Goal: Information Seeking & Learning: Learn about a topic

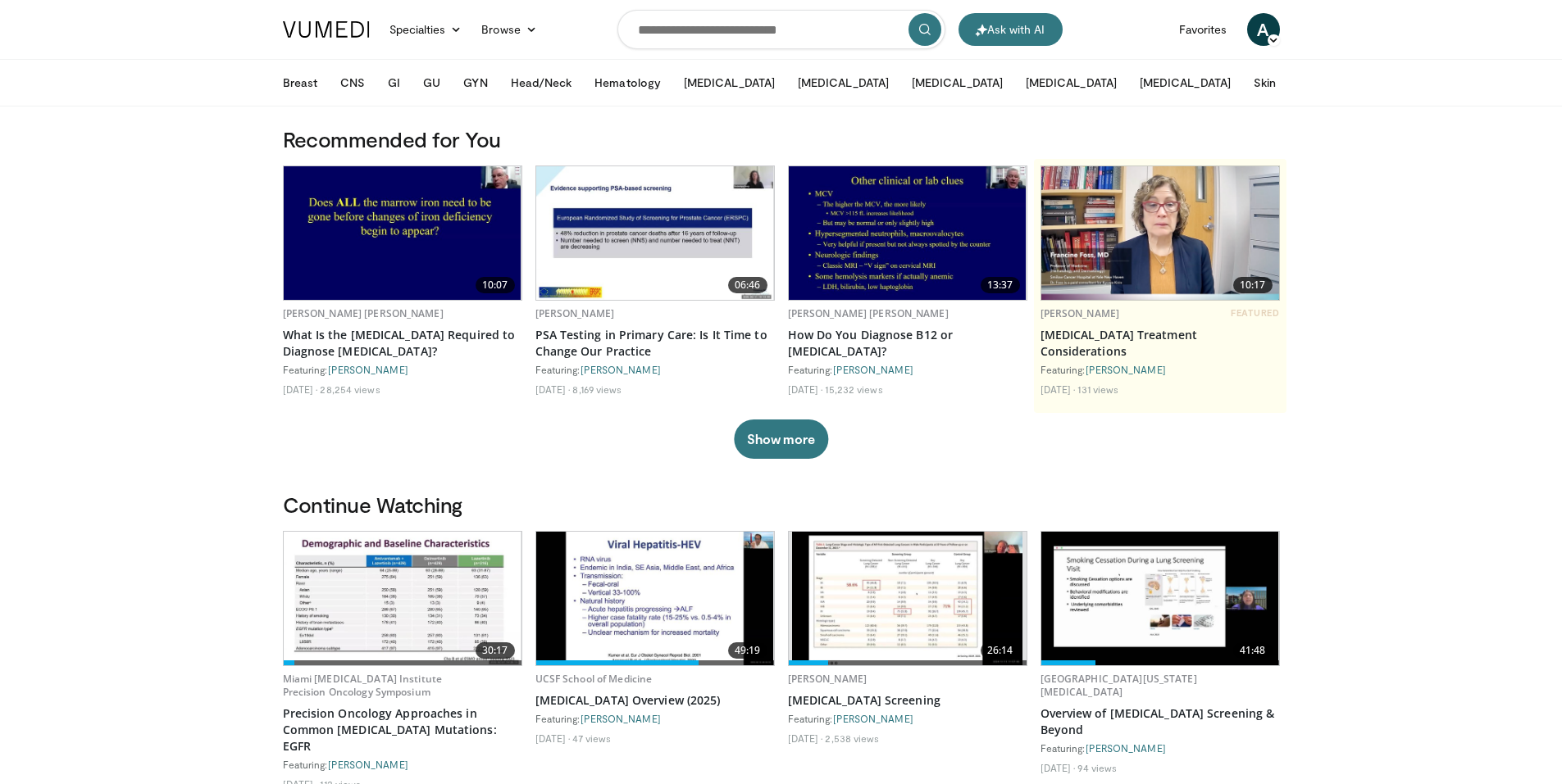
click at [348, 631] on img at bounding box center [402, 598] width 237 height 133
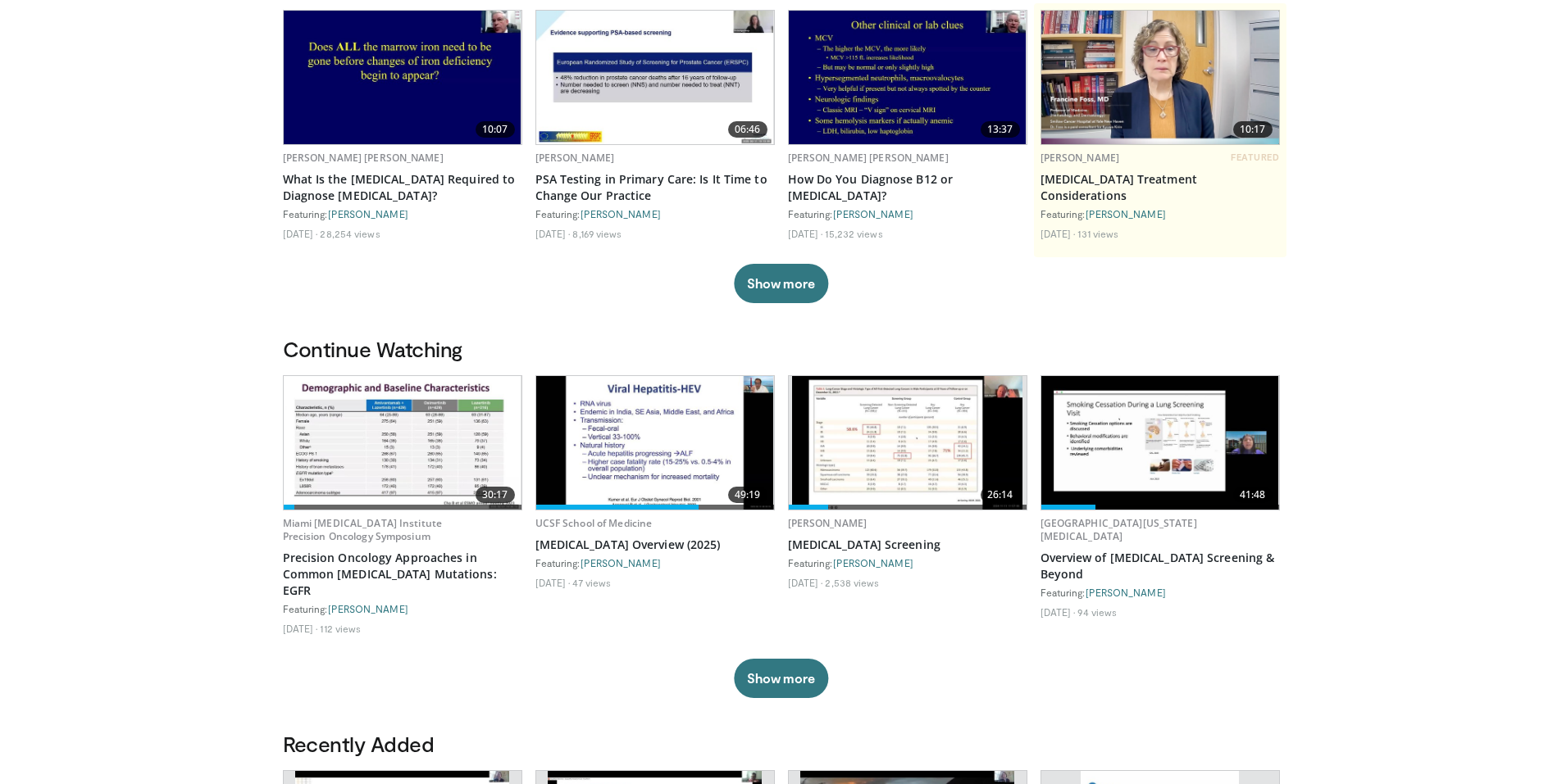
scroll to position [164, 0]
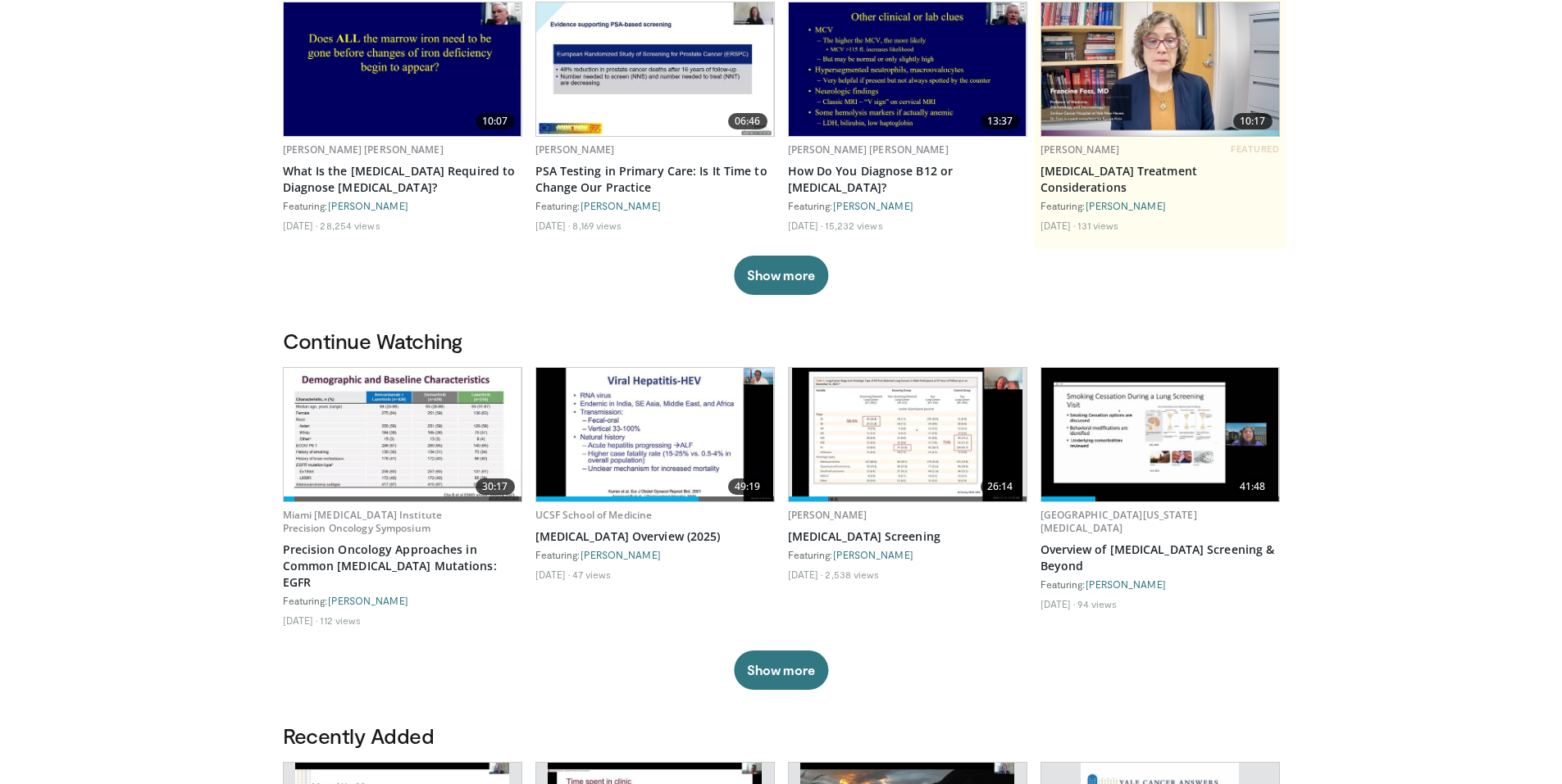
click at [413, 464] on img at bounding box center [402, 434] width 237 height 133
click at [373, 426] on img at bounding box center [402, 434] width 237 height 133
click at [765, 653] on button "Show more" at bounding box center [781, 670] width 94 height 39
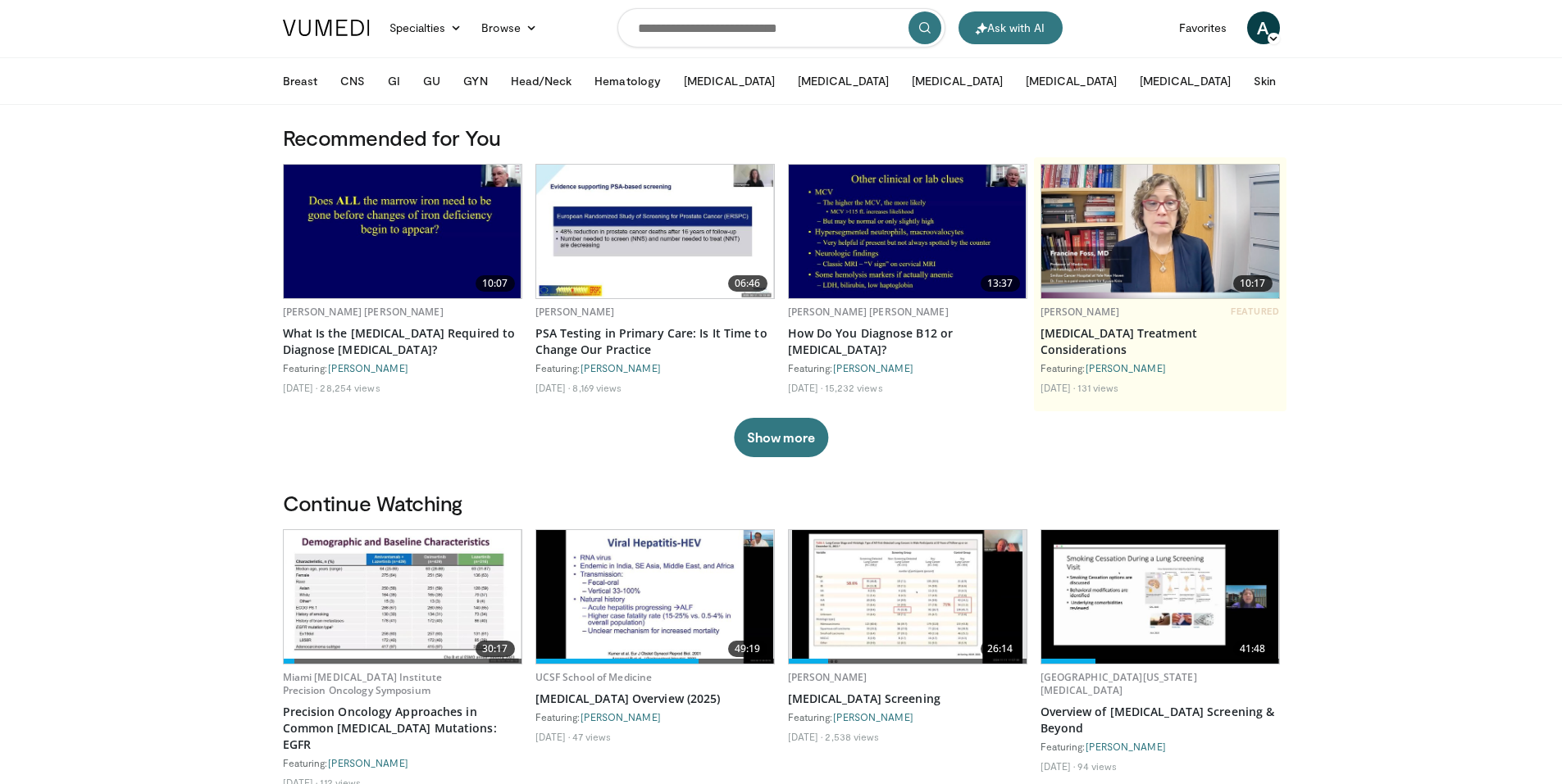
scroll to position [0, 0]
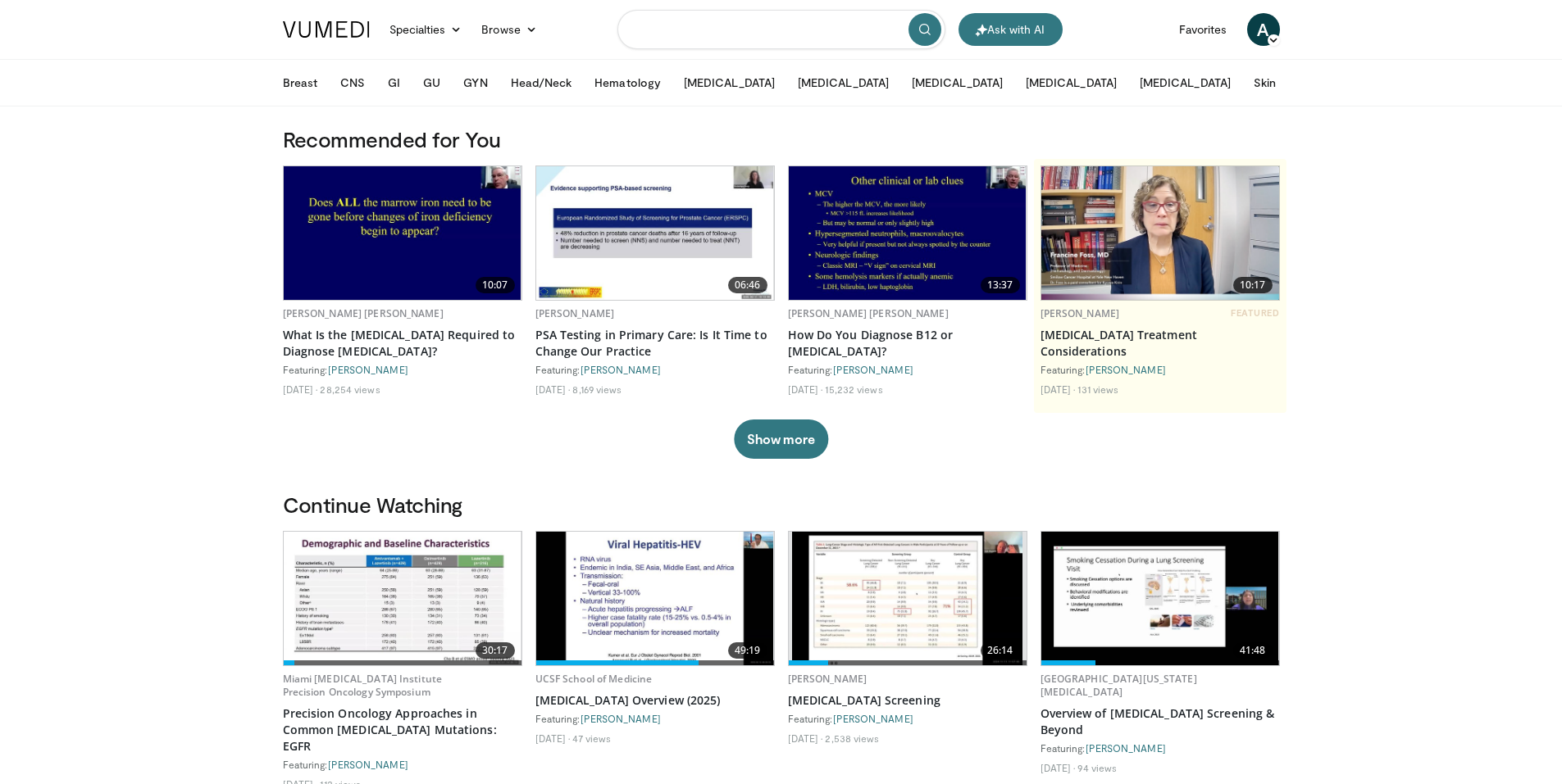
click at [695, 18] on input "Search topics, interventions" at bounding box center [781, 29] width 328 height 39
type input "**********"
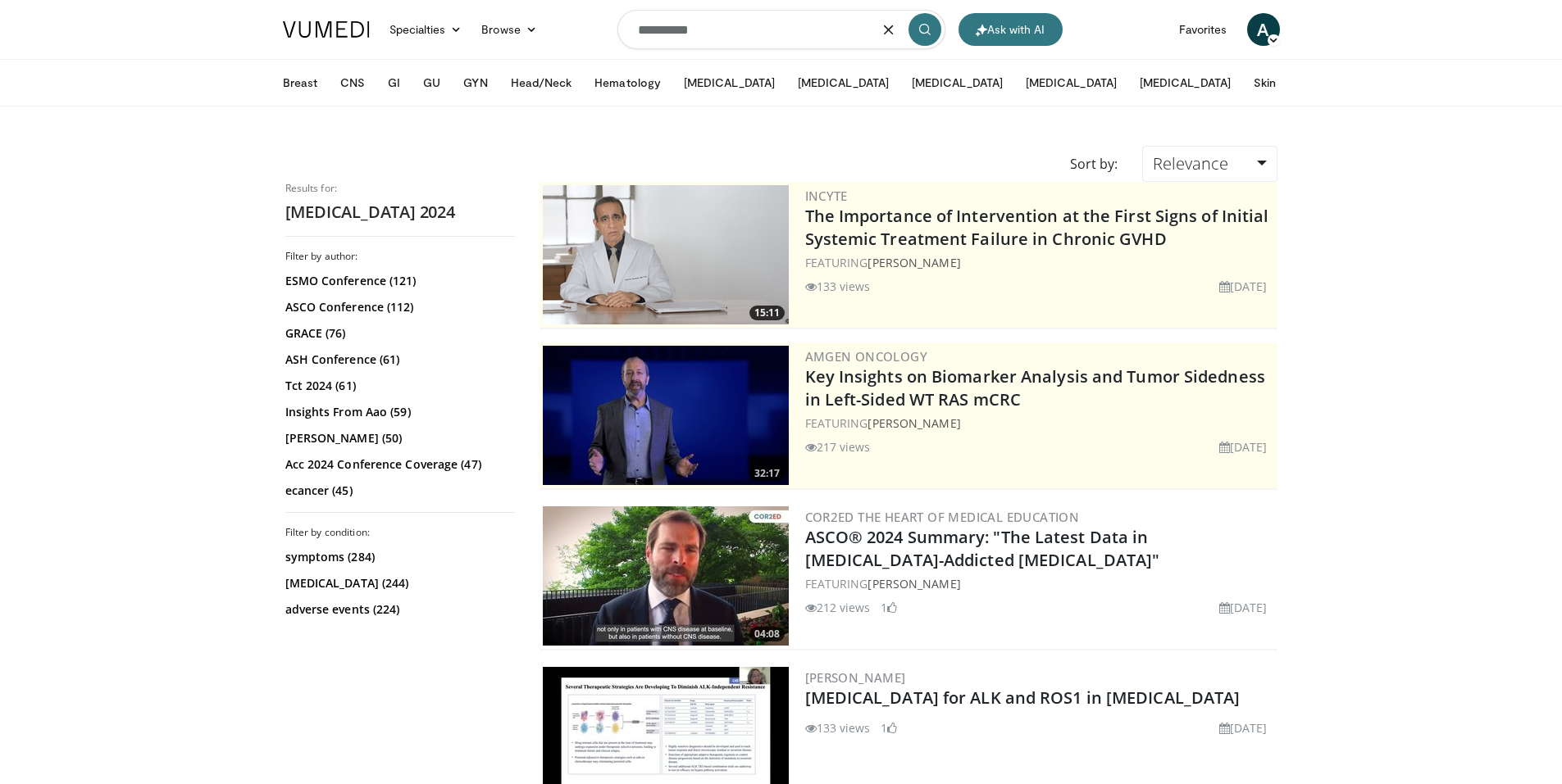
click at [742, 37] on input "**********" at bounding box center [781, 29] width 328 height 39
click at [675, 27] on input "**********" at bounding box center [781, 29] width 328 height 39
click at [681, 28] on input "**********" at bounding box center [781, 29] width 328 height 39
type input "**********"
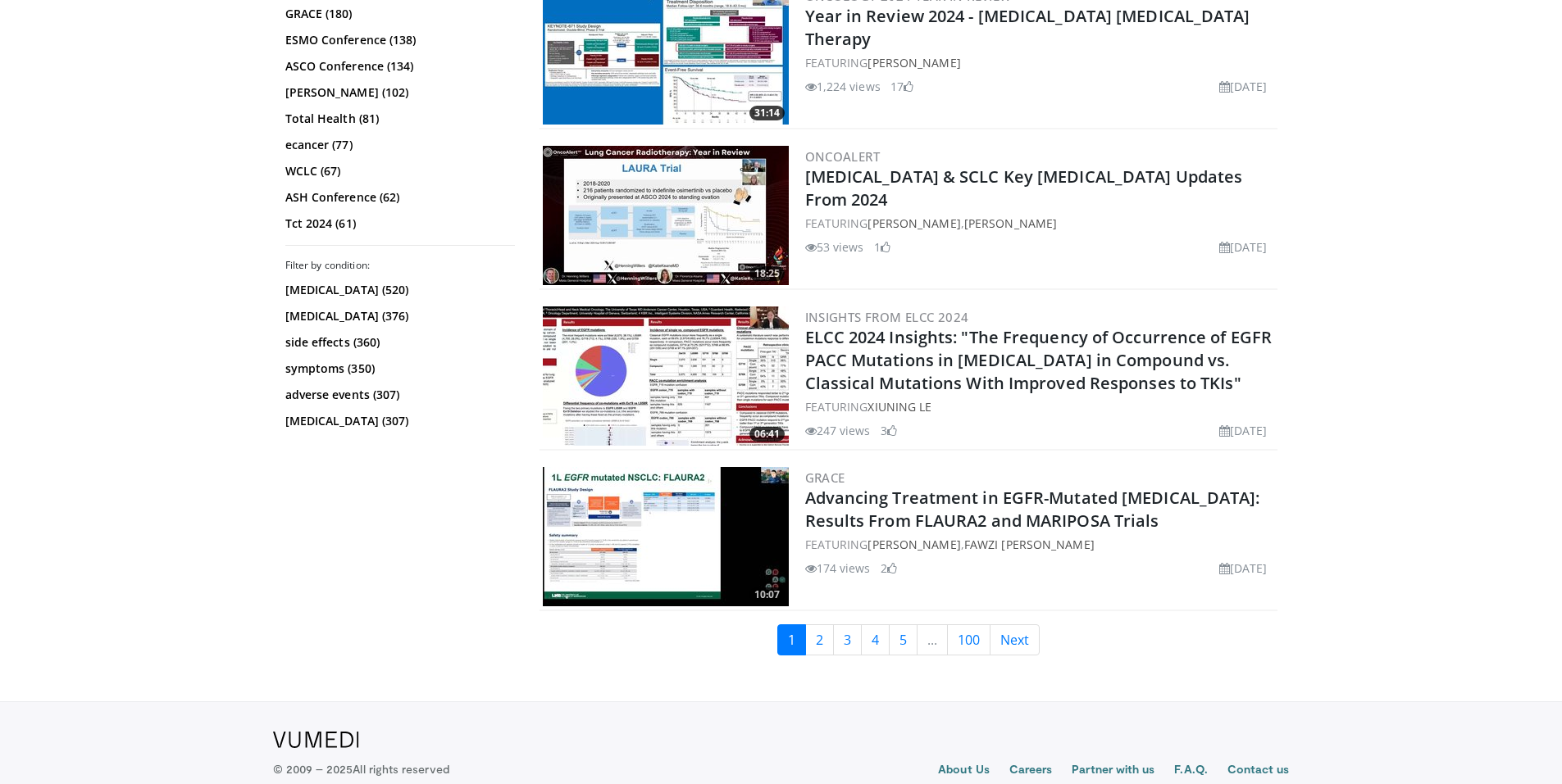
scroll to position [3957, 0]
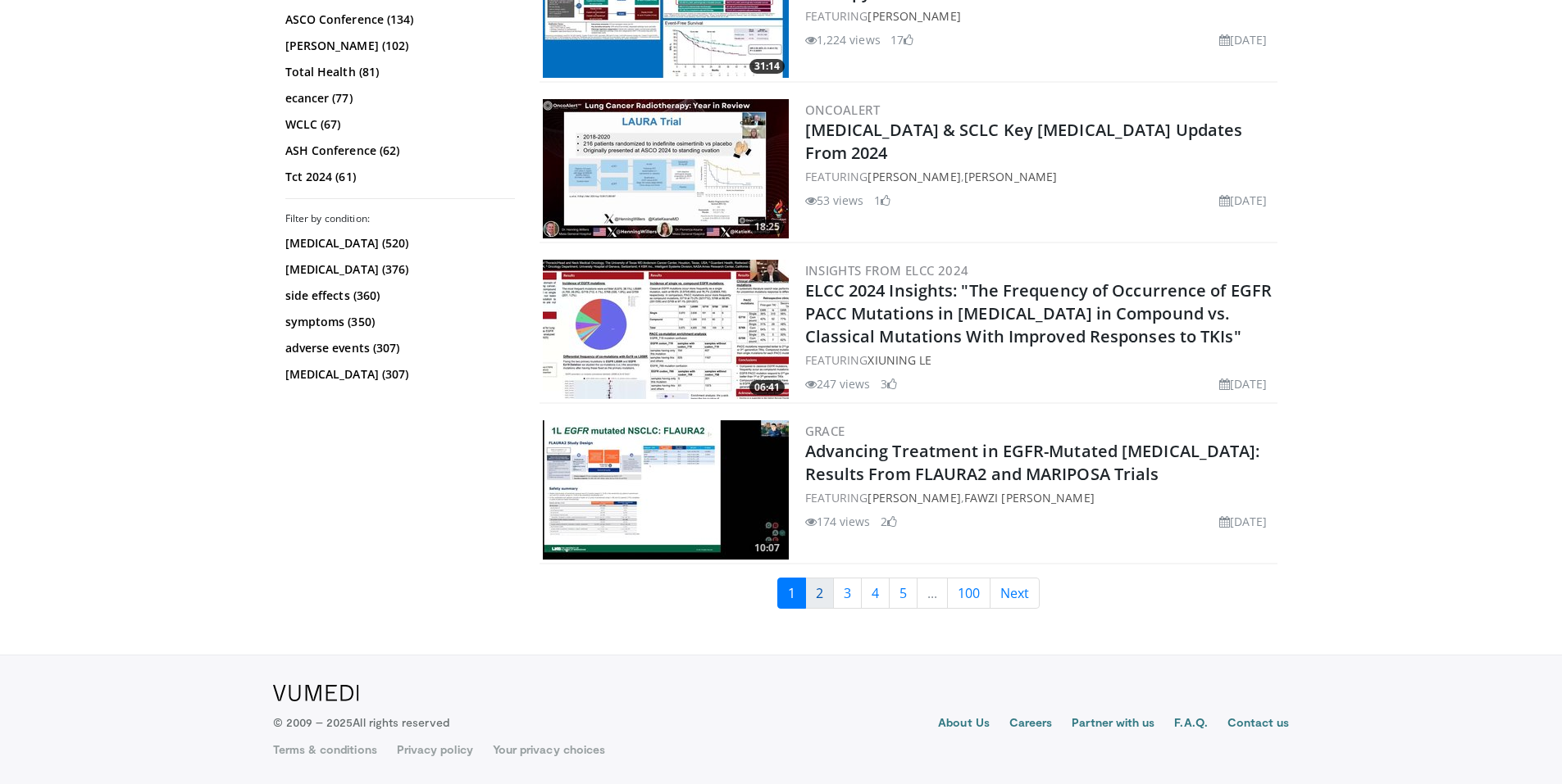
click at [824, 592] on link "2" at bounding box center [820, 593] width 29 height 31
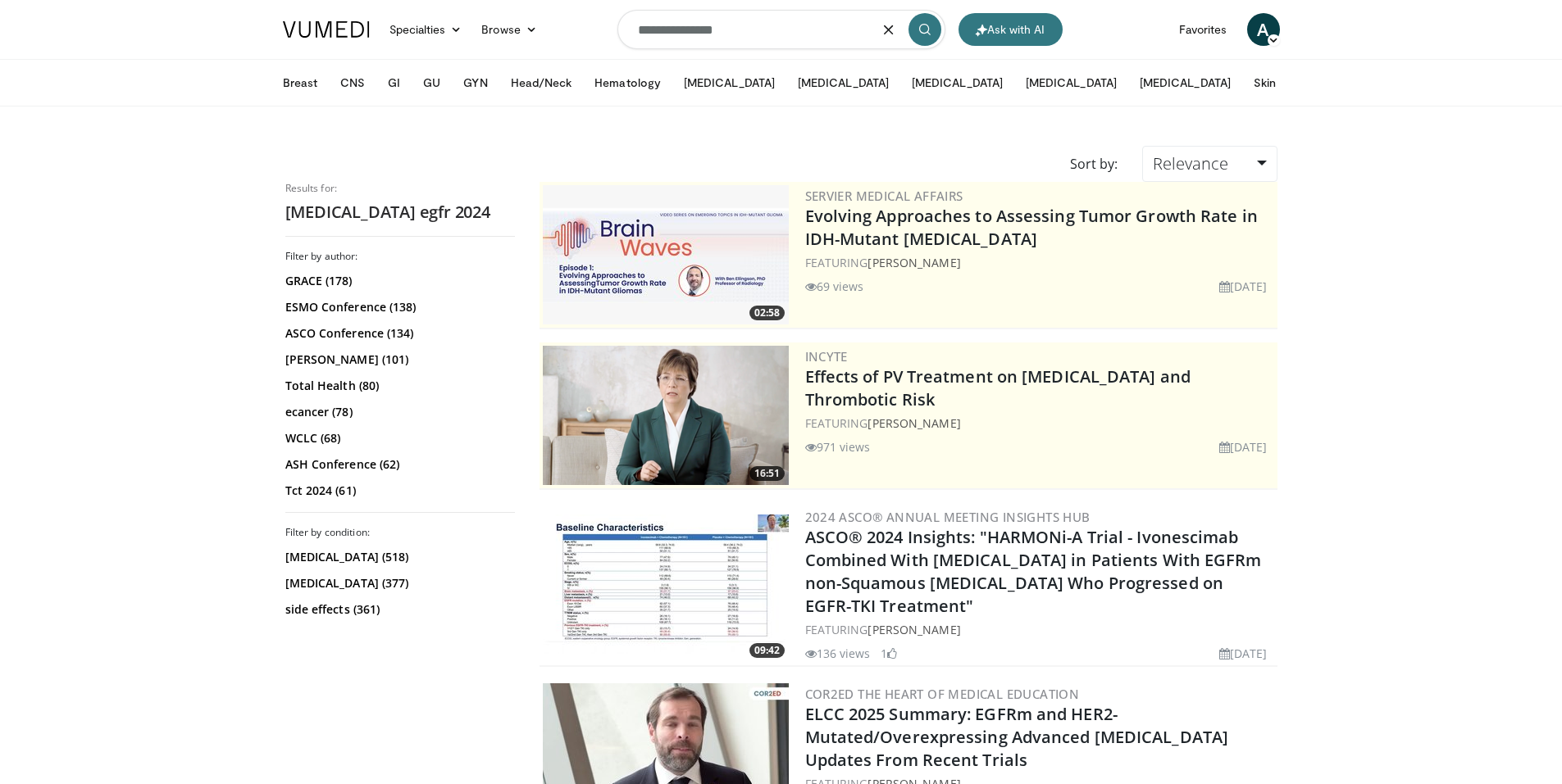
click at [765, 43] on input "**********" at bounding box center [781, 29] width 328 height 39
type input "**********"
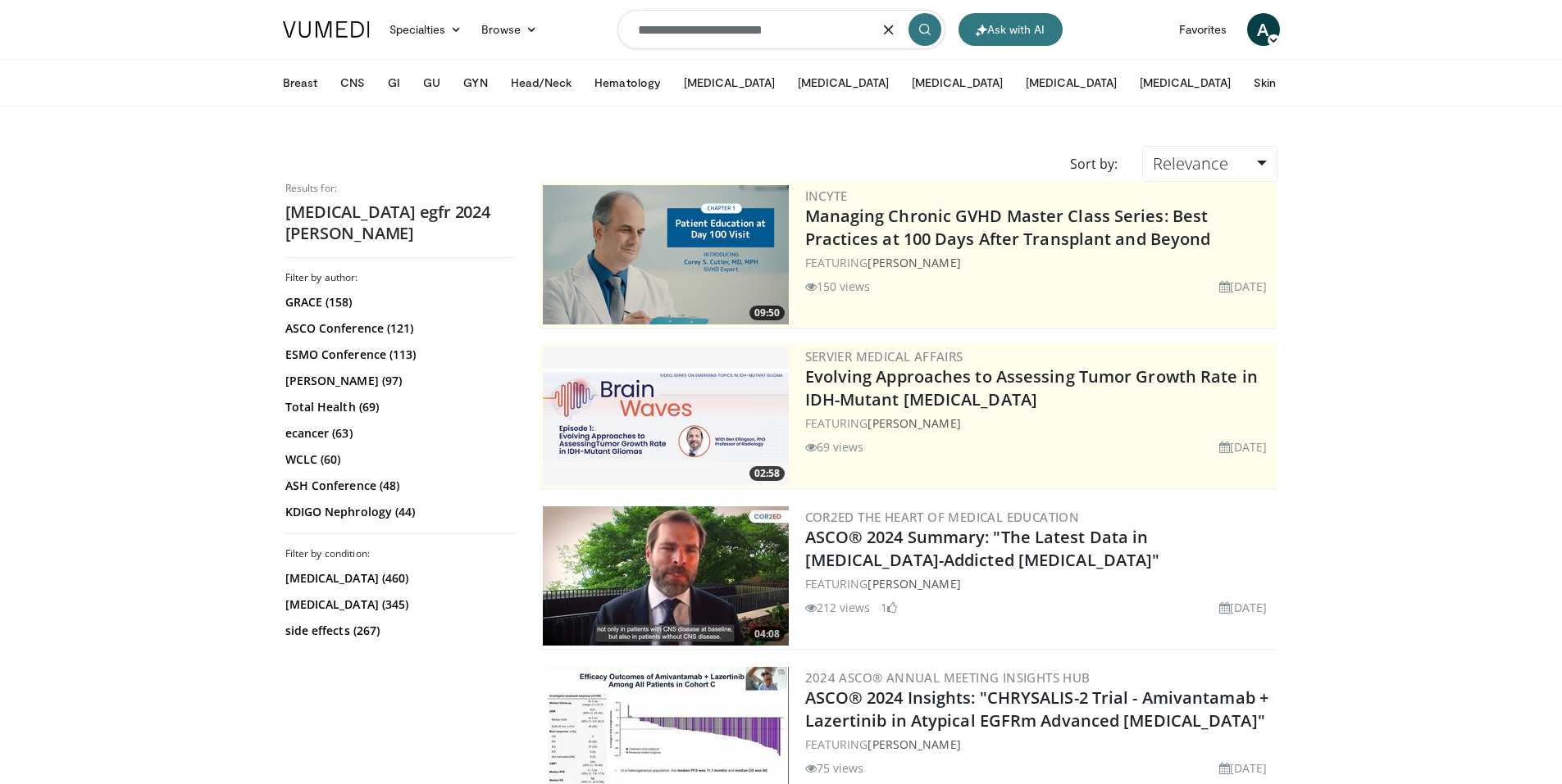
drag, startPoint x: 742, startPoint y: 25, endPoint x: 688, endPoint y: 34, distance: 54.7
click at [688, 34] on input "**********" at bounding box center [781, 29] width 328 height 39
type input "**********"
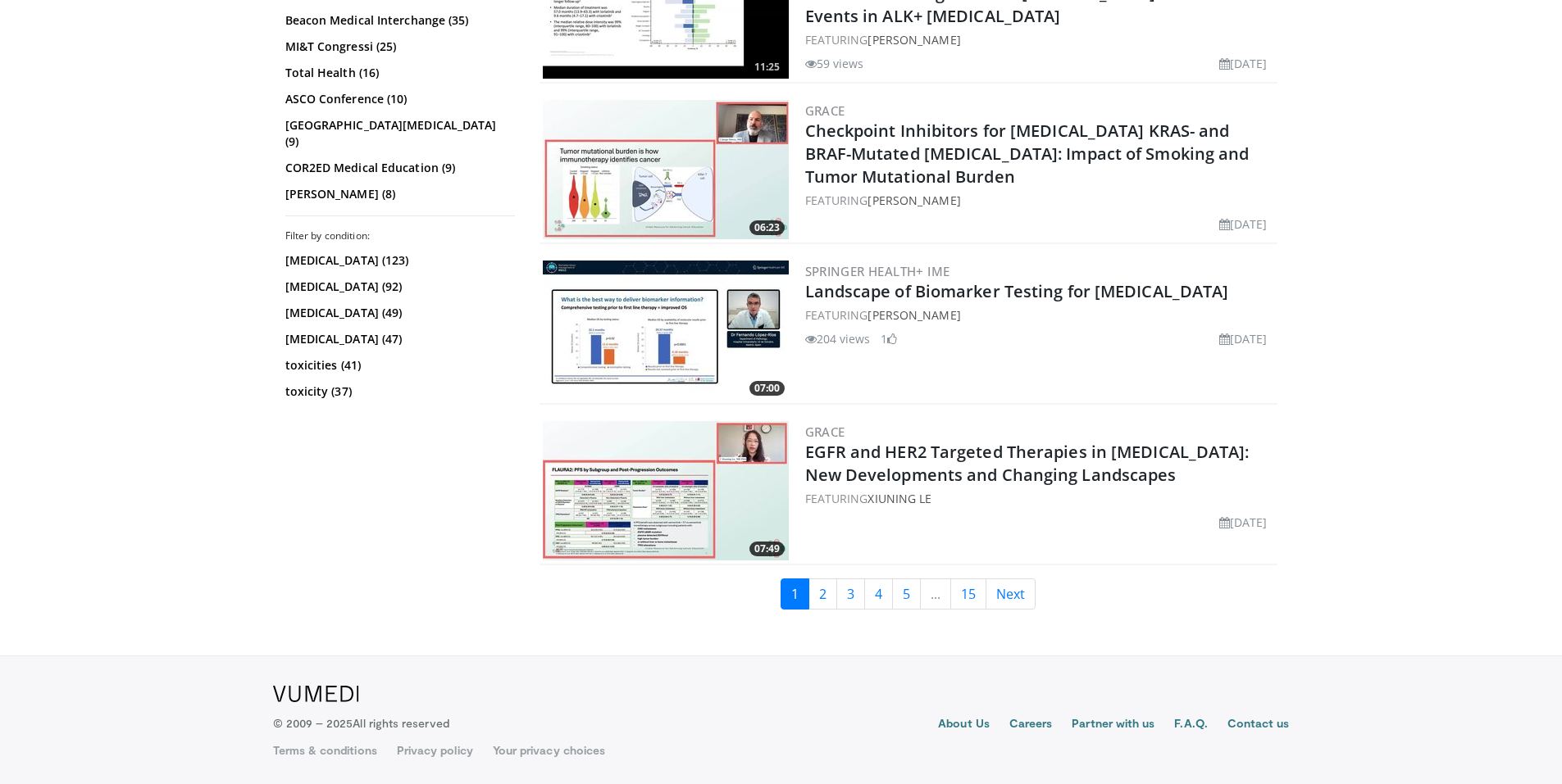
scroll to position [3957, 0]
click at [819, 607] on link "2" at bounding box center [823, 593] width 29 height 31
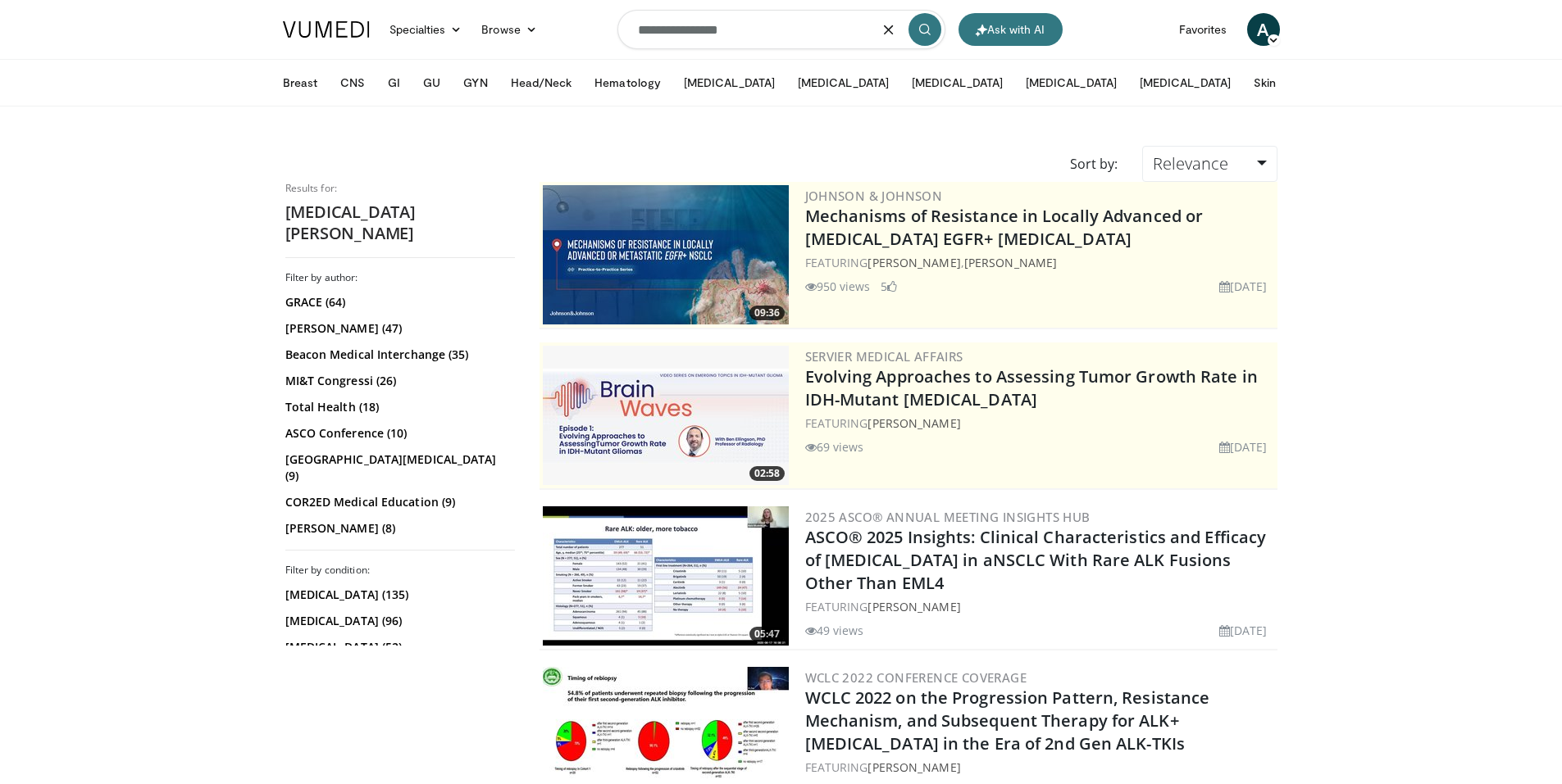
drag, startPoint x: 690, startPoint y: 29, endPoint x: 856, endPoint y: 32, distance: 166.0
click at [856, 32] on input "**********" at bounding box center [781, 29] width 328 height 39
type input "**********"
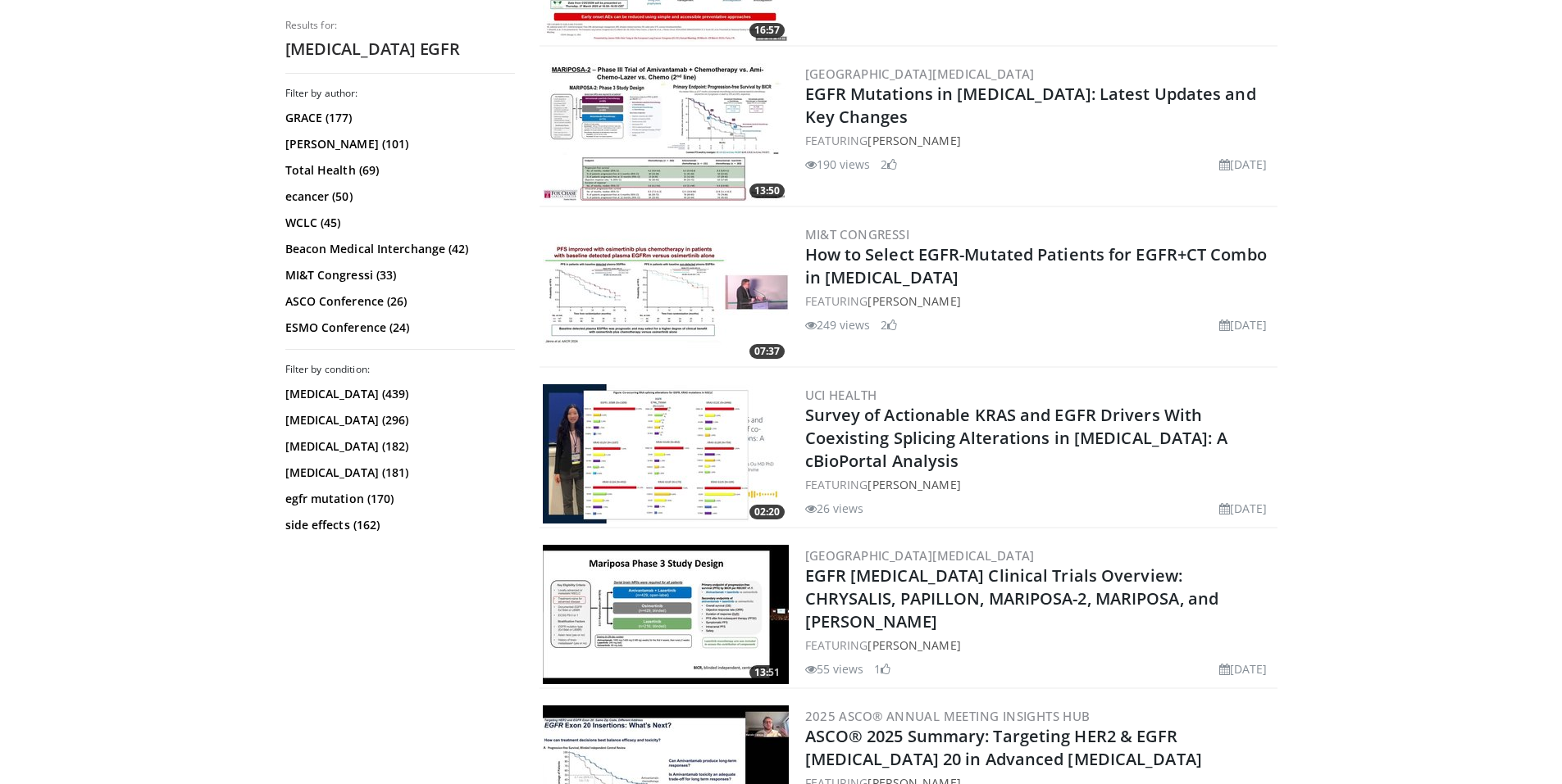
scroll to position [3851, 0]
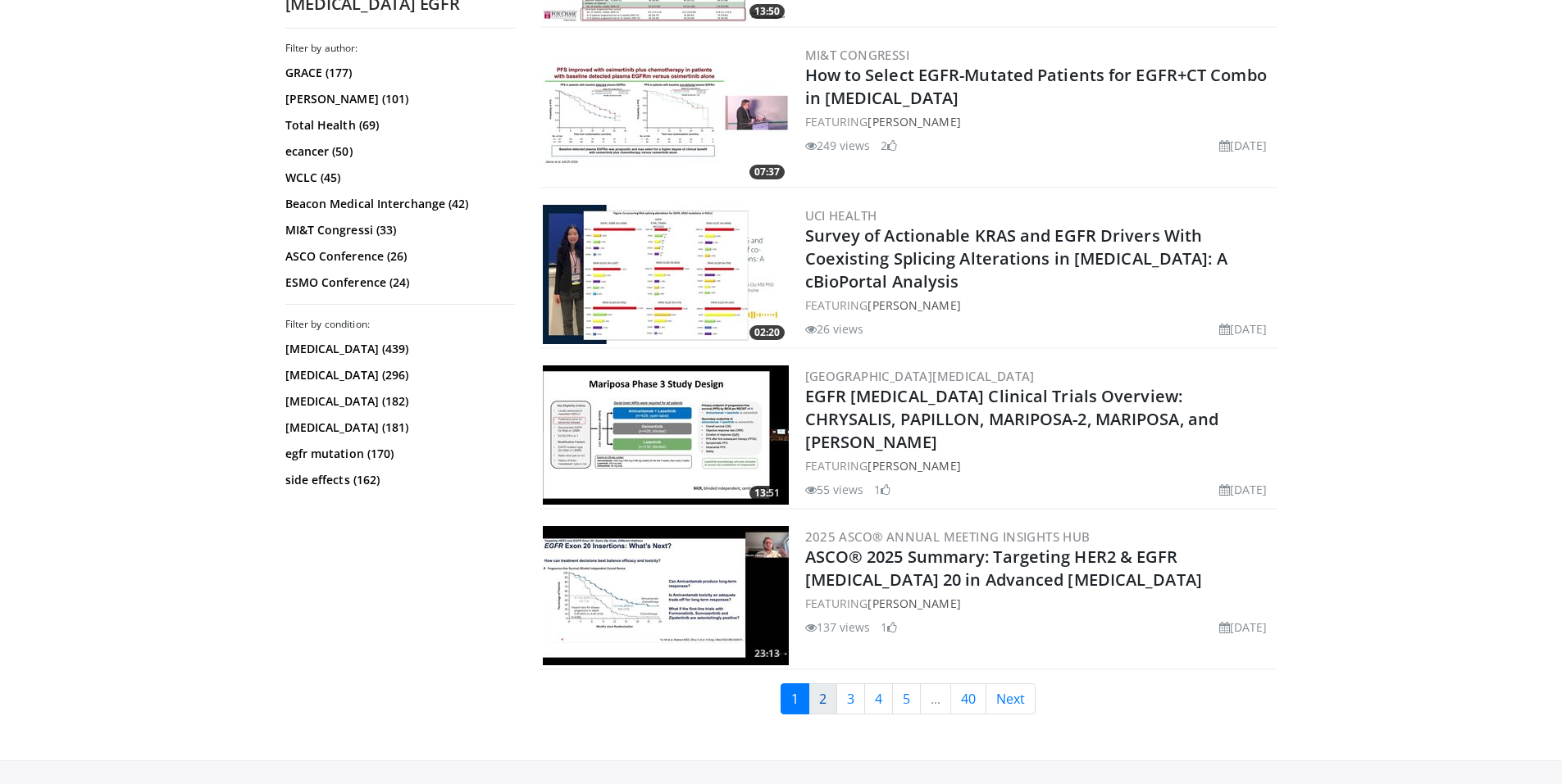
click at [812, 690] on link "2" at bounding box center [823, 698] width 29 height 31
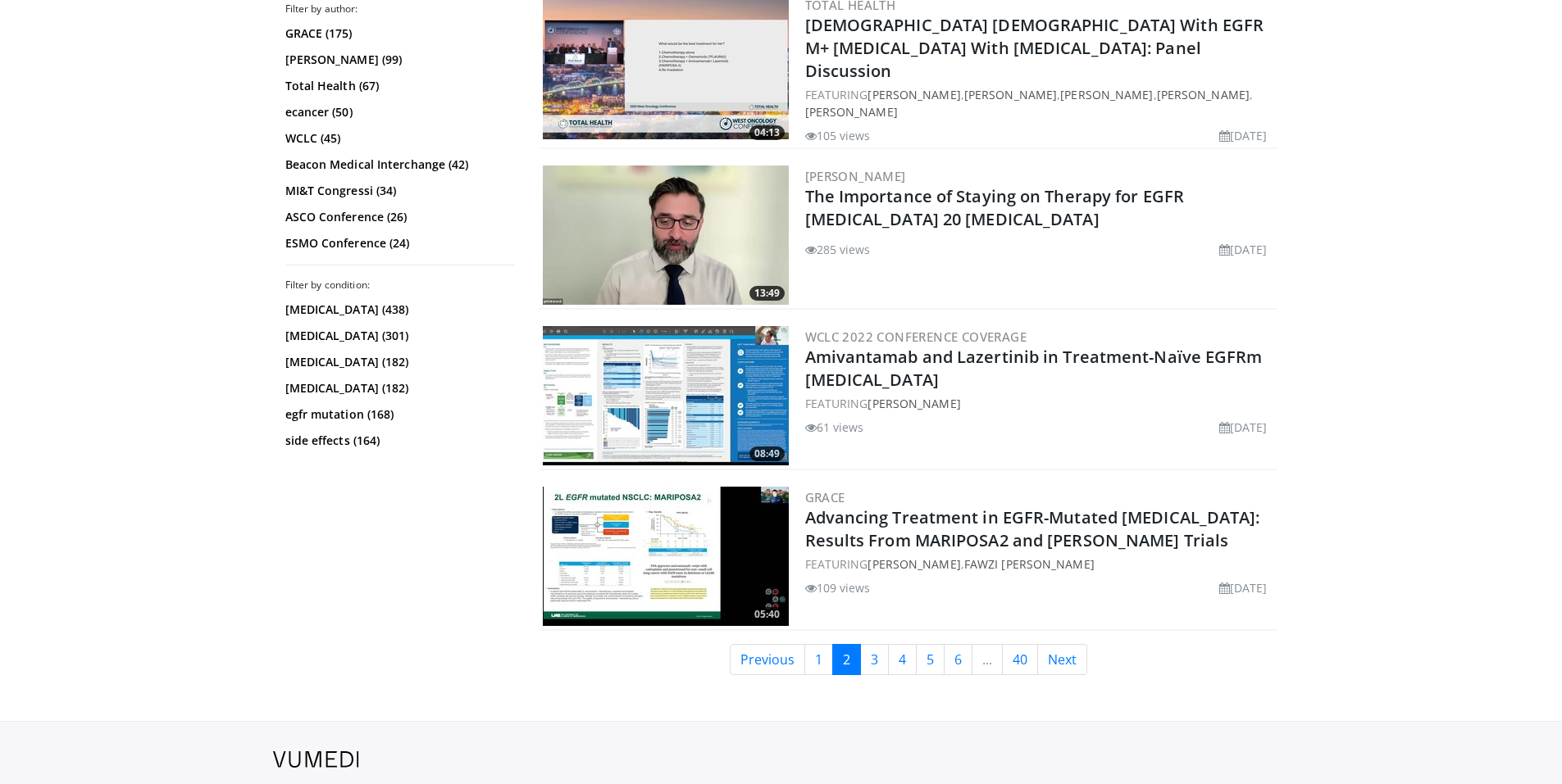
scroll to position [3606, 0]
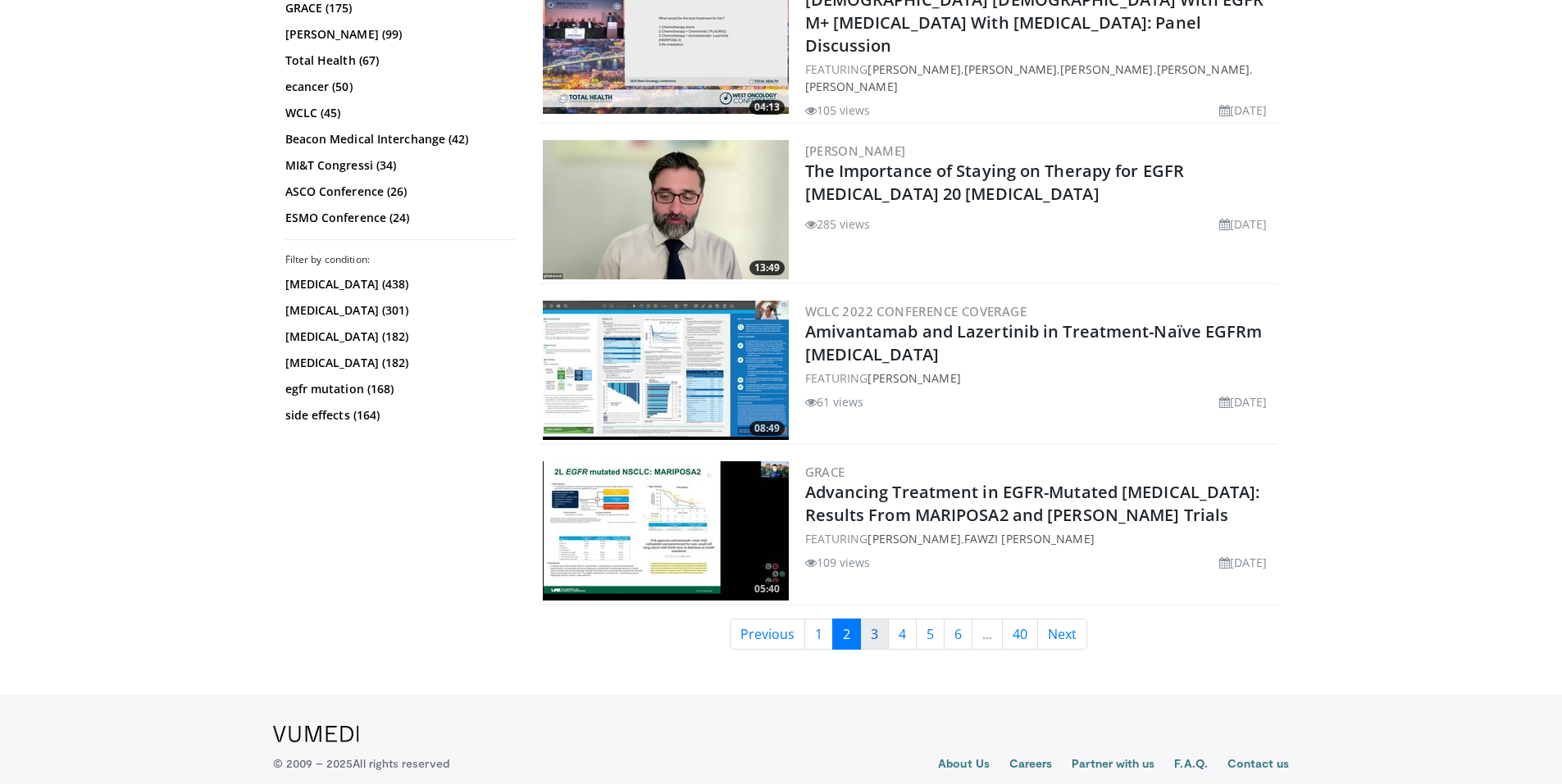
click at [872, 628] on link "3" at bounding box center [874, 634] width 29 height 31
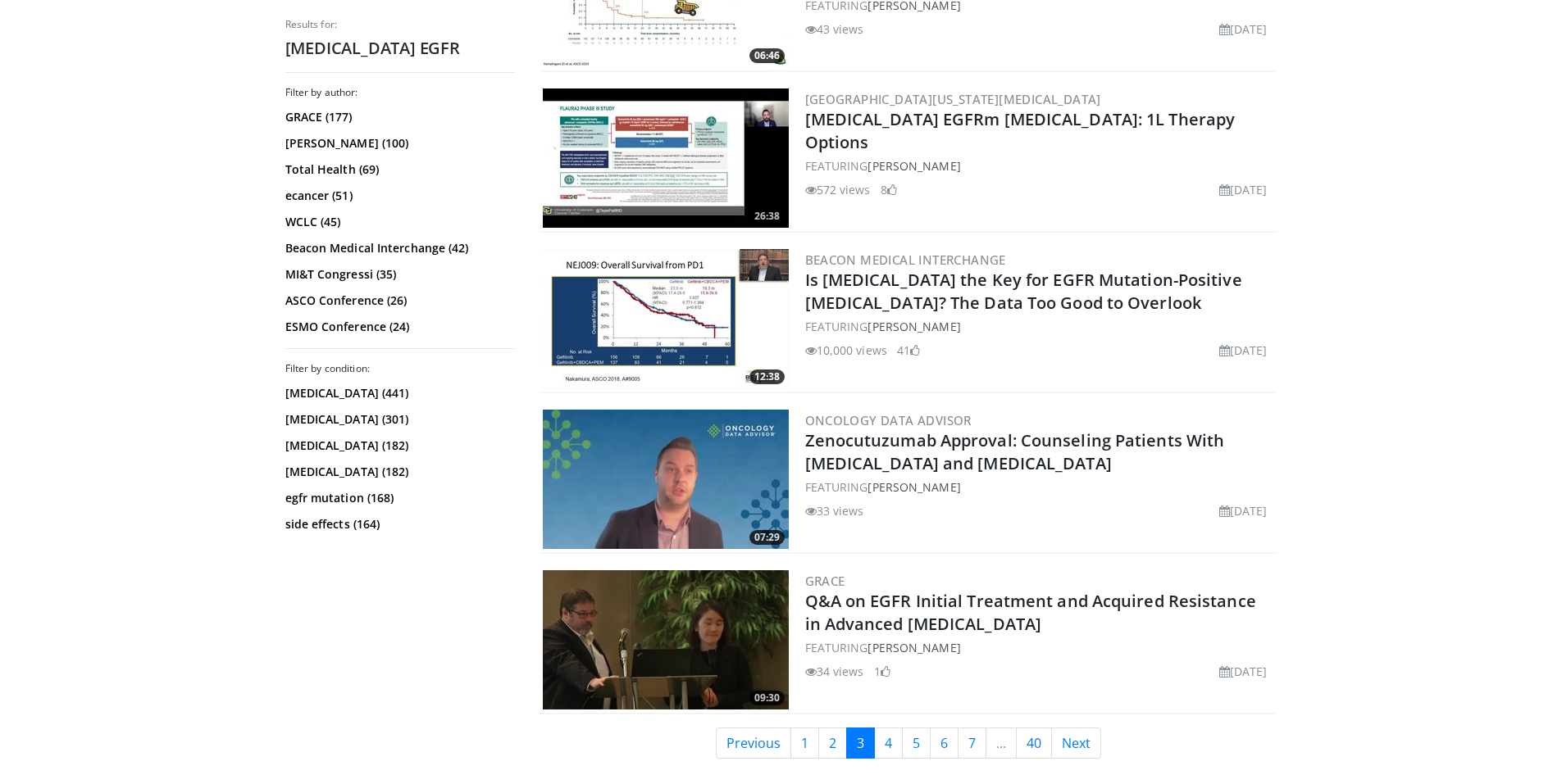
scroll to position [3780, 0]
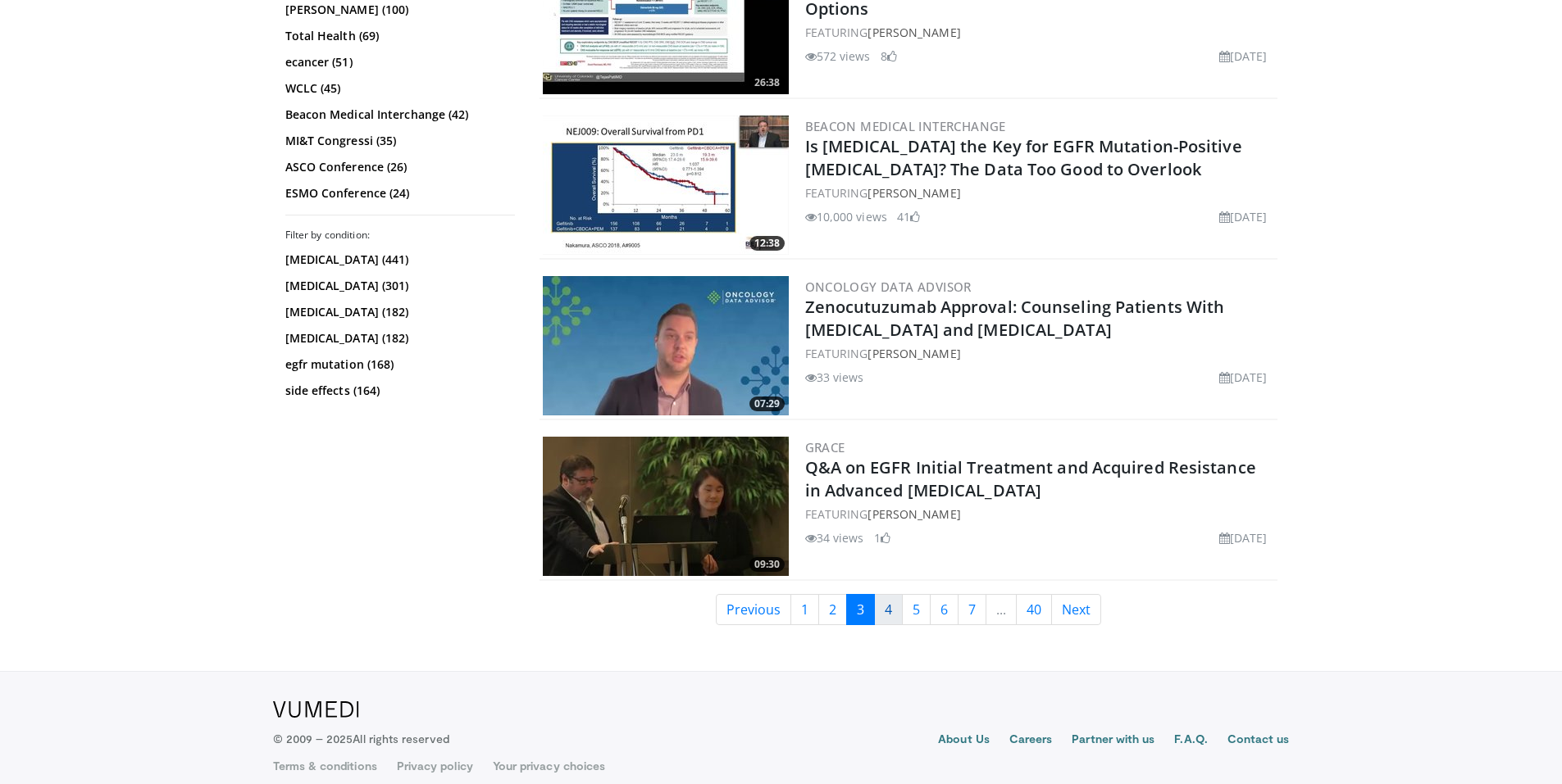
click at [888, 598] on link "4" at bounding box center [888, 610] width 29 height 31
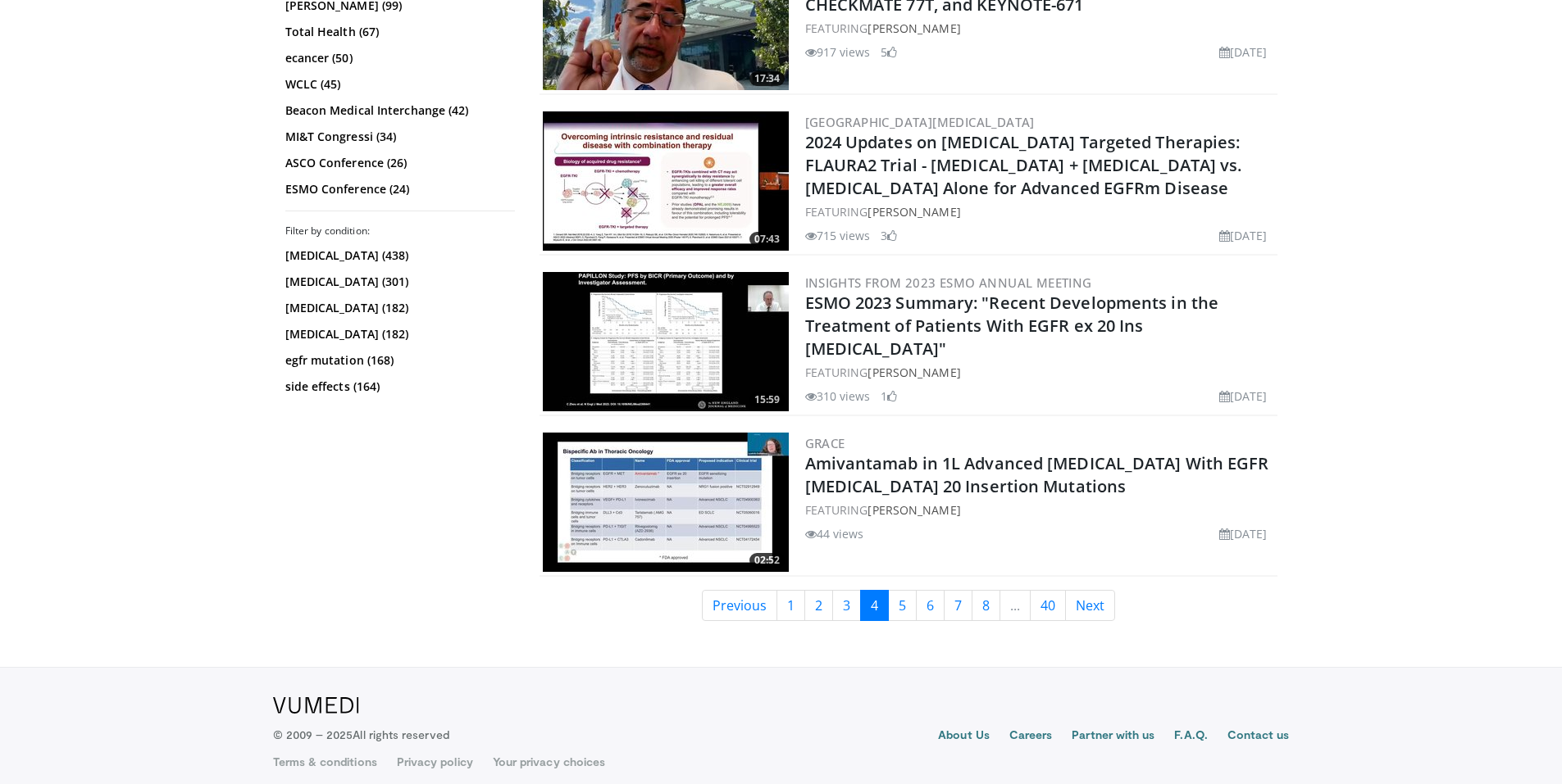
scroll to position [3797, 0]
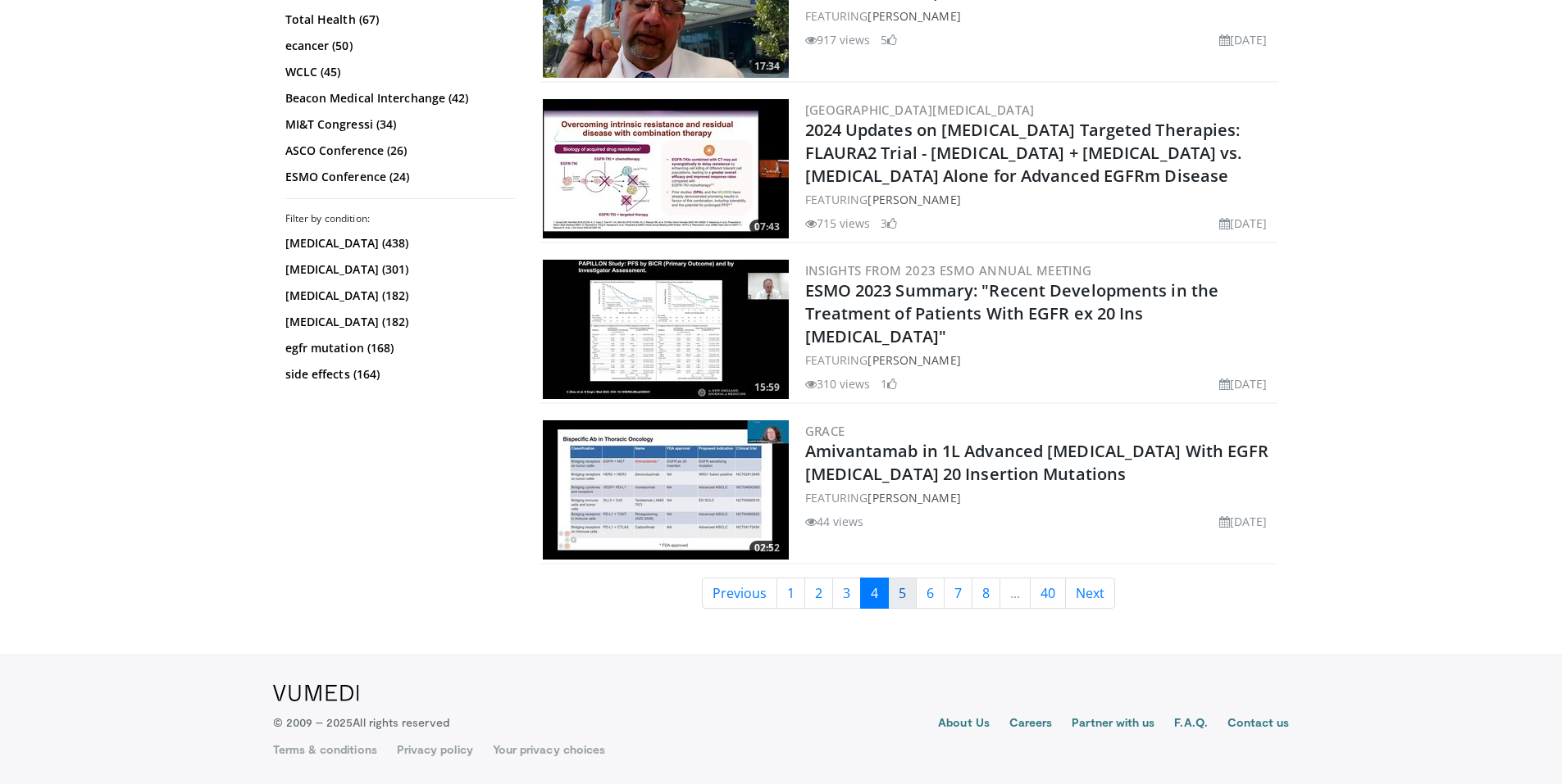
click at [893, 597] on link "5" at bounding box center [902, 593] width 29 height 31
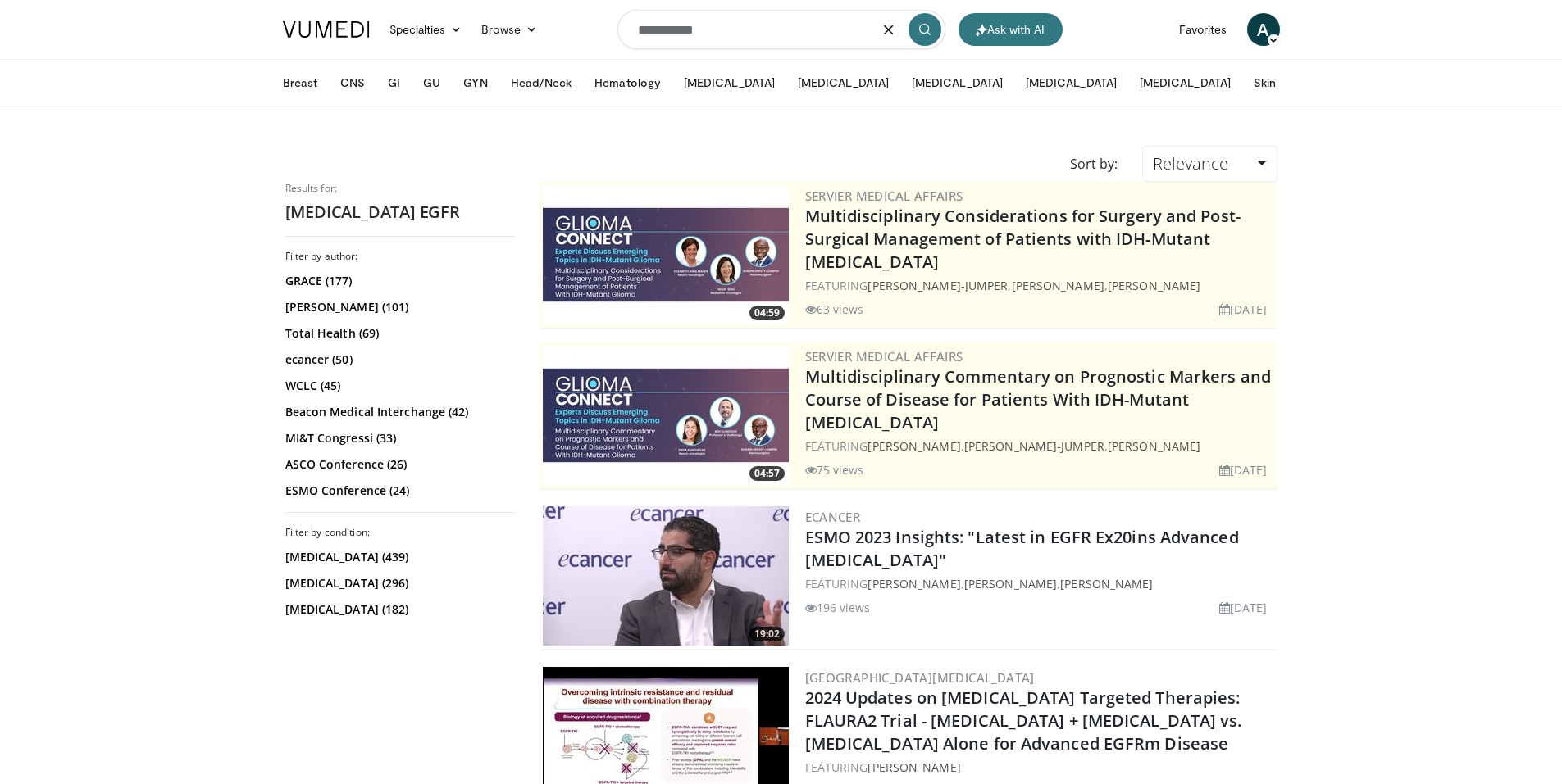
drag, startPoint x: 766, startPoint y: 32, endPoint x: 0, endPoint y: 24, distance: 766.0
click at [0, 24] on header "Ask with AI Specialties Adult & Family Medicine Allergy, Asthma, Immunology Ane…" at bounding box center [781, 53] width 1562 height 106
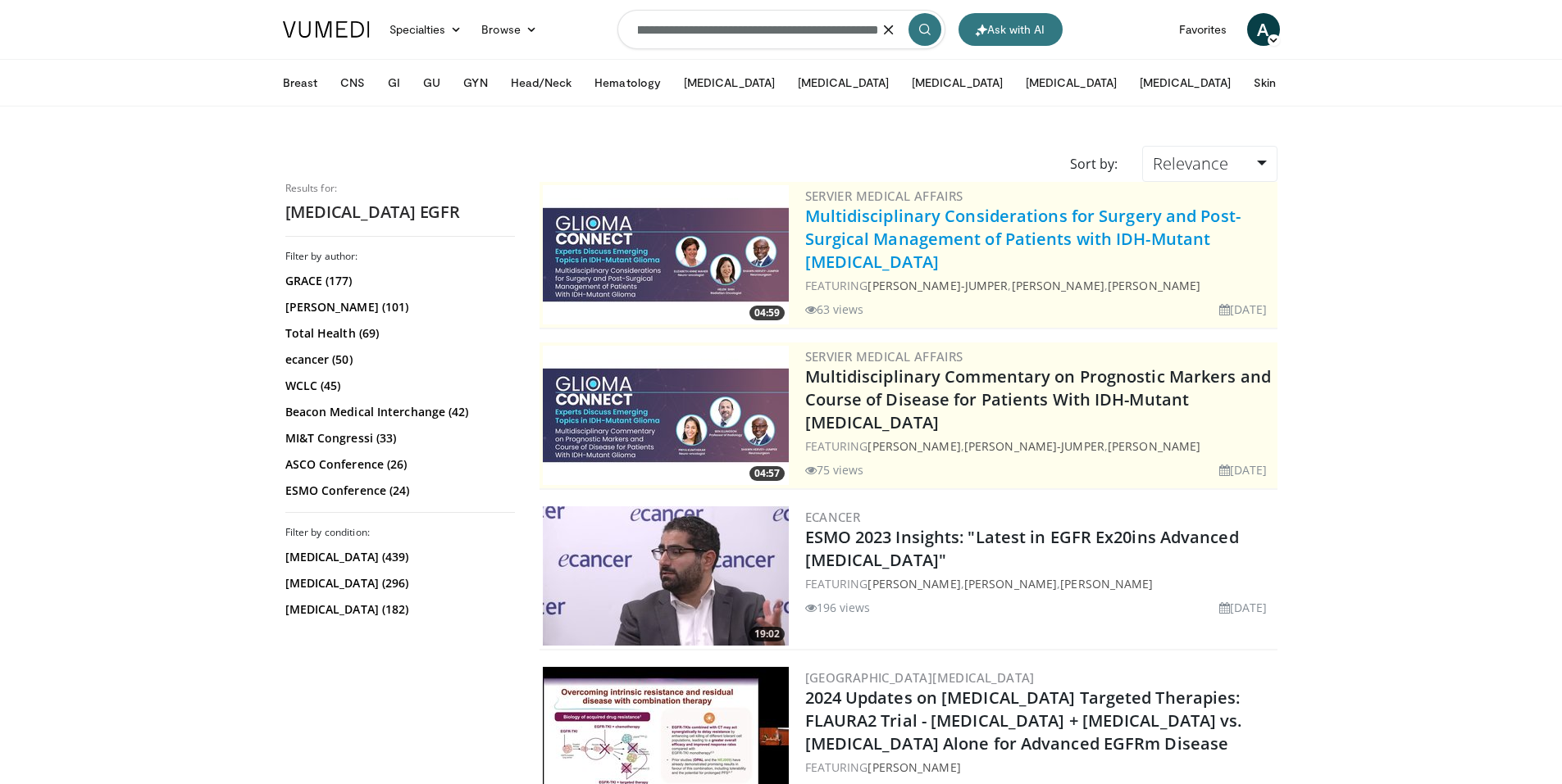
type input "**********"
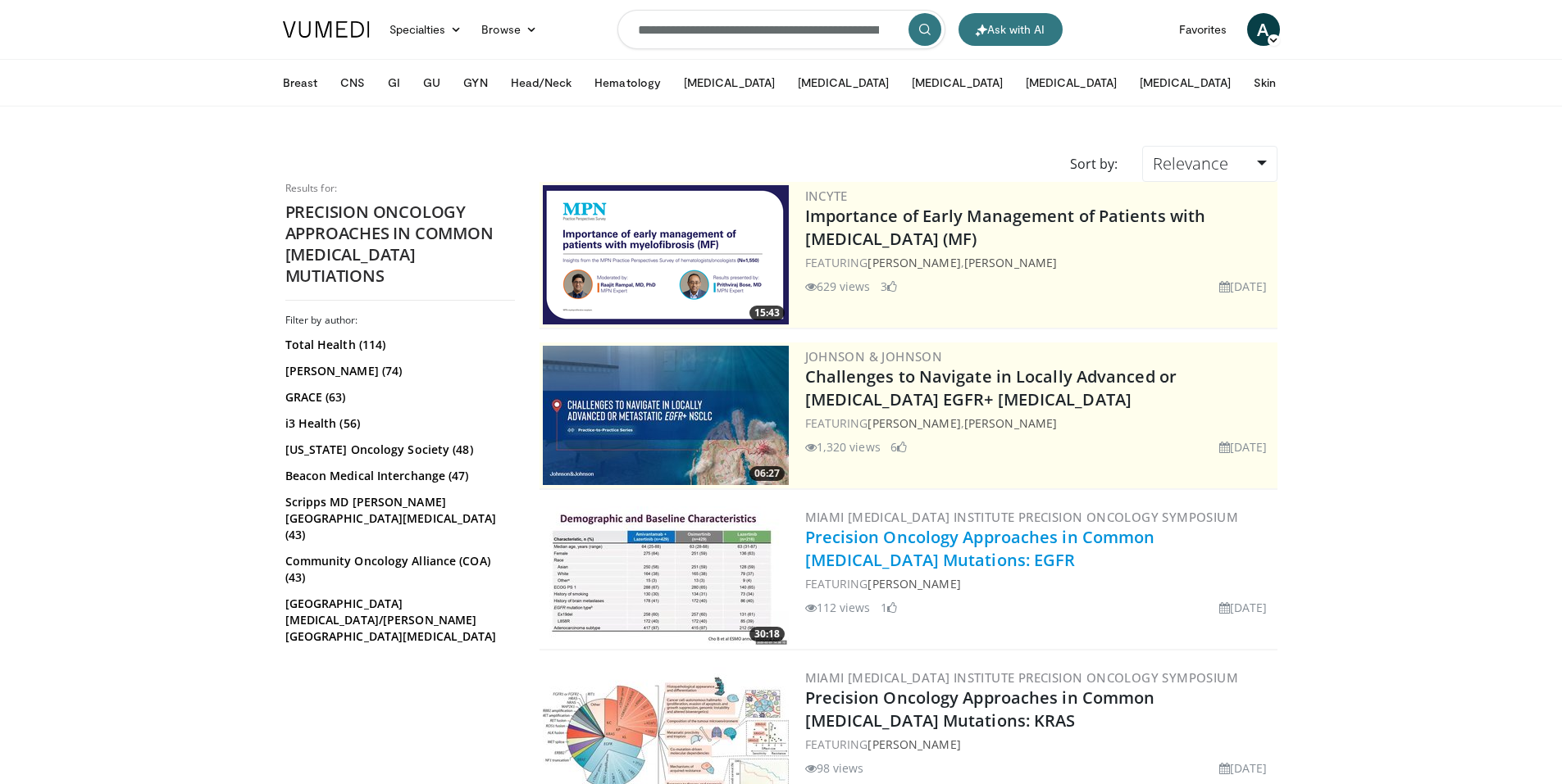
click at [1031, 545] on link "Precision Oncology Approaches in Common NSCLC Mutations: EGFR" at bounding box center [980, 548] width 350 height 45
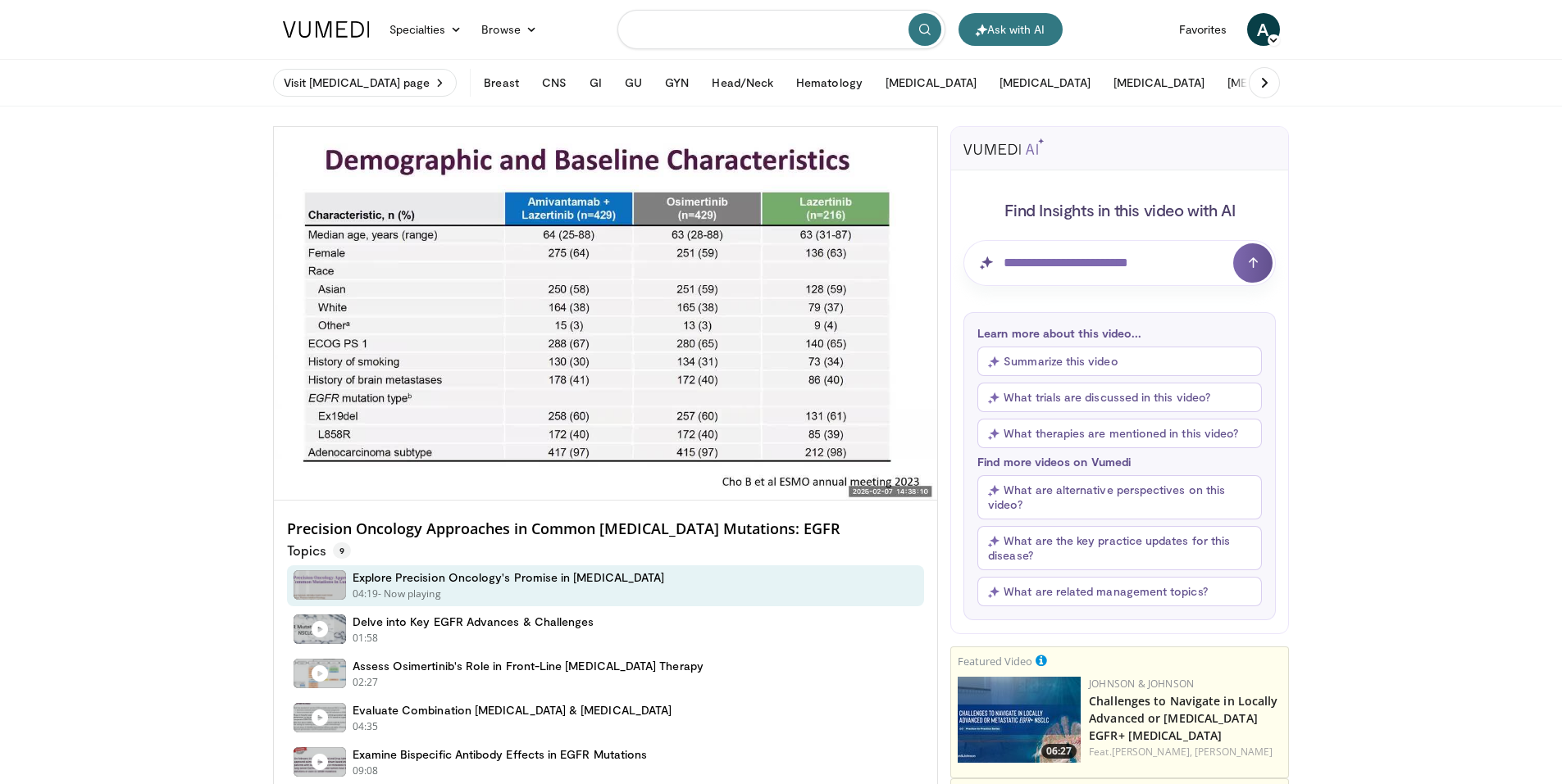
click at [778, 31] on input "Search topics, interventions" at bounding box center [781, 29] width 328 height 39
type input "**********"
click at [321, 29] on img at bounding box center [326, 29] width 87 height 17
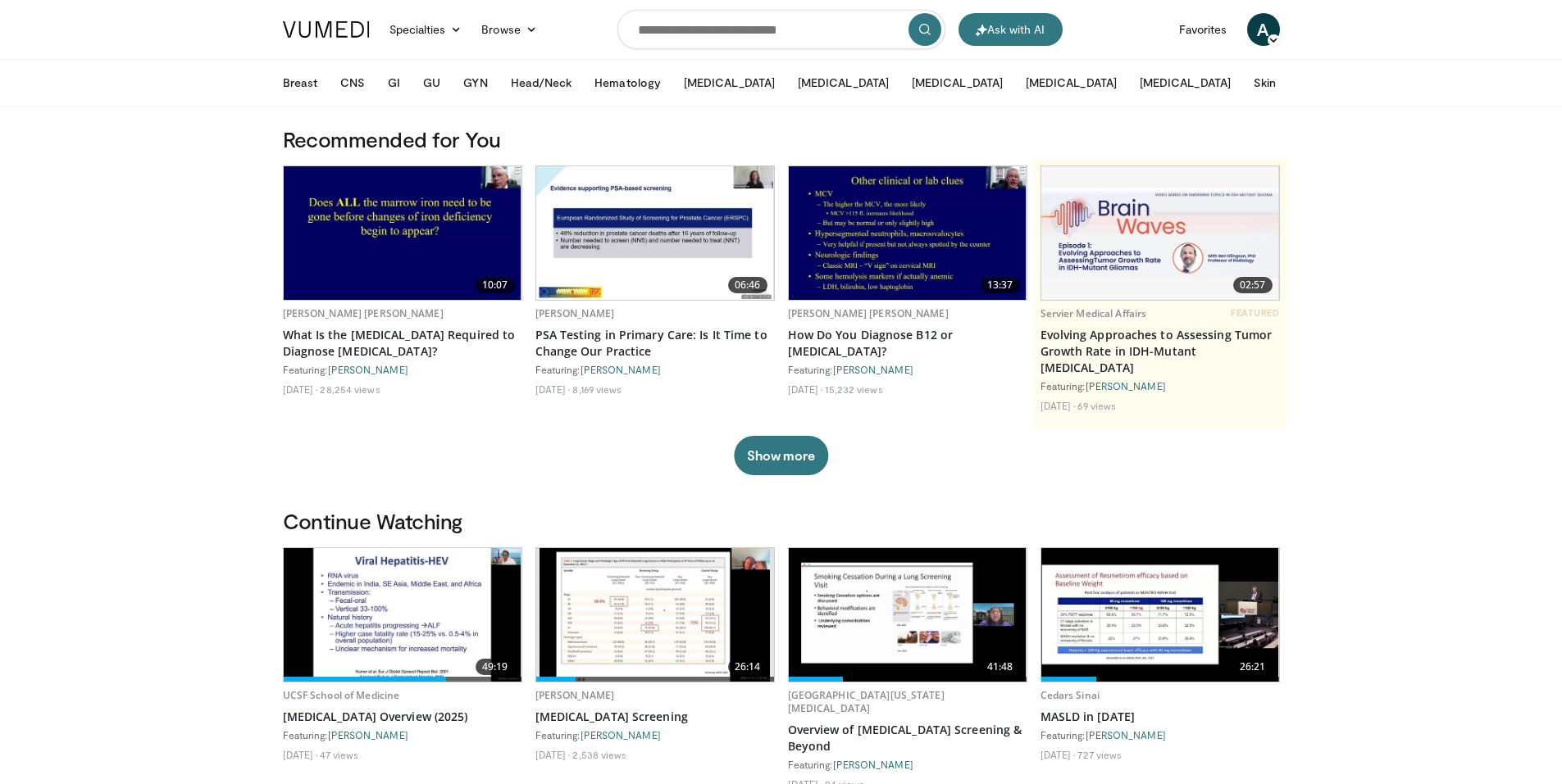
click at [303, 39] on link at bounding box center [325, 29] width 107 height 46
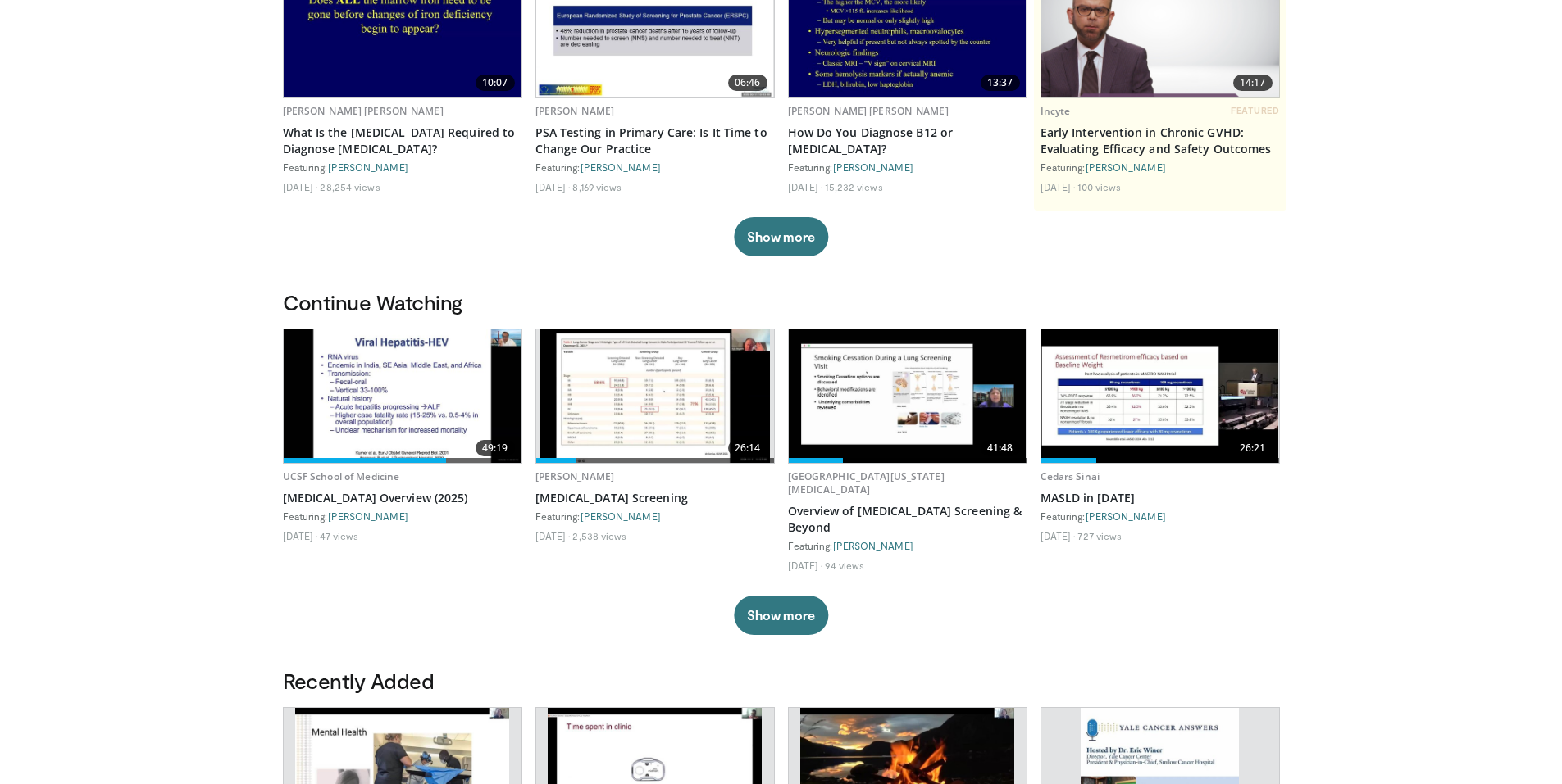
scroll to position [246, 0]
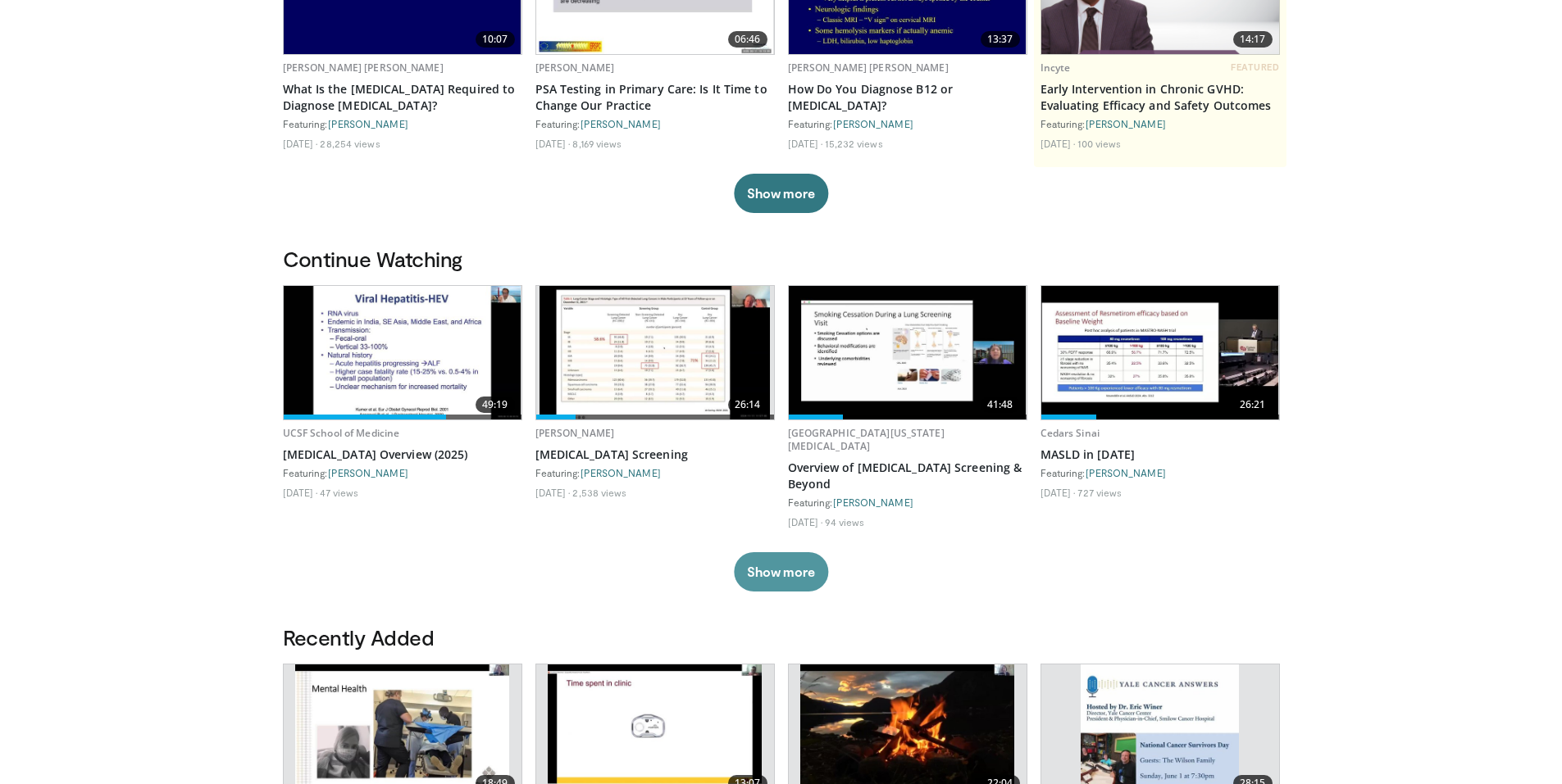
click at [762, 561] on button "Show more" at bounding box center [781, 572] width 94 height 39
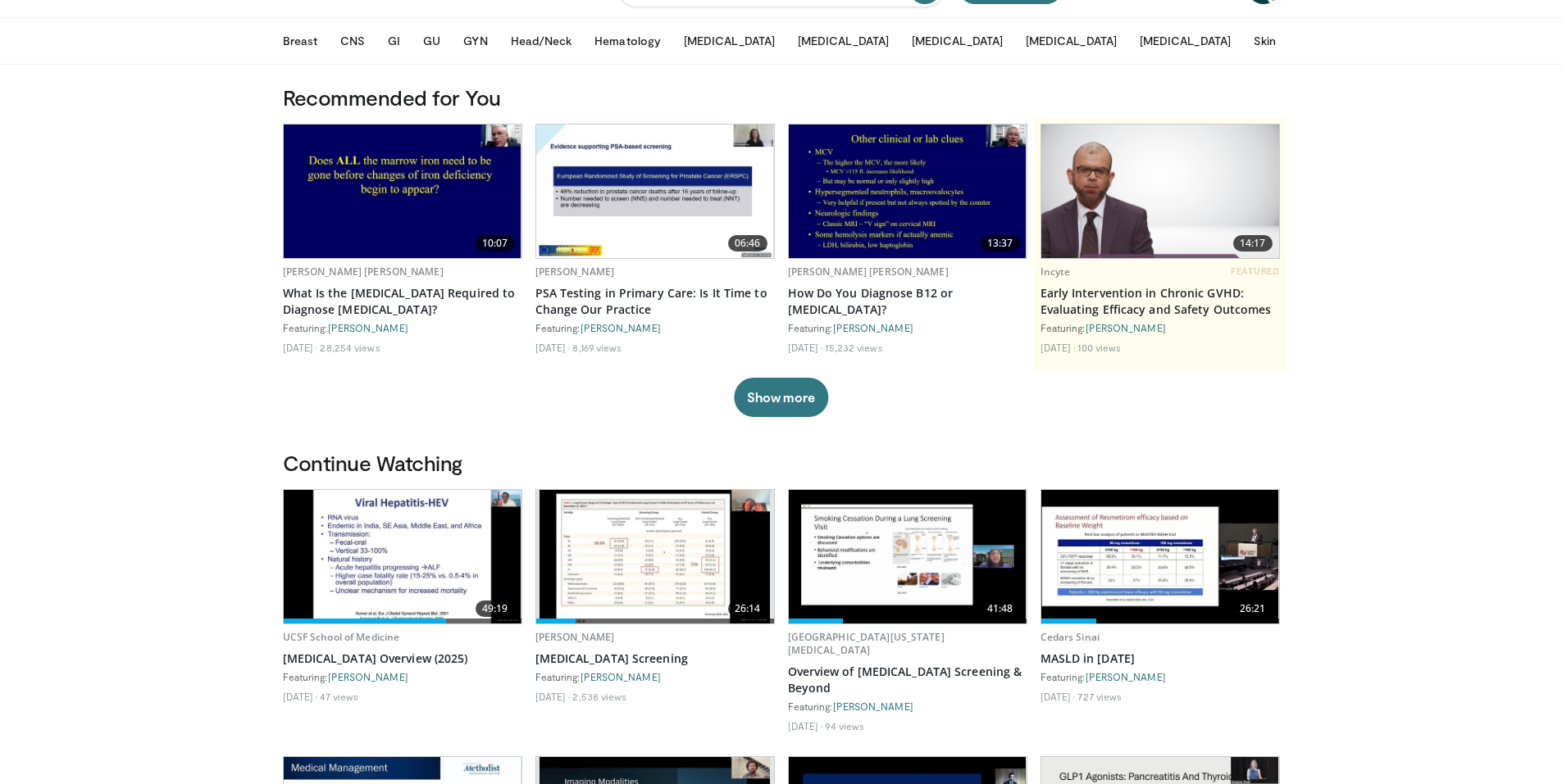
scroll to position [0, 0]
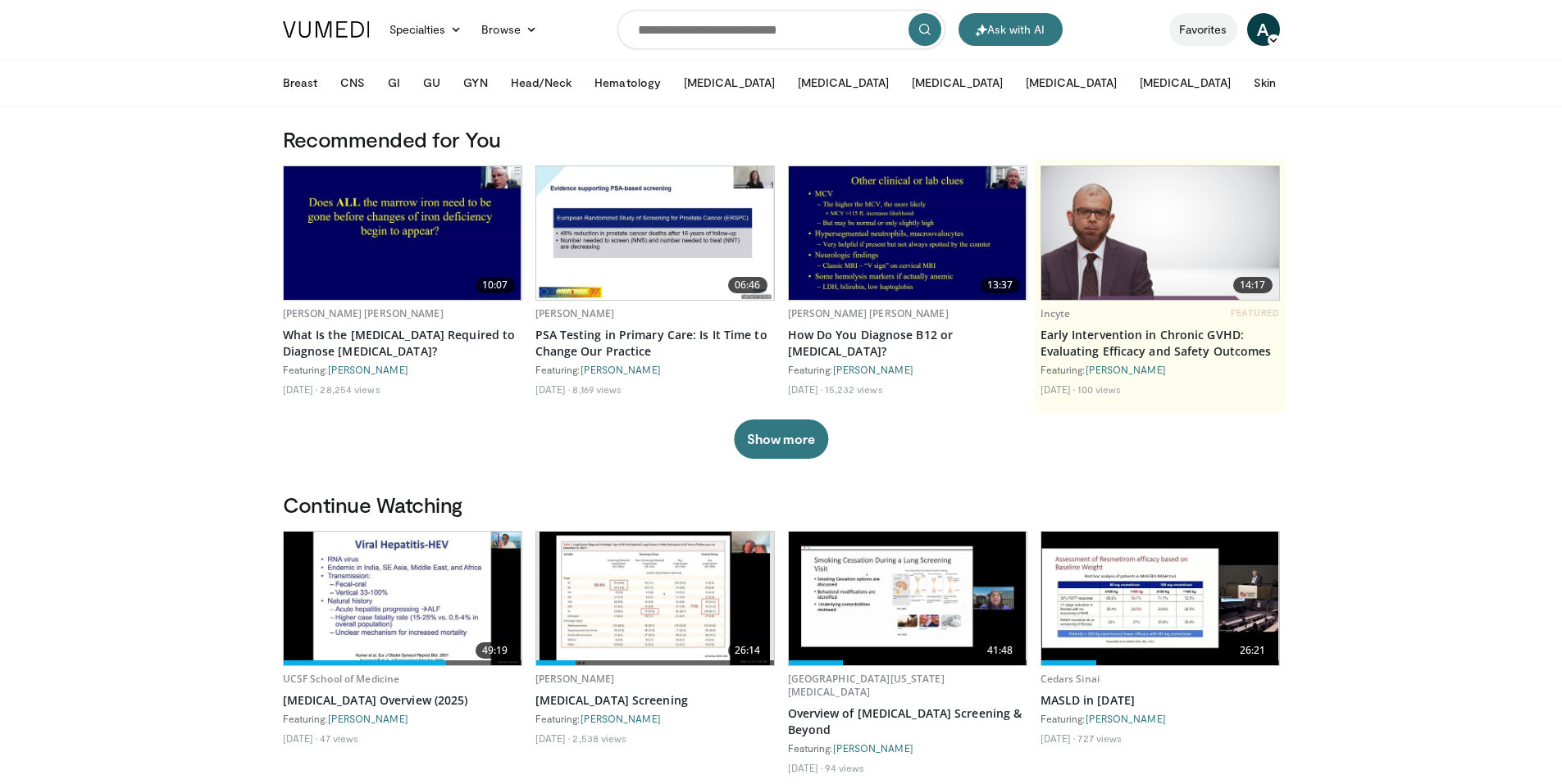
click at [1199, 29] on link "Favorites" at bounding box center [1203, 29] width 68 height 33
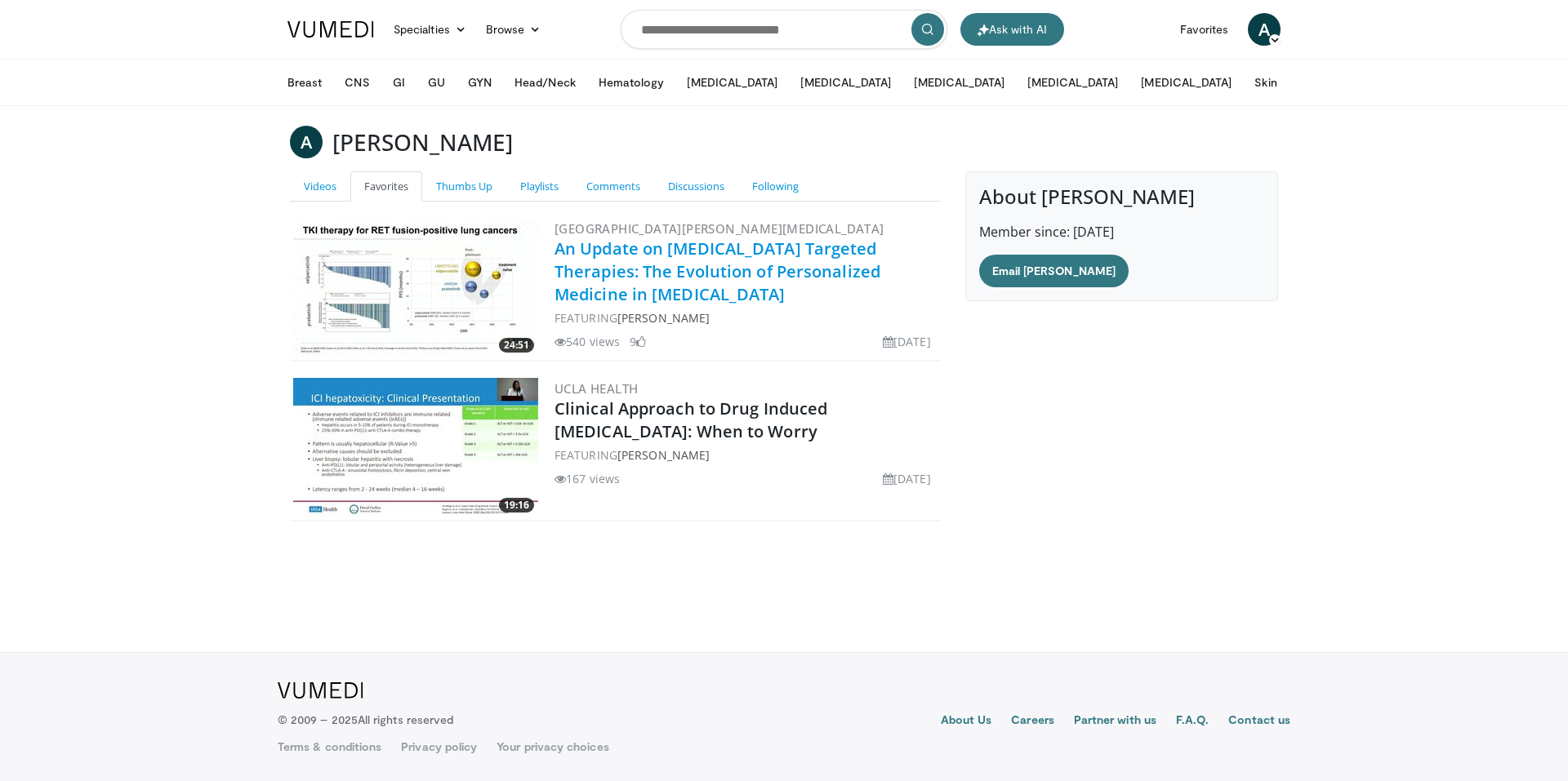
click at [677, 290] on link "An Update on [MEDICAL_DATA] Targeted Therapies: The Evolution of Personalized M…" at bounding box center [718, 271] width 326 height 68
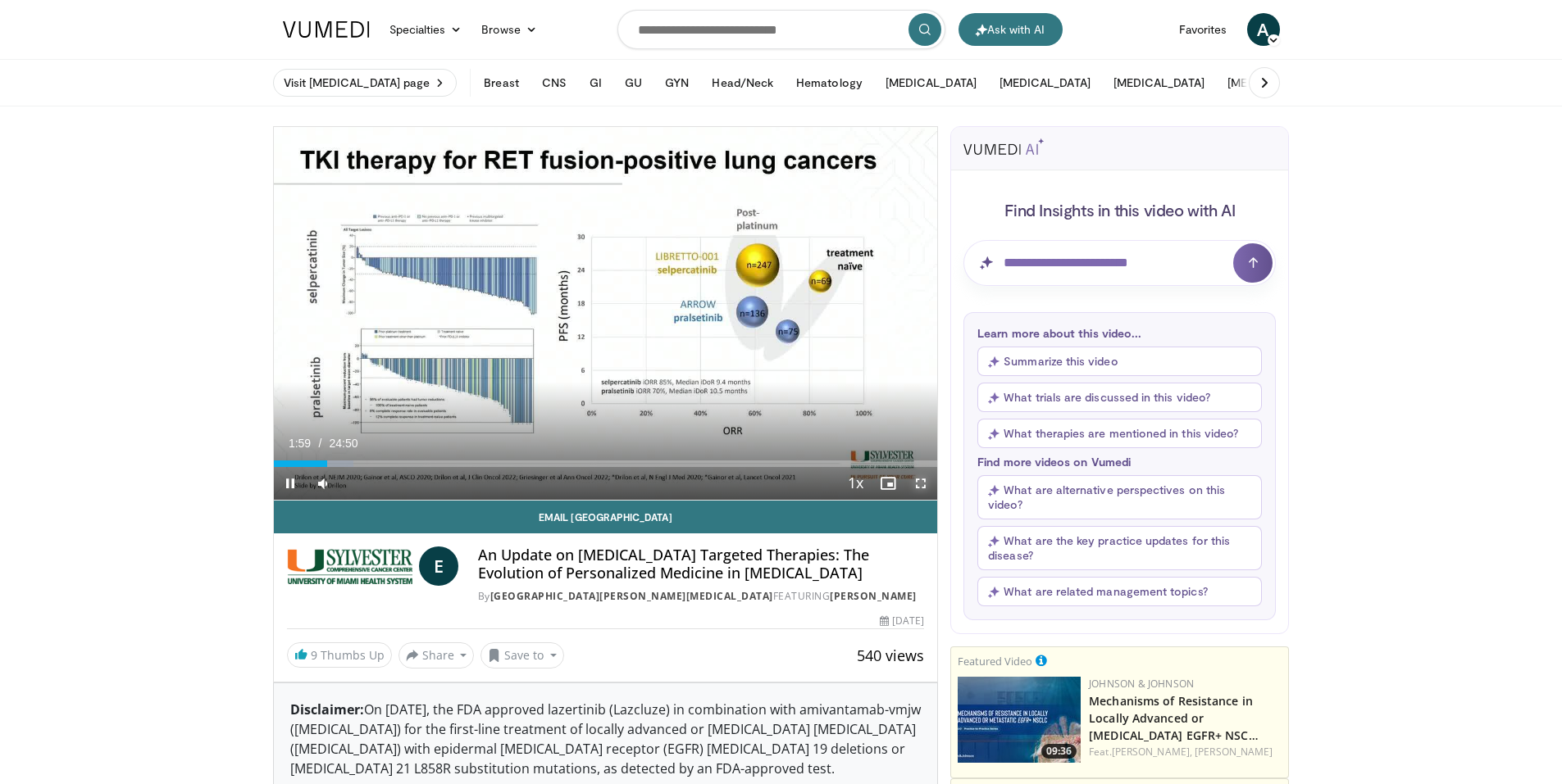
click at [929, 486] on span "Video Player" at bounding box center [920, 483] width 33 height 33
click at [920, 486] on span "Video Player" at bounding box center [920, 483] width 33 height 33
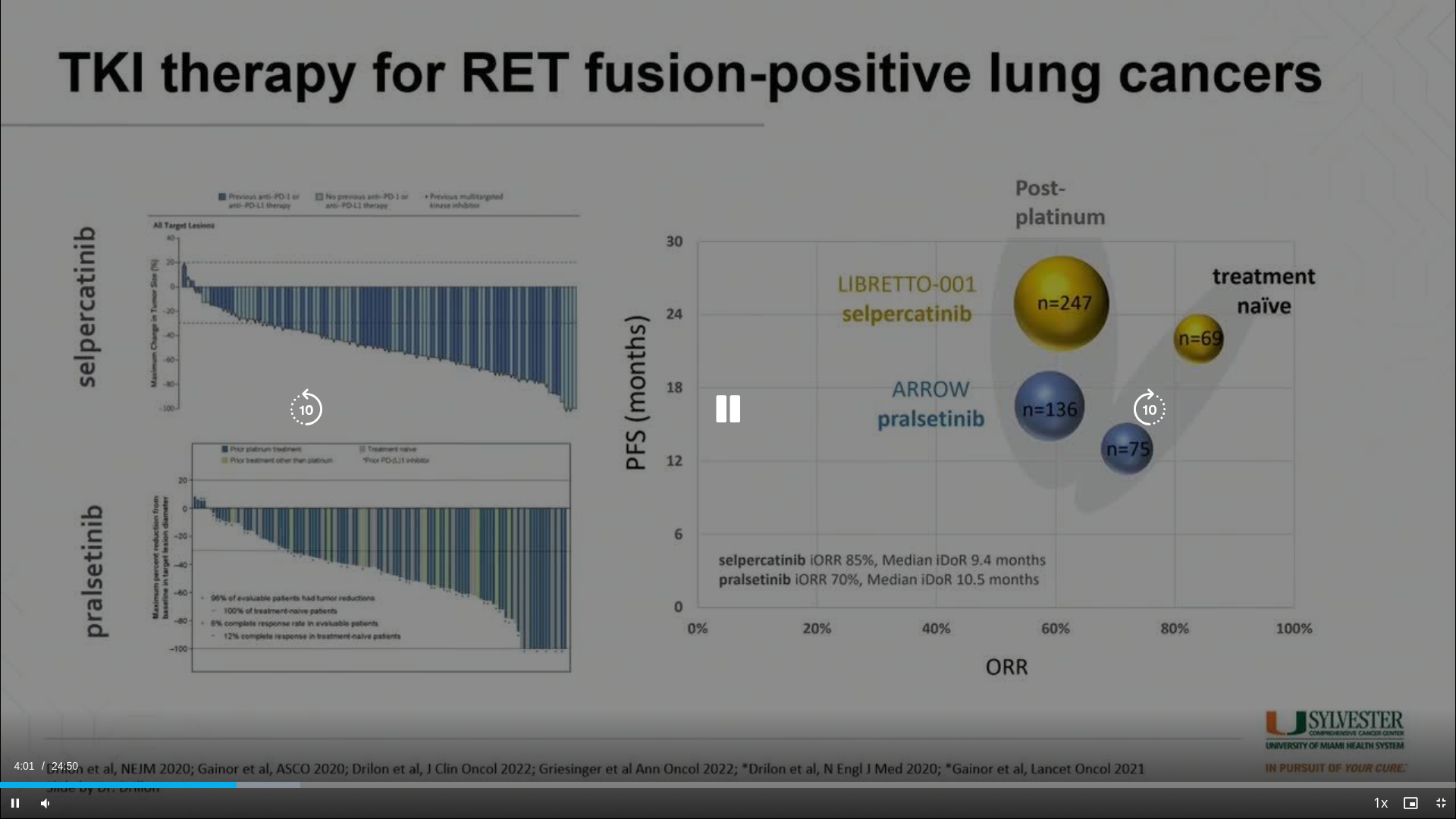
click at [723, 435] on div "10 seconds Tap to unmute" at bounding box center [728, 409] width 1456 height 818
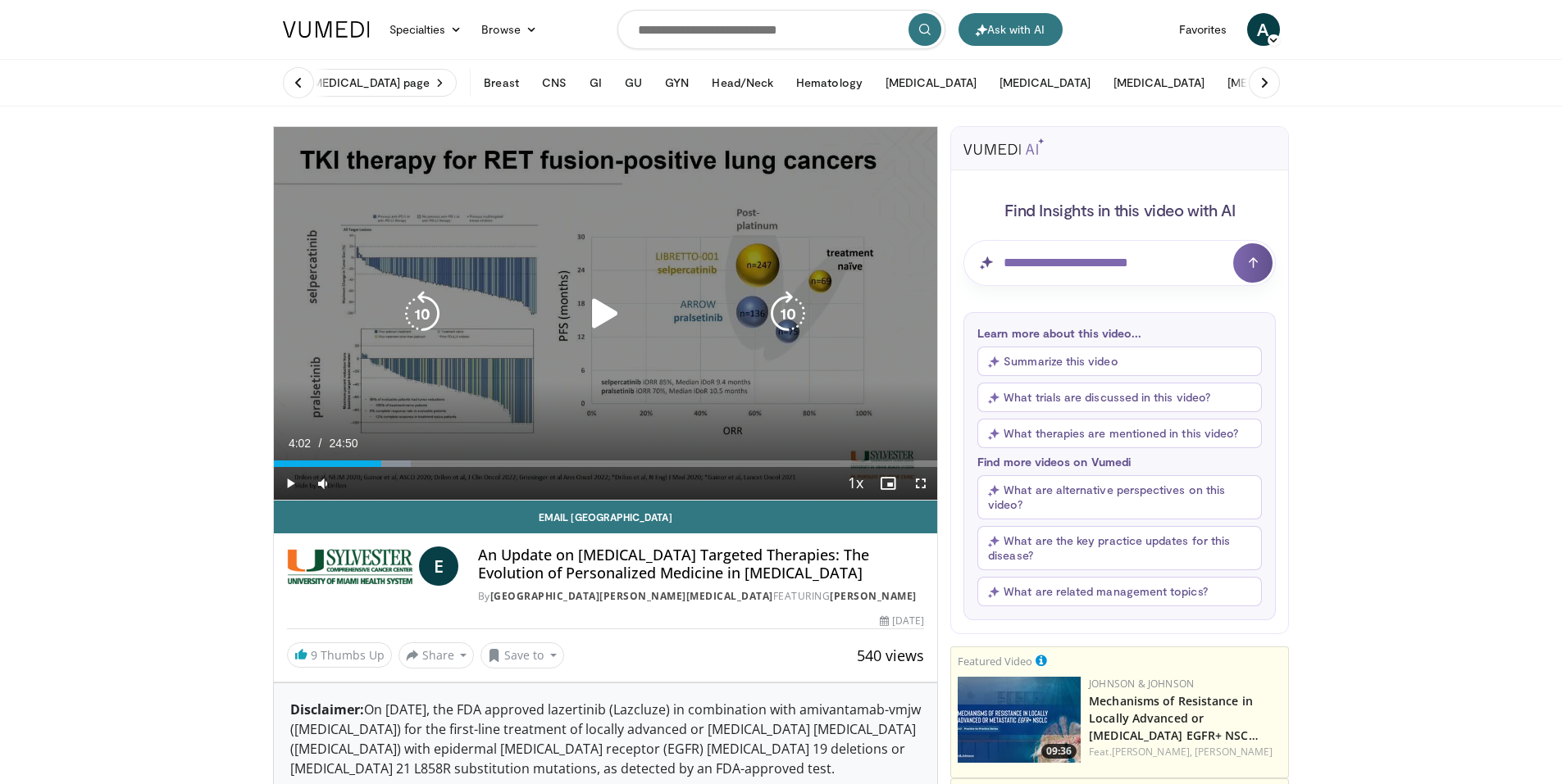
click at [604, 322] on icon "Video Player" at bounding box center [605, 314] width 46 height 46
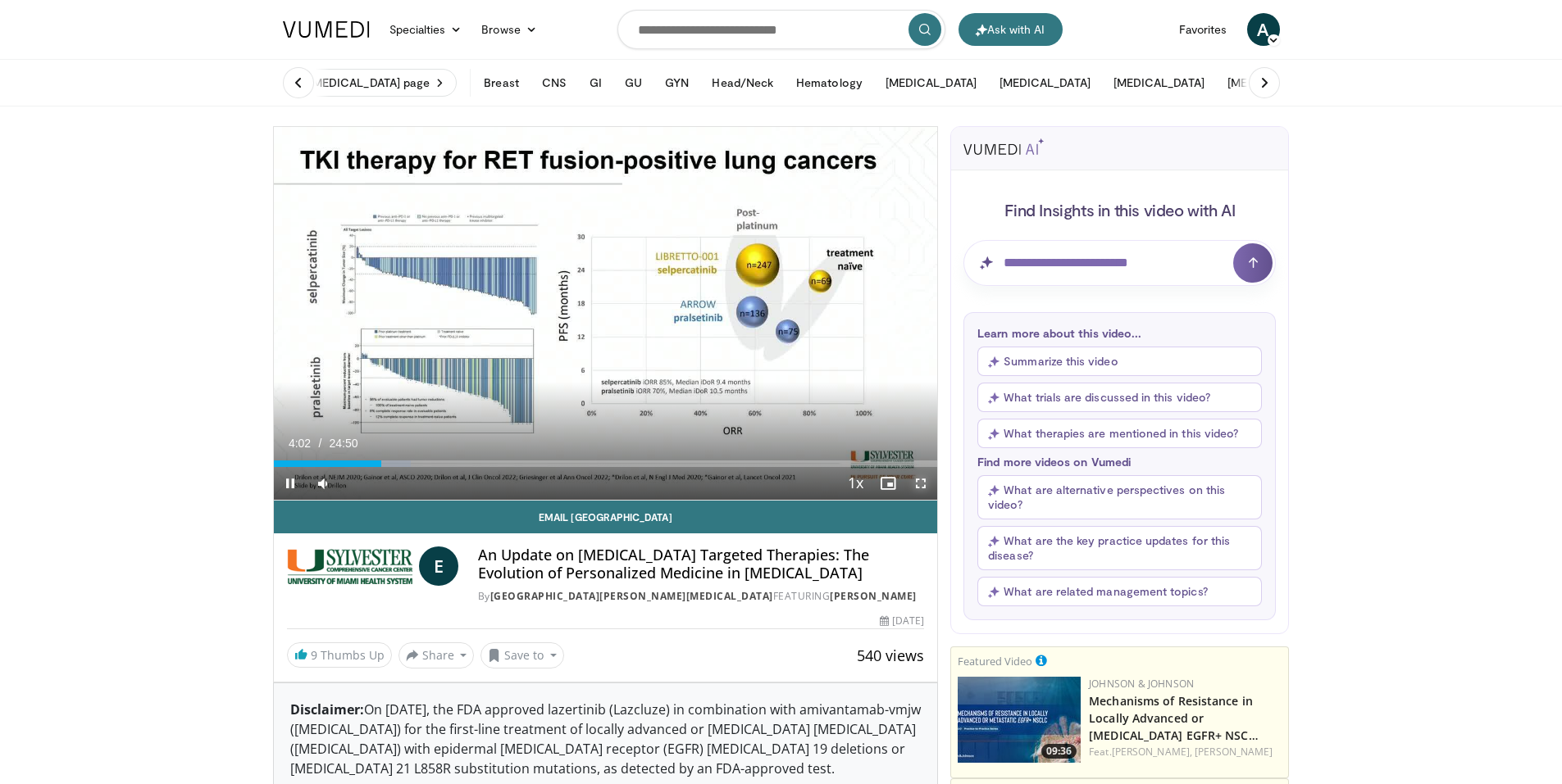
click at [920, 486] on span "Video Player" at bounding box center [920, 483] width 33 height 33
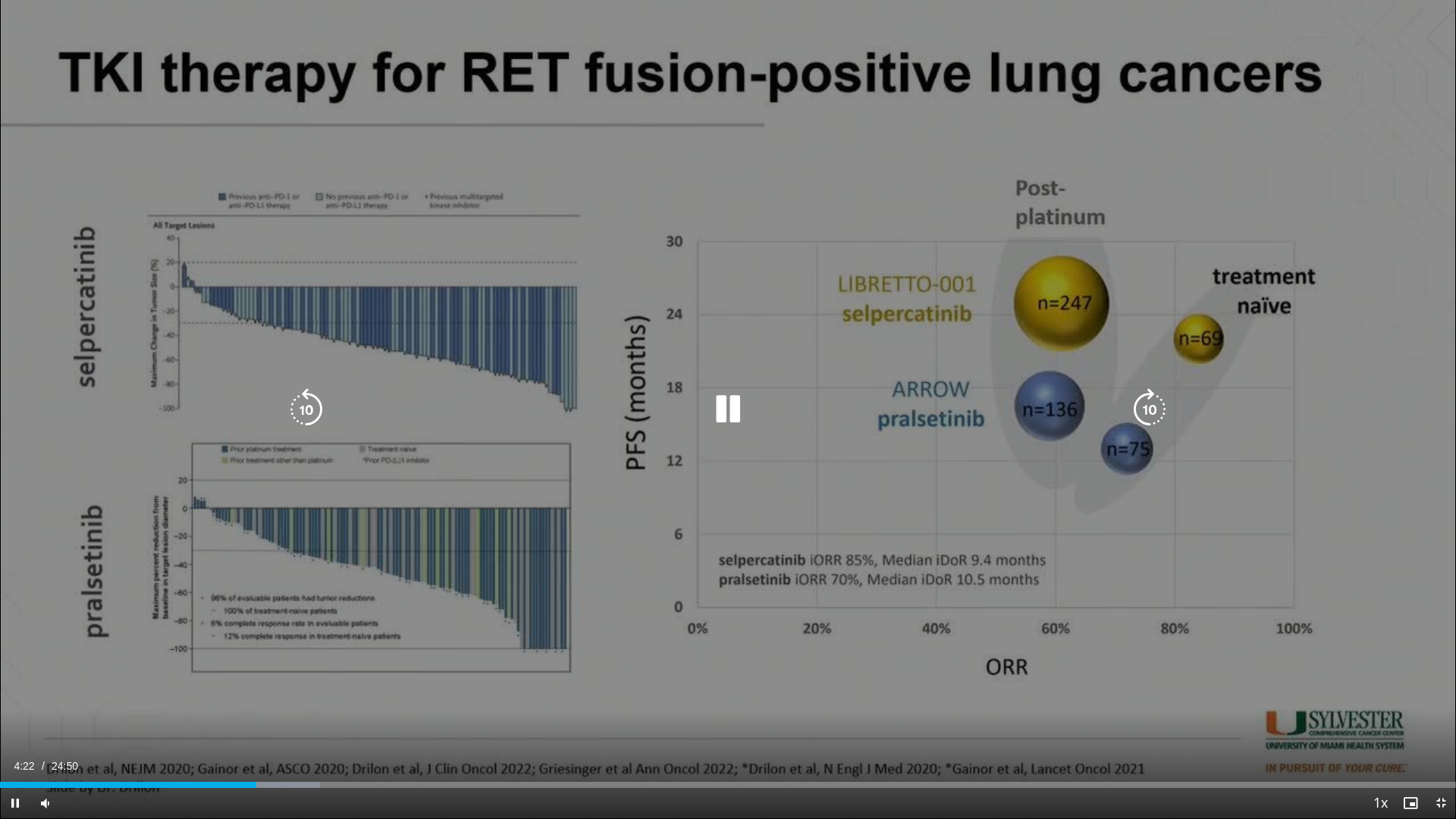
click at [718, 376] on div "10 seconds Tap to unmute" at bounding box center [728, 409] width 1456 height 818
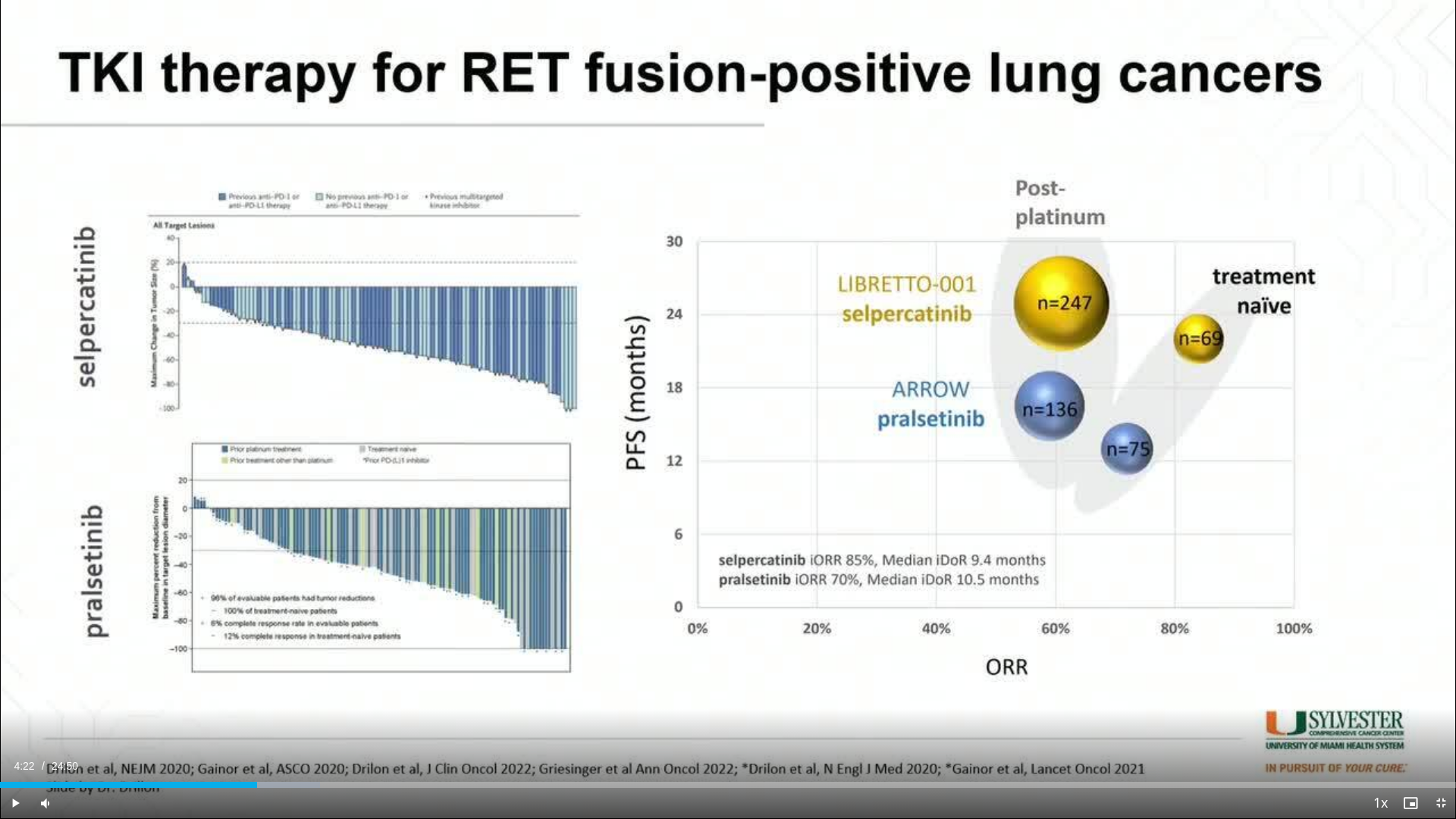
click at [716, 422] on div "10 seconds Tap to unmute" at bounding box center [728, 409] width 1456 height 818
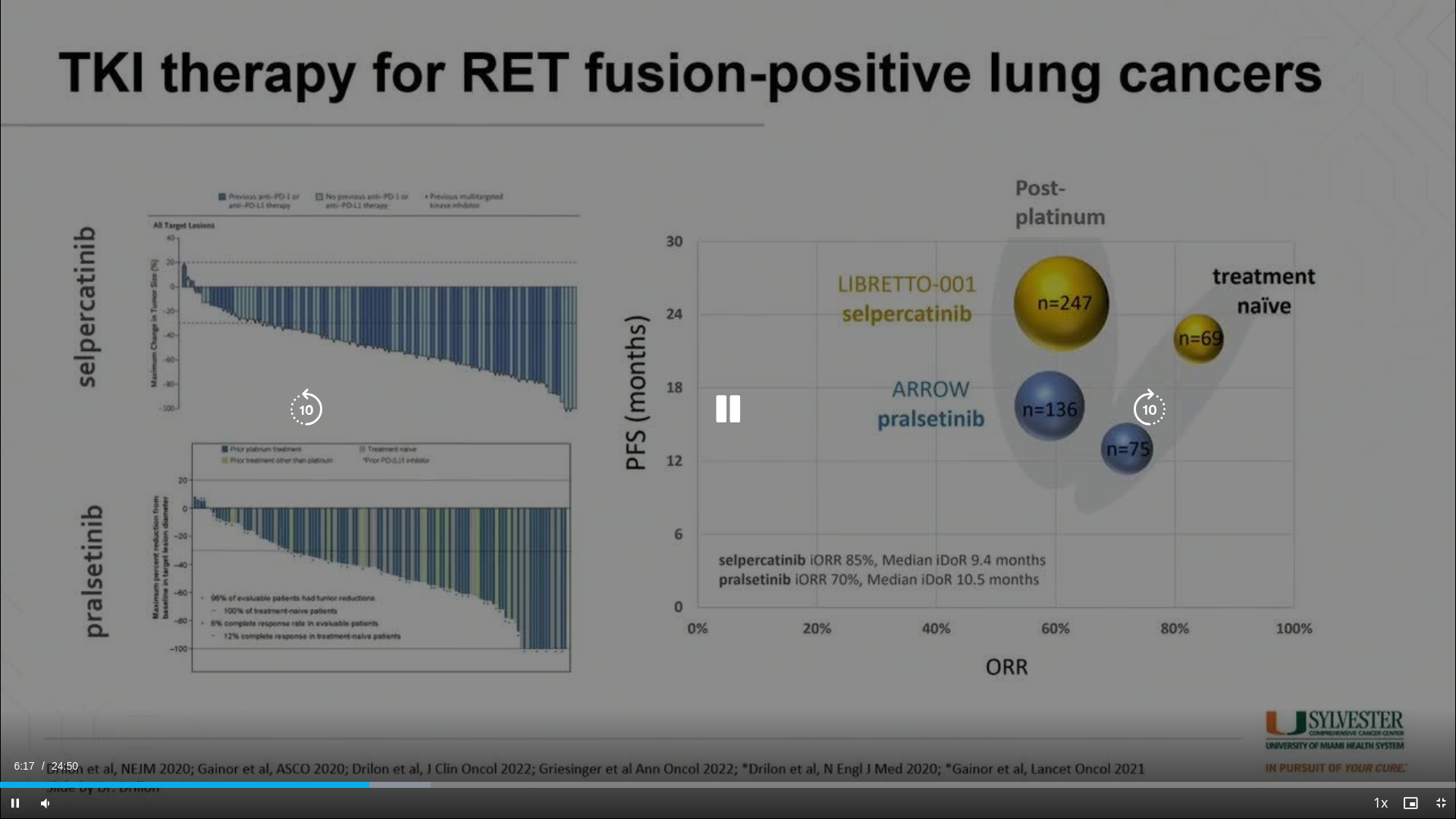
click at [717, 409] on icon "Video Player" at bounding box center [728, 409] width 43 height 43
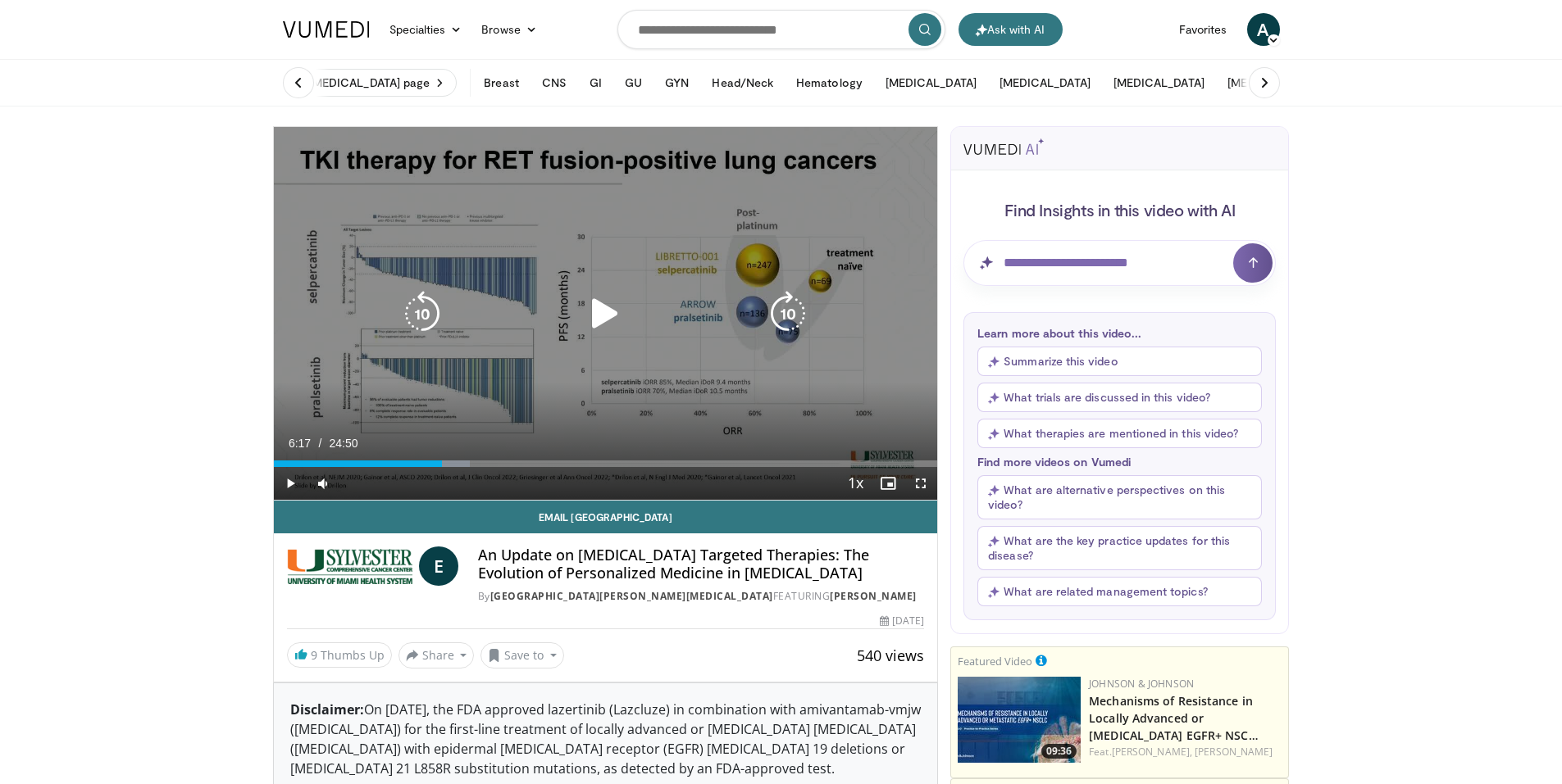
click at [603, 317] on icon "Video Player" at bounding box center [605, 314] width 46 height 46
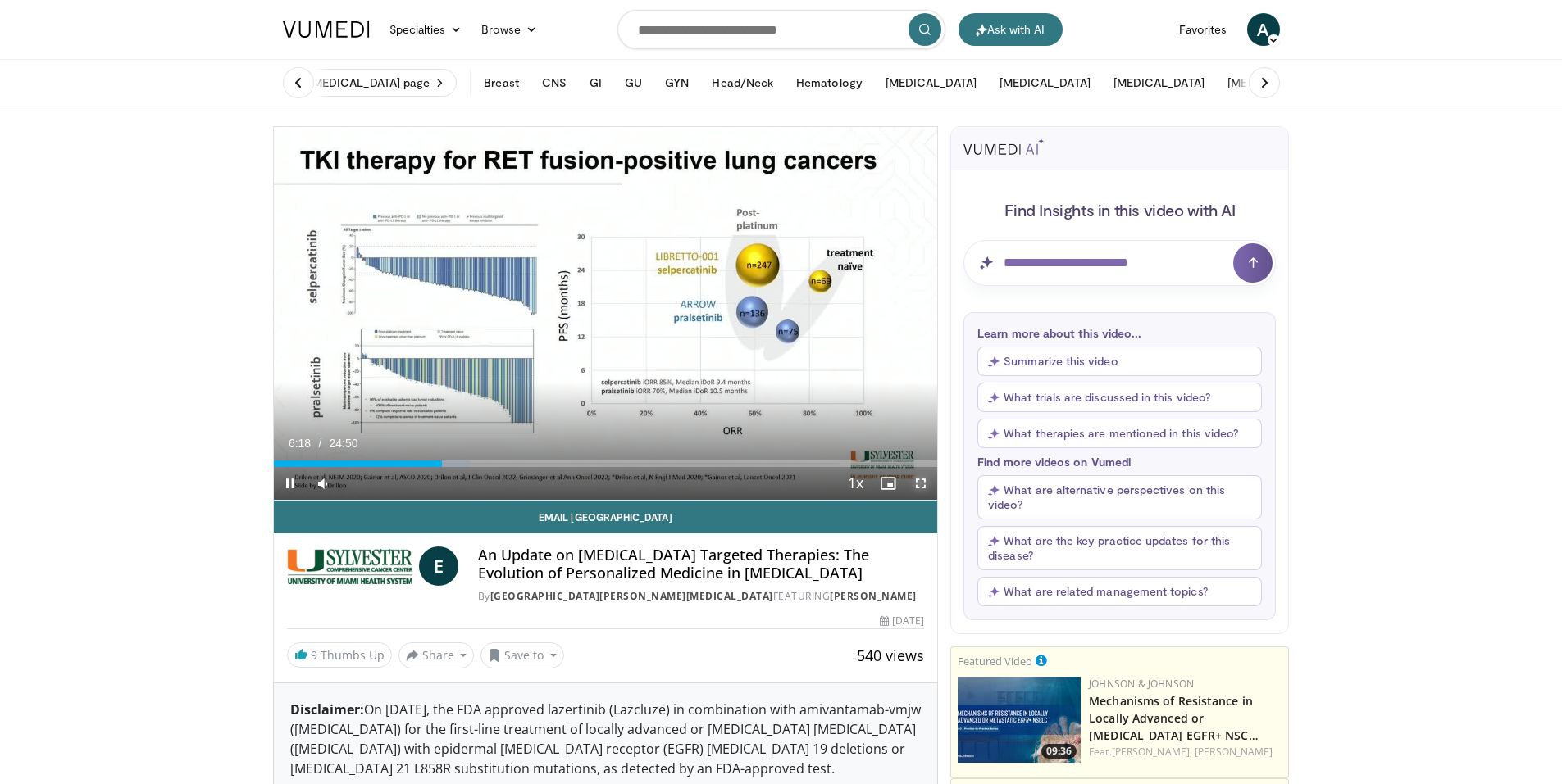
click at [923, 486] on span "Video Player" at bounding box center [920, 483] width 33 height 33
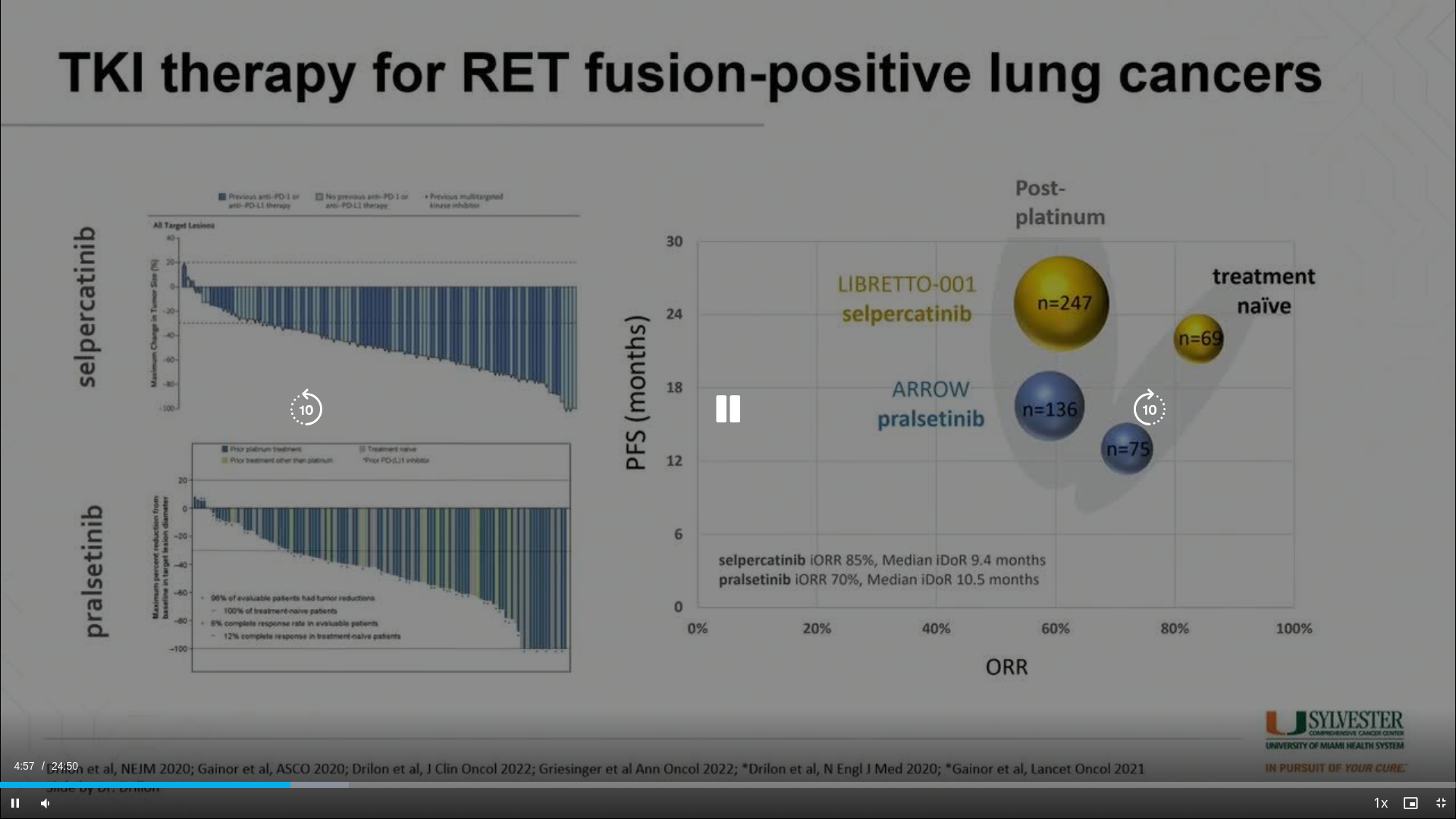
click at [715, 425] on icon "Video Player" at bounding box center [728, 409] width 43 height 43
click at [720, 415] on icon "Video Player" at bounding box center [728, 409] width 43 height 43
click at [761, 419] on div "Video Player" at bounding box center [728, 409] width 874 height 30
click at [734, 415] on icon "Video Player" at bounding box center [728, 409] width 43 height 43
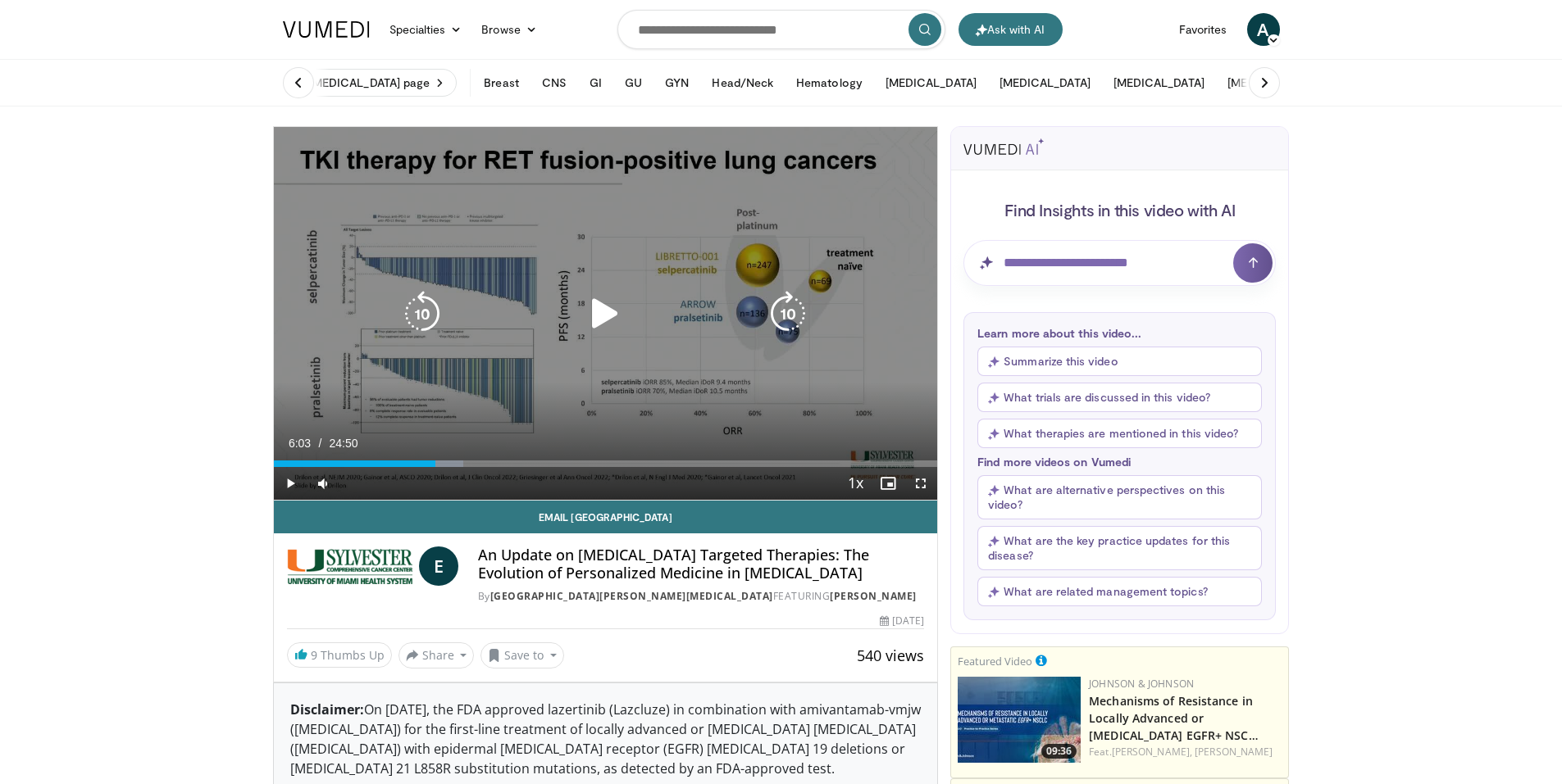
click at [598, 308] on icon "Video Player" at bounding box center [605, 314] width 46 height 46
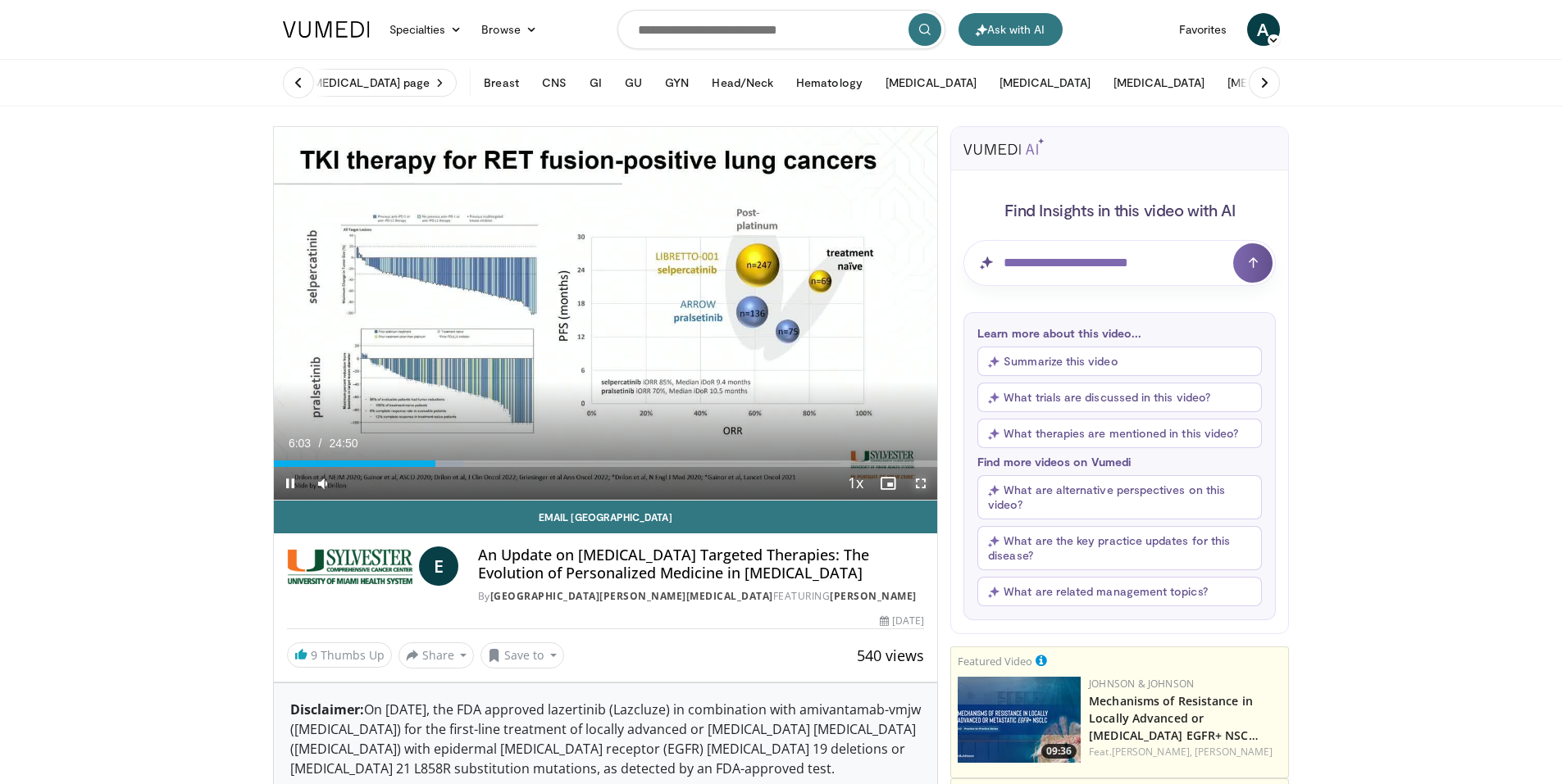
click at [914, 482] on span "Video Player" at bounding box center [920, 483] width 33 height 33
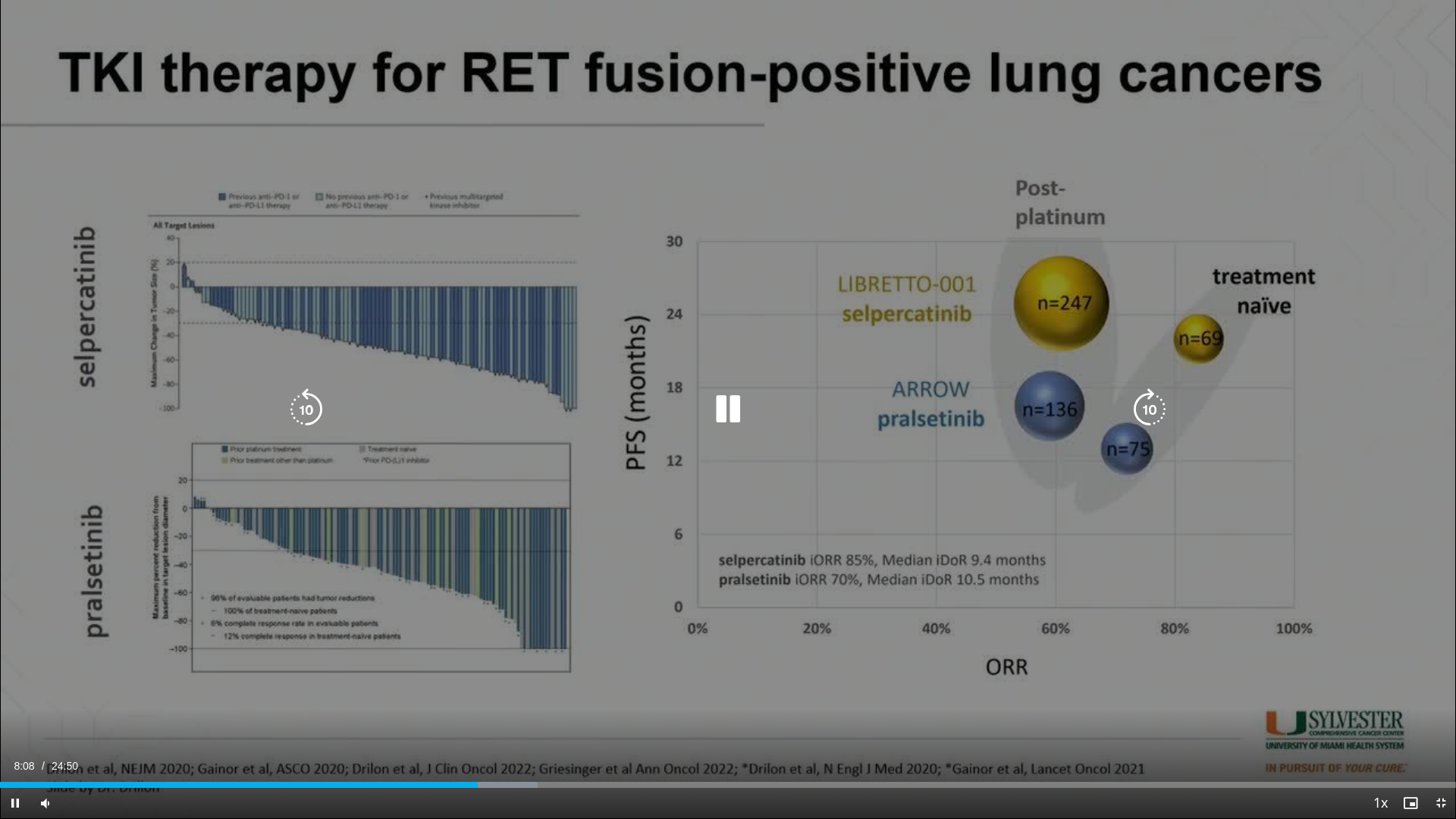
click at [728, 416] on icon "Video Player" at bounding box center [728, 409] width 43 height 43
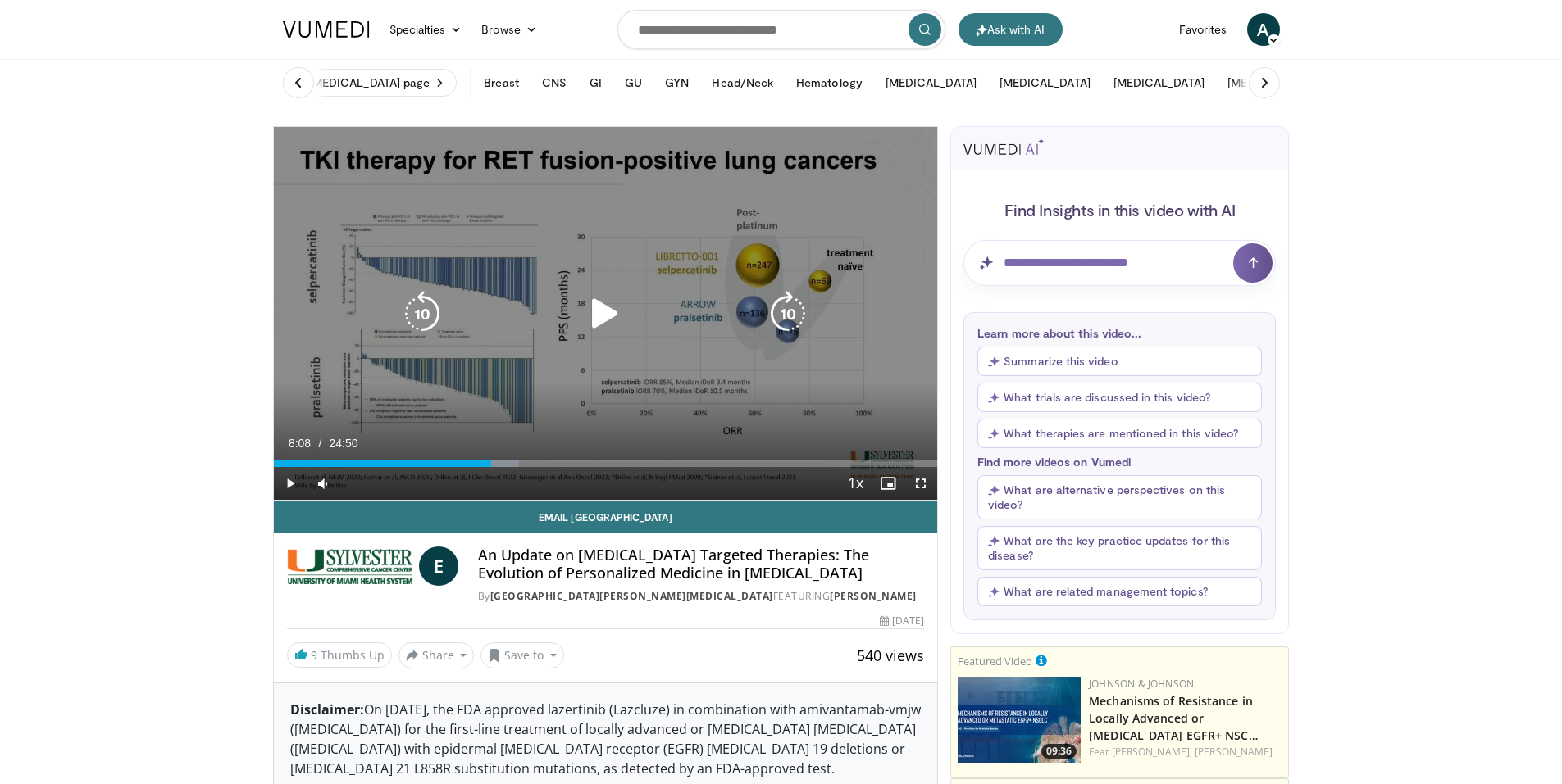
drag, startPoint x: 610, startPoint y: 319, endPoint x: 642, endPoint y: 342, distance: 39.4
click at [610, 319] on icon "Video Player" at bounding box center [605, 314] width 46 height 46
drag, startPoint x: 922, startPoint y: 480, endPoint x: 920, endPoint y: 540, distance: 60.0
click at [922, 480] on span "Video Player" at bounding box center [920, 483] width 33 height 33
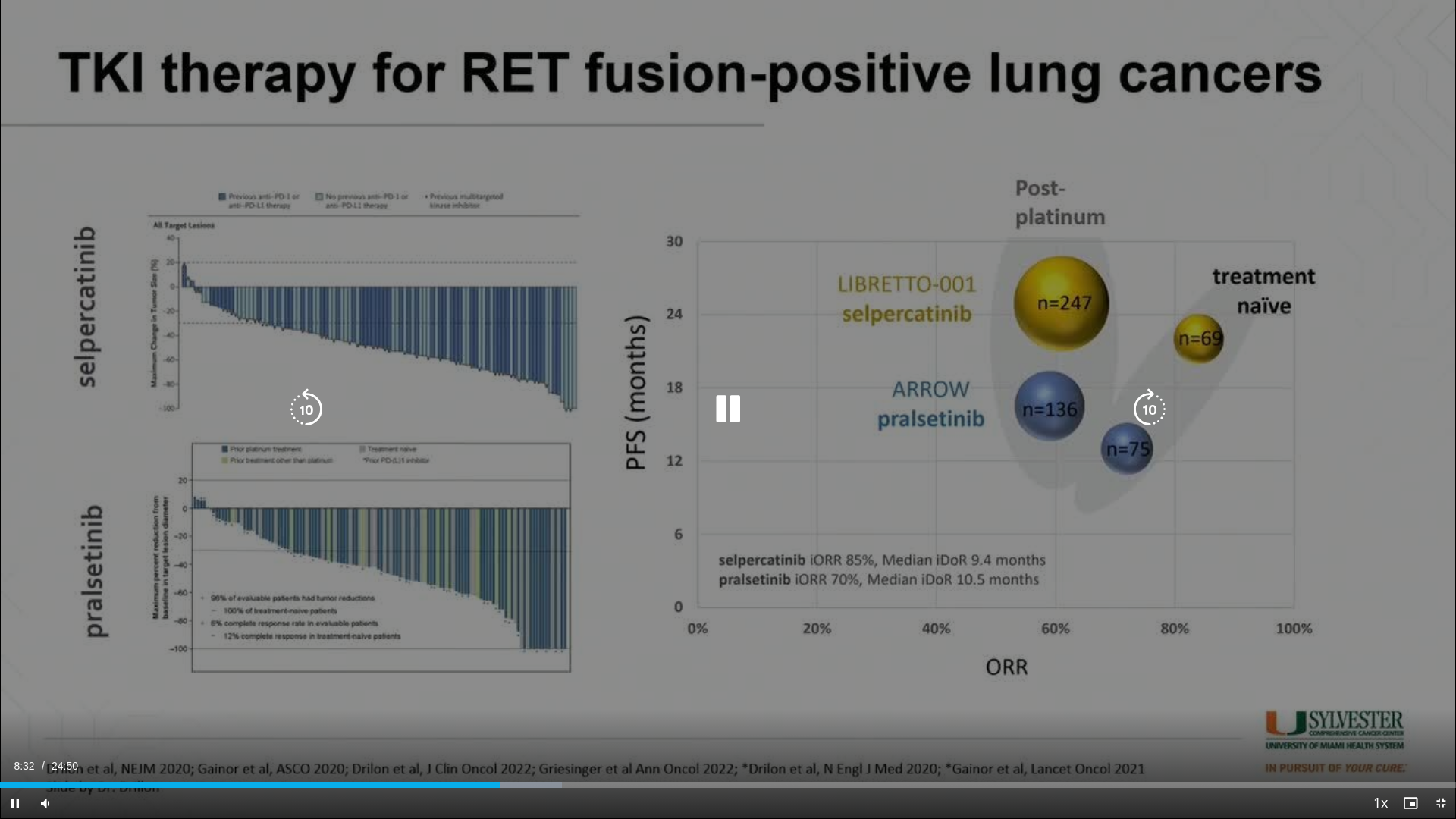
click at [718, 412] on icon "Video Player" at bounding box center [728, 409] width 43 height 43
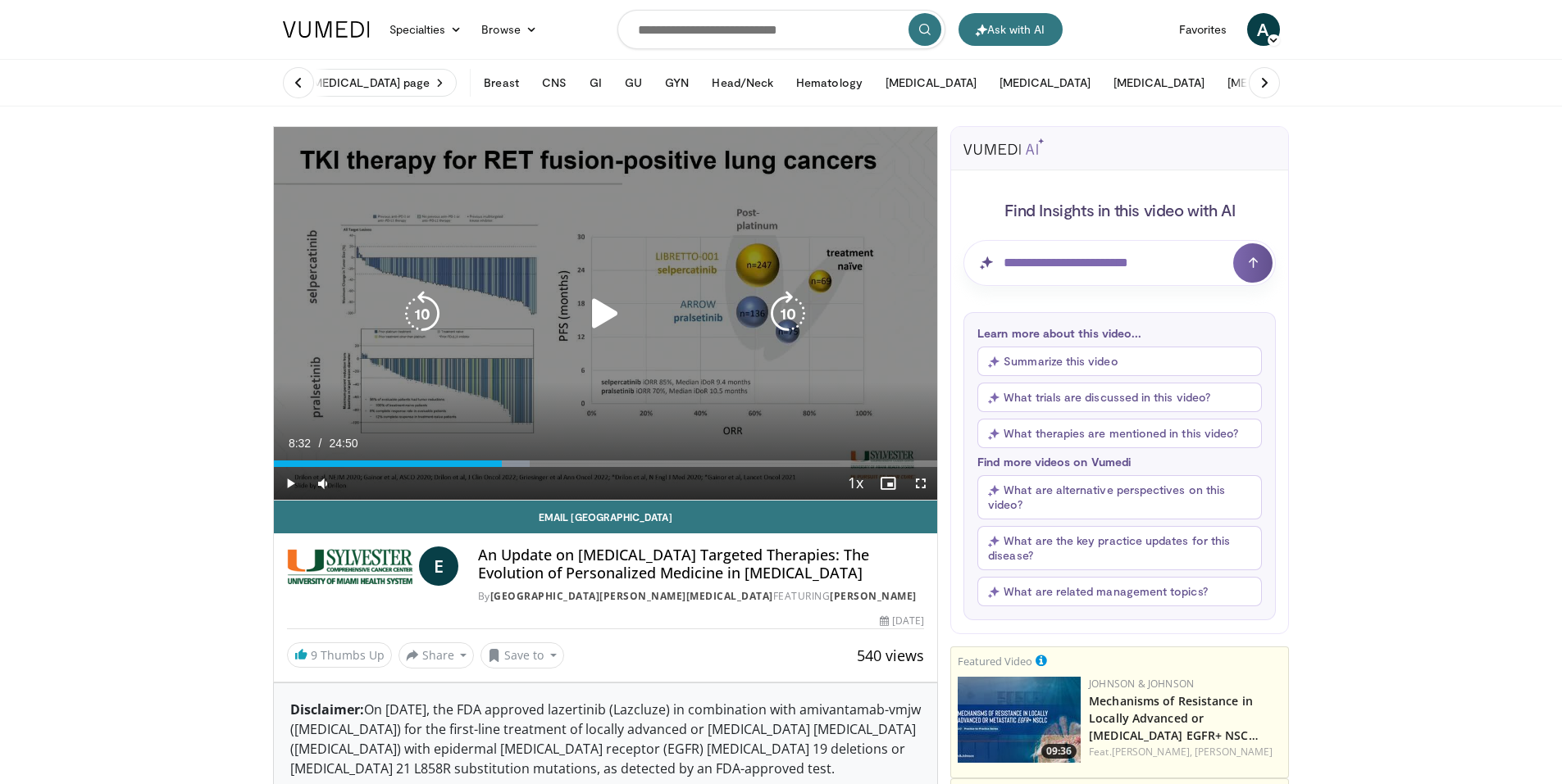
click at [615, 296] on icon "Video Player" at bounding box center [605, 314] width 46 height 46
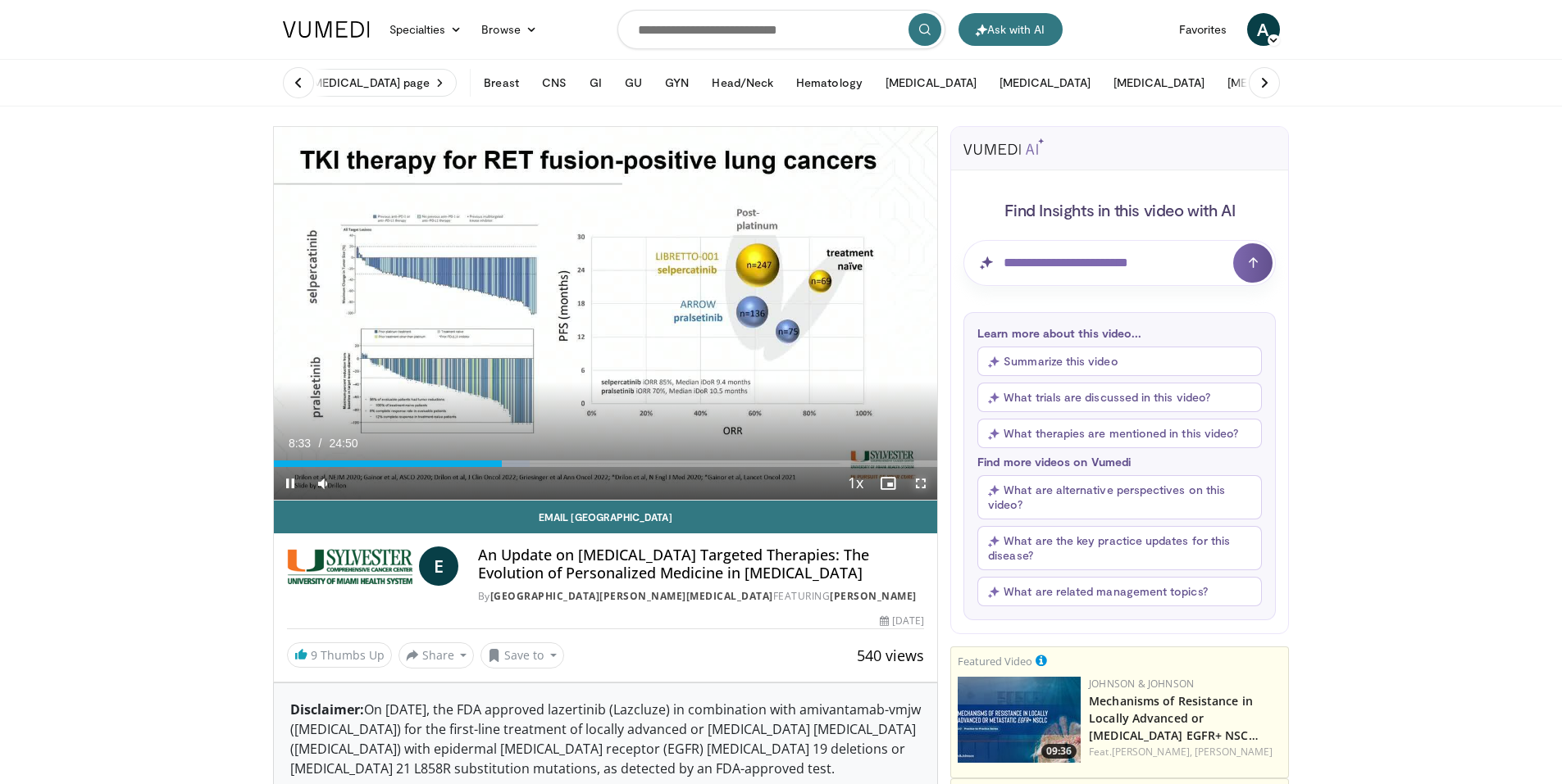
click at [920, 487] on span "Video Player" at bounding box center [920, 483] width 33 height 33
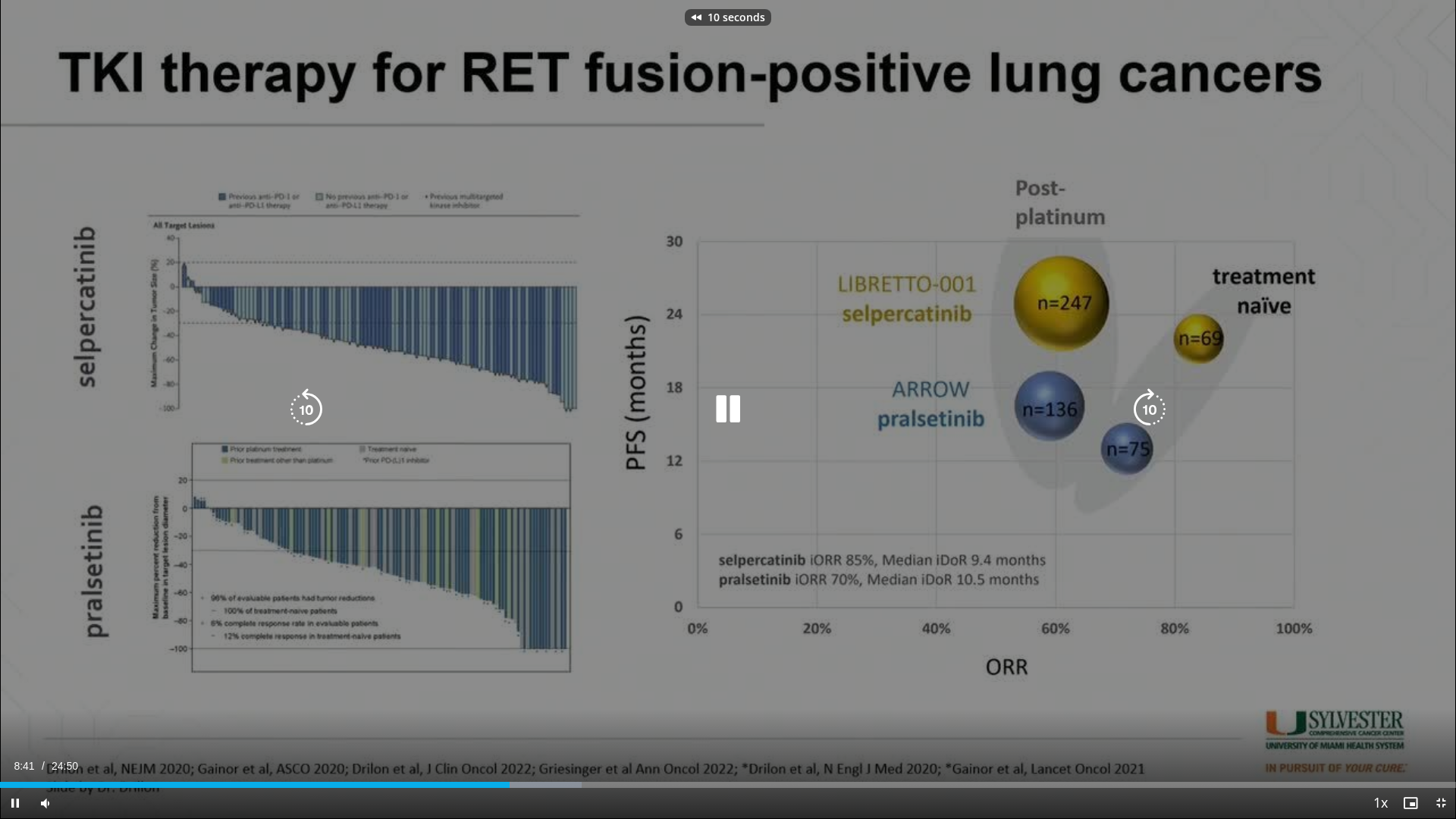
click at [708, 415] on icon "Video Player" at bounding box center [728, 409] width 43 height 43
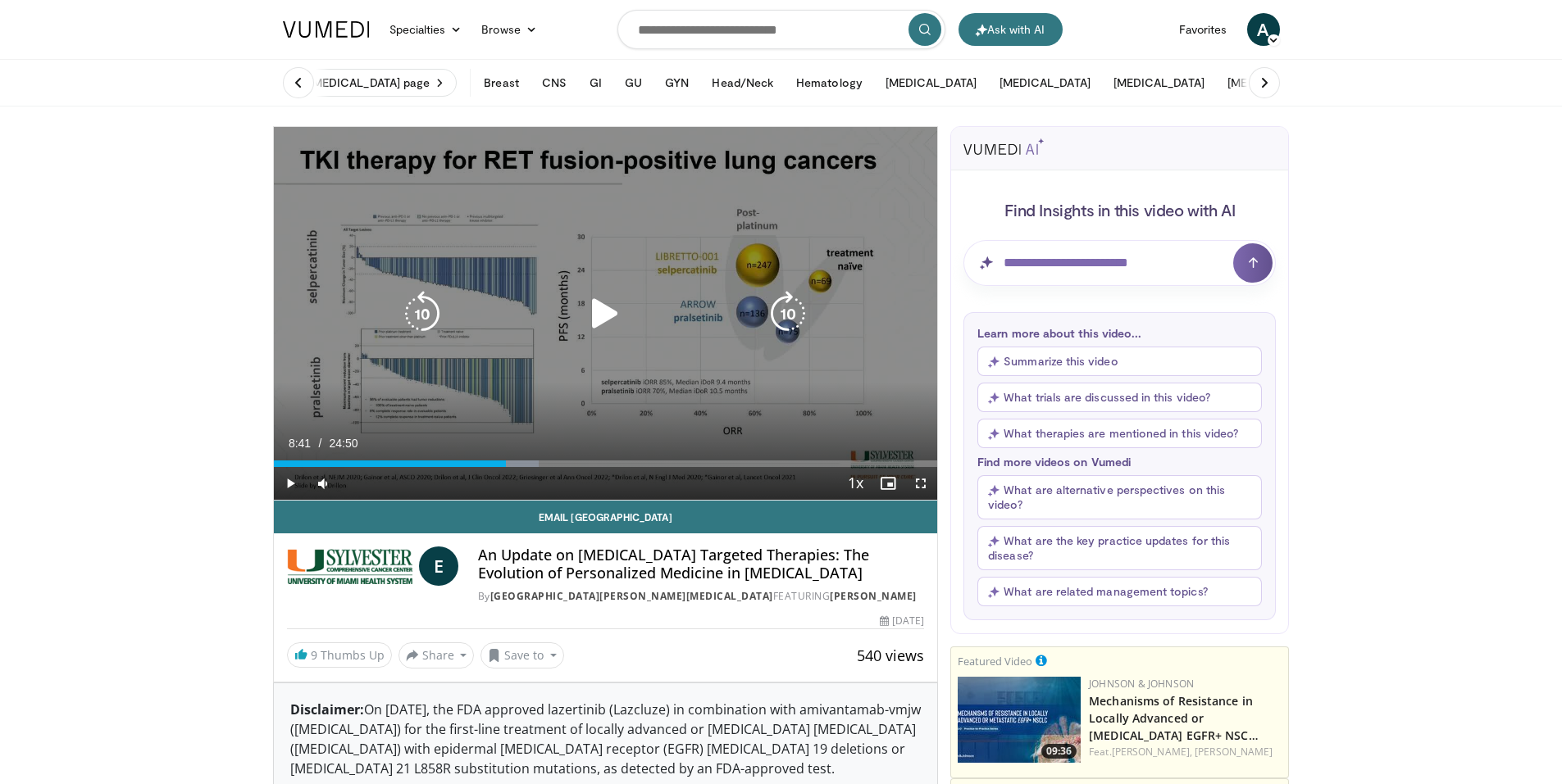
click at [612, 318] on icon "Video Player" at bounding box center [605, 314] width 46 height 46
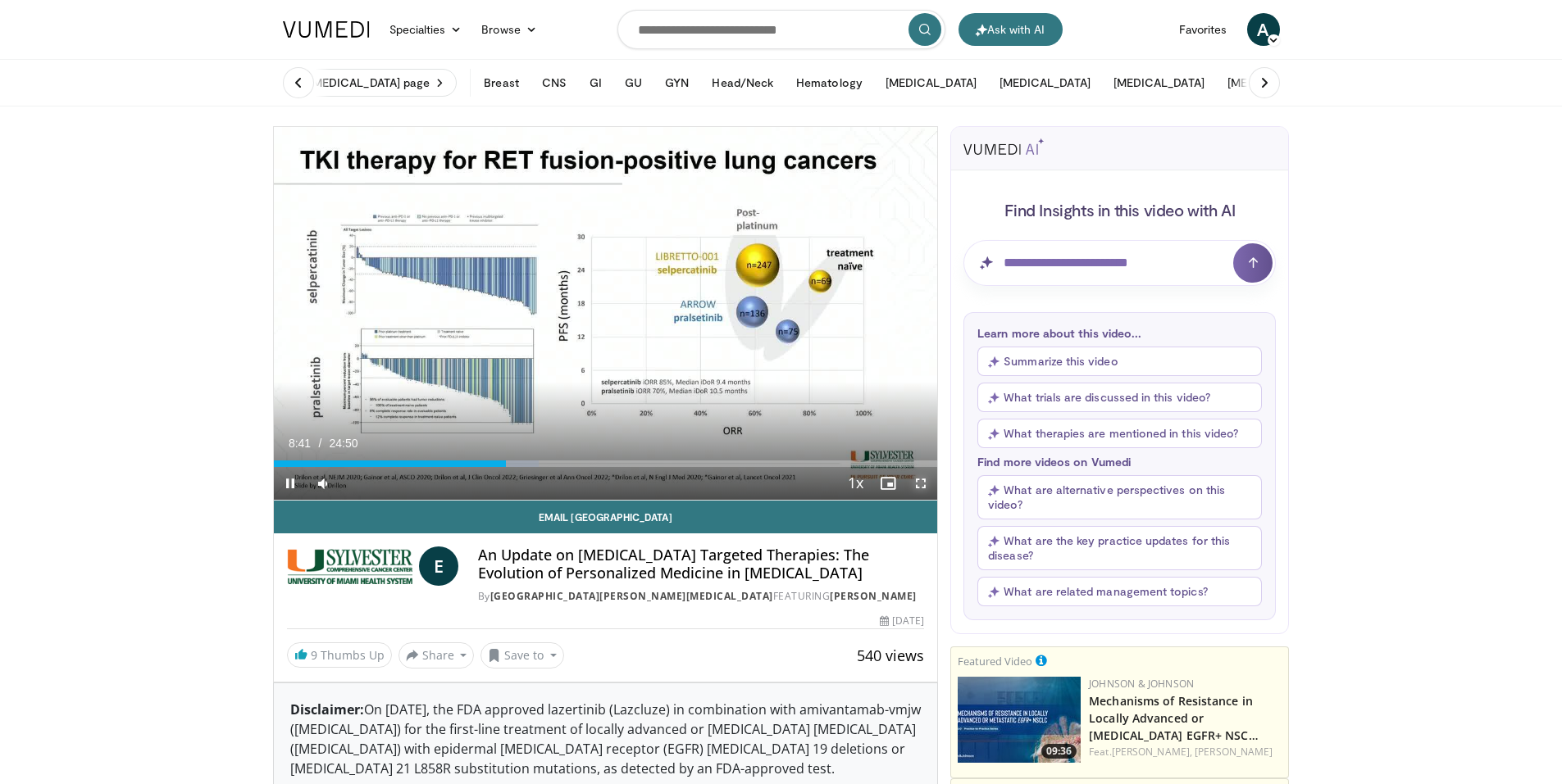
click at [921, 482] on span "Video Player" at bounding box center [920, 483] width 33 height 33
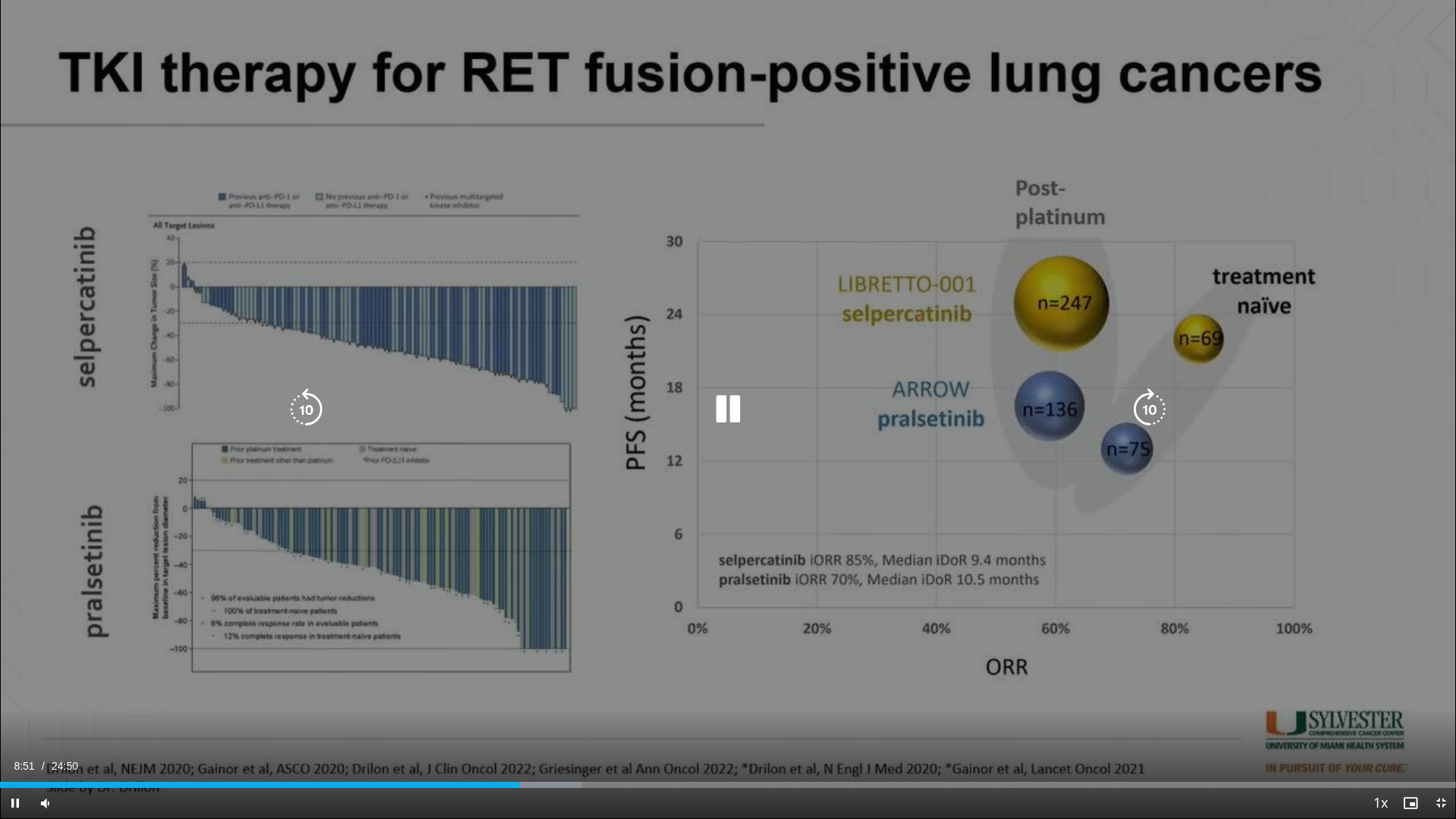
click at [664, 355] on div "10 seconds Tap to unmute" at bounding box center [728, 409] width 1456 height 818
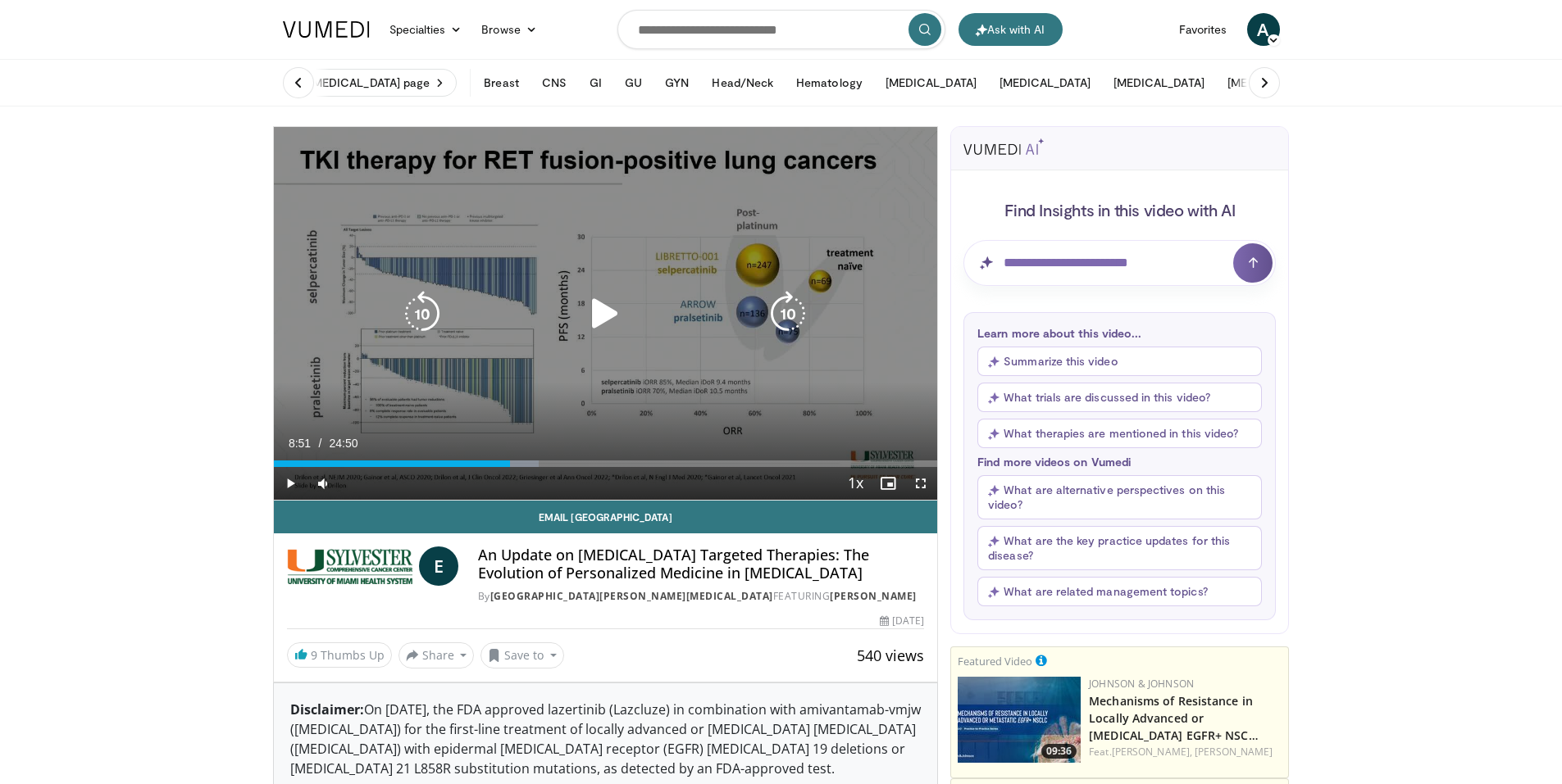
click at [587, 307] on icon "Video Player" at bounding box center [605, 314] width 46 height 46
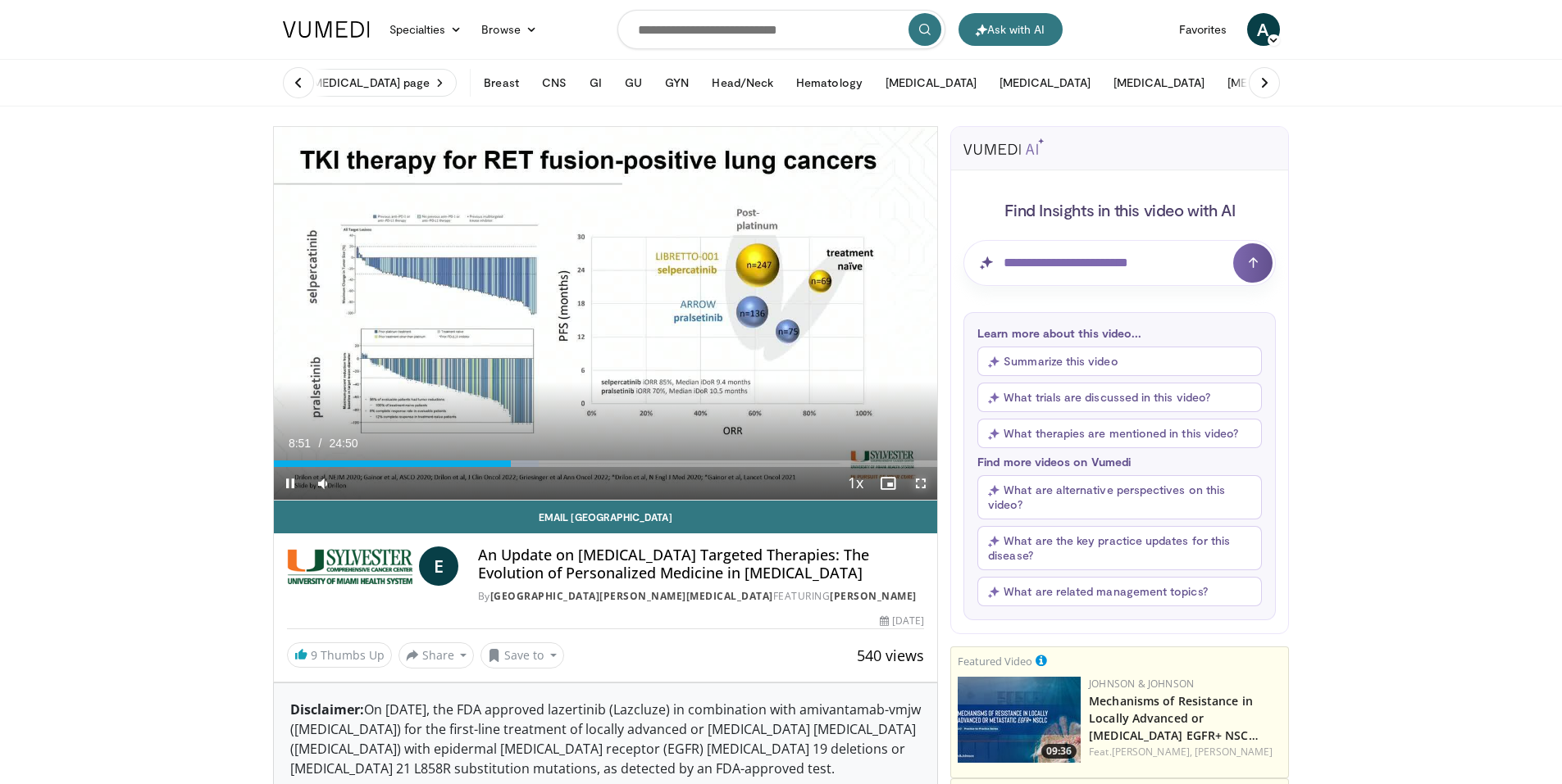
click at [918, 478] on span "Video Player" at bounding box center [920, 483] width 33 height 33
click at [921, 485] on span "Video Player" at bounding box center [920, 483] width 33 height 33
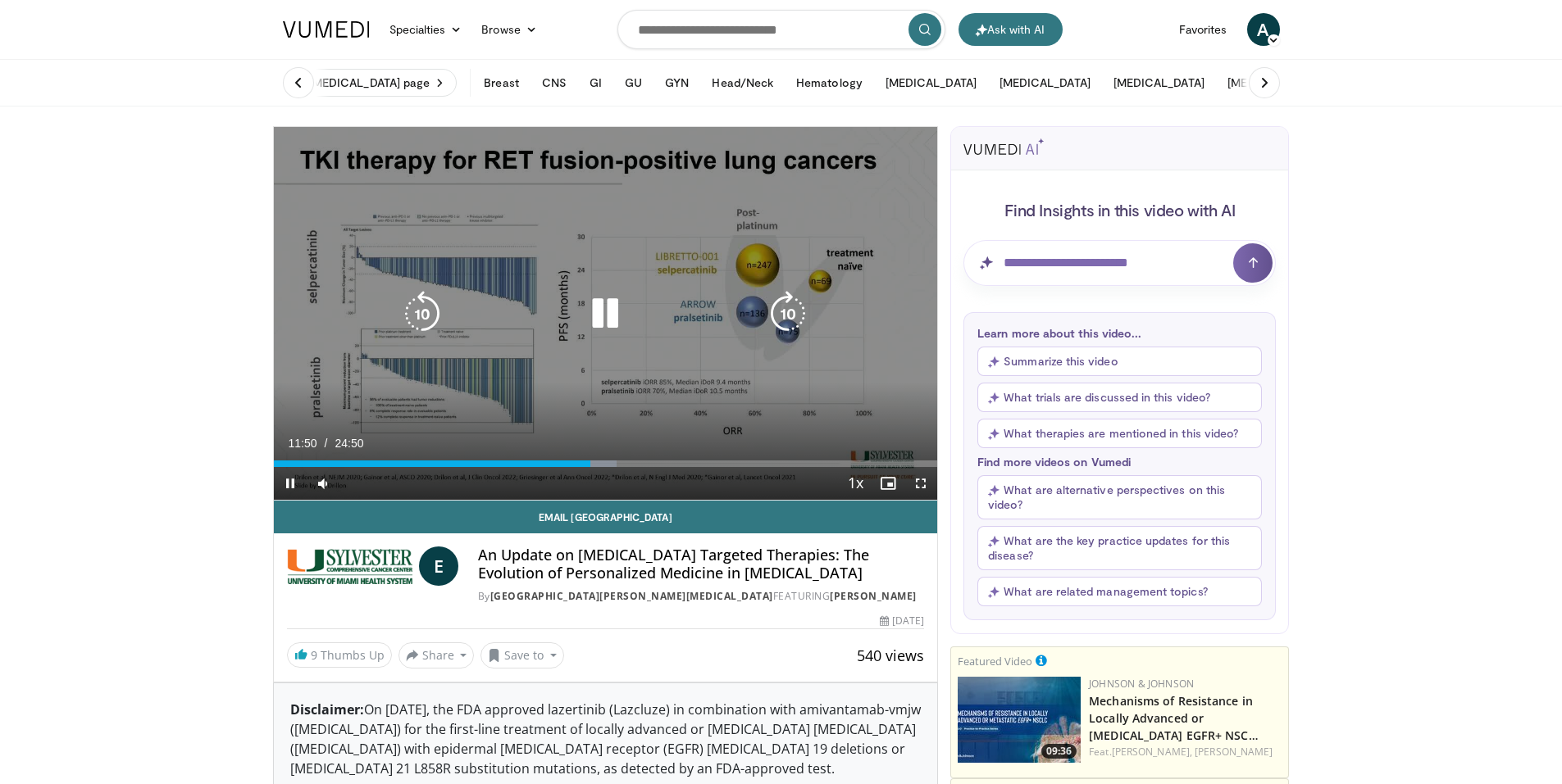
click at [591, 314] on icon "Video Player" at bounding box center [605, 314] width 46 height 46
click at [614, 306] on icon "Video Player" at bounding box center [605, 314] width 46 height 46
drag, startPoint x: 928, startPoint y: 485, endPoint x: 928, endPoint y: 546, distance: 61.0
click at [928, 485] on span "Video Player" at bounding box center [920, 483] width 33 height 33
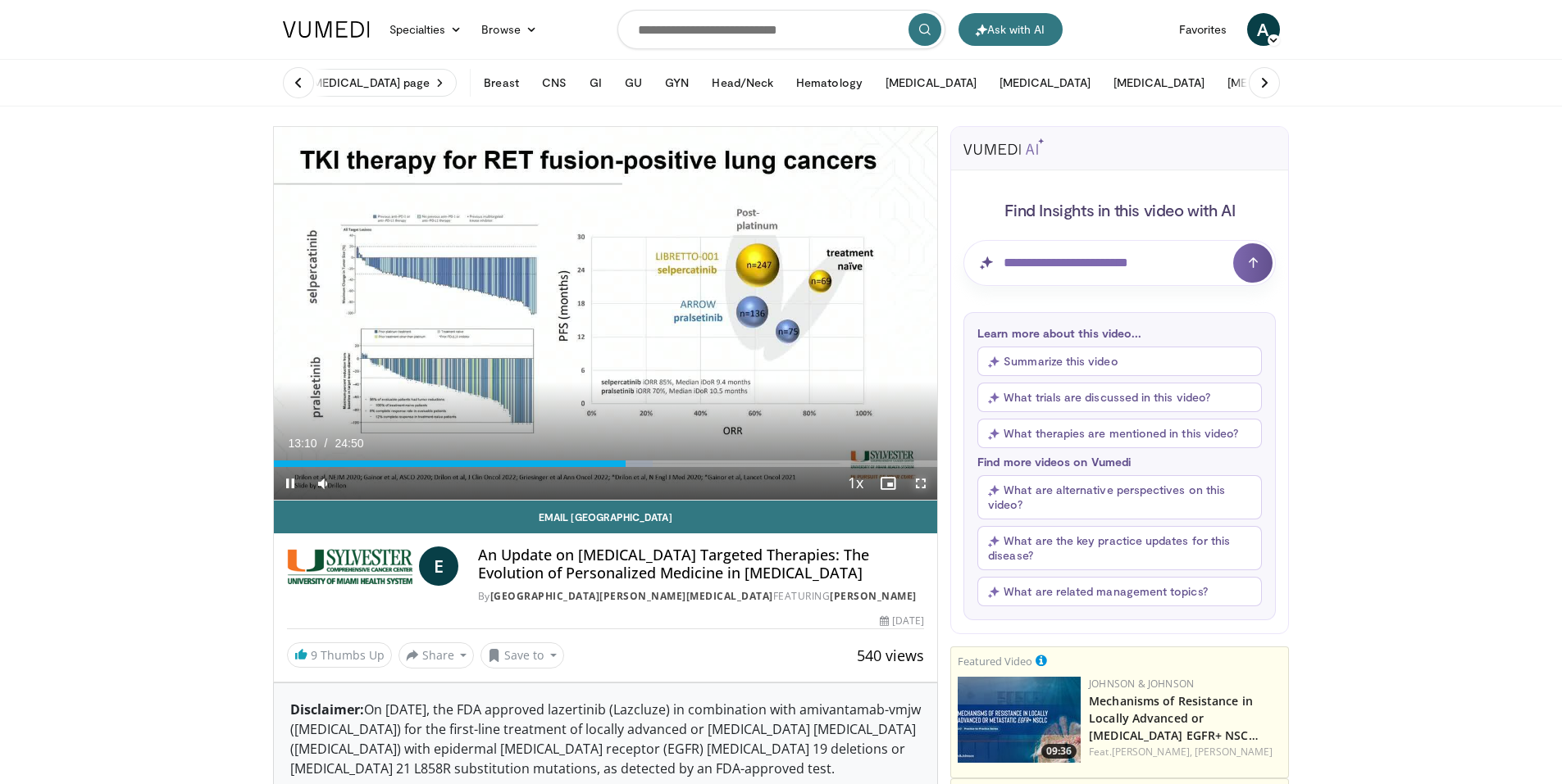
click at [919, 481] on span "Video Player" at bounding box center [920, 483] width 33 height 33
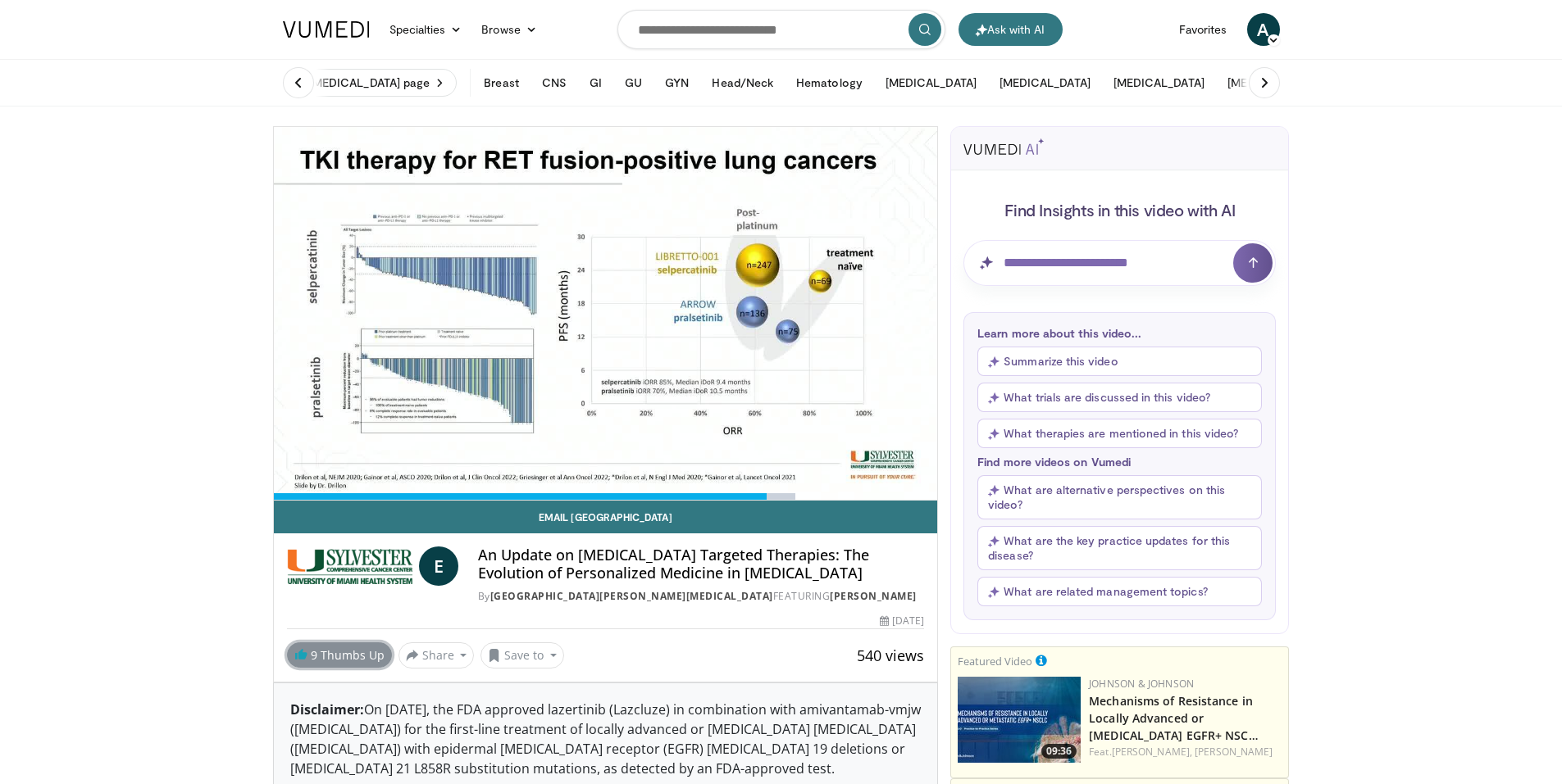
click at [314, 663] on span "9" at bounding box center [314, 655] width 7 height 16
click at [346, 667] on link "8 Thumbs Up" at bounding box center [339, 655] width 105 height 25
click at [545, 668] on button "Save to" at bounding box center [523, 655] width 84 height 26
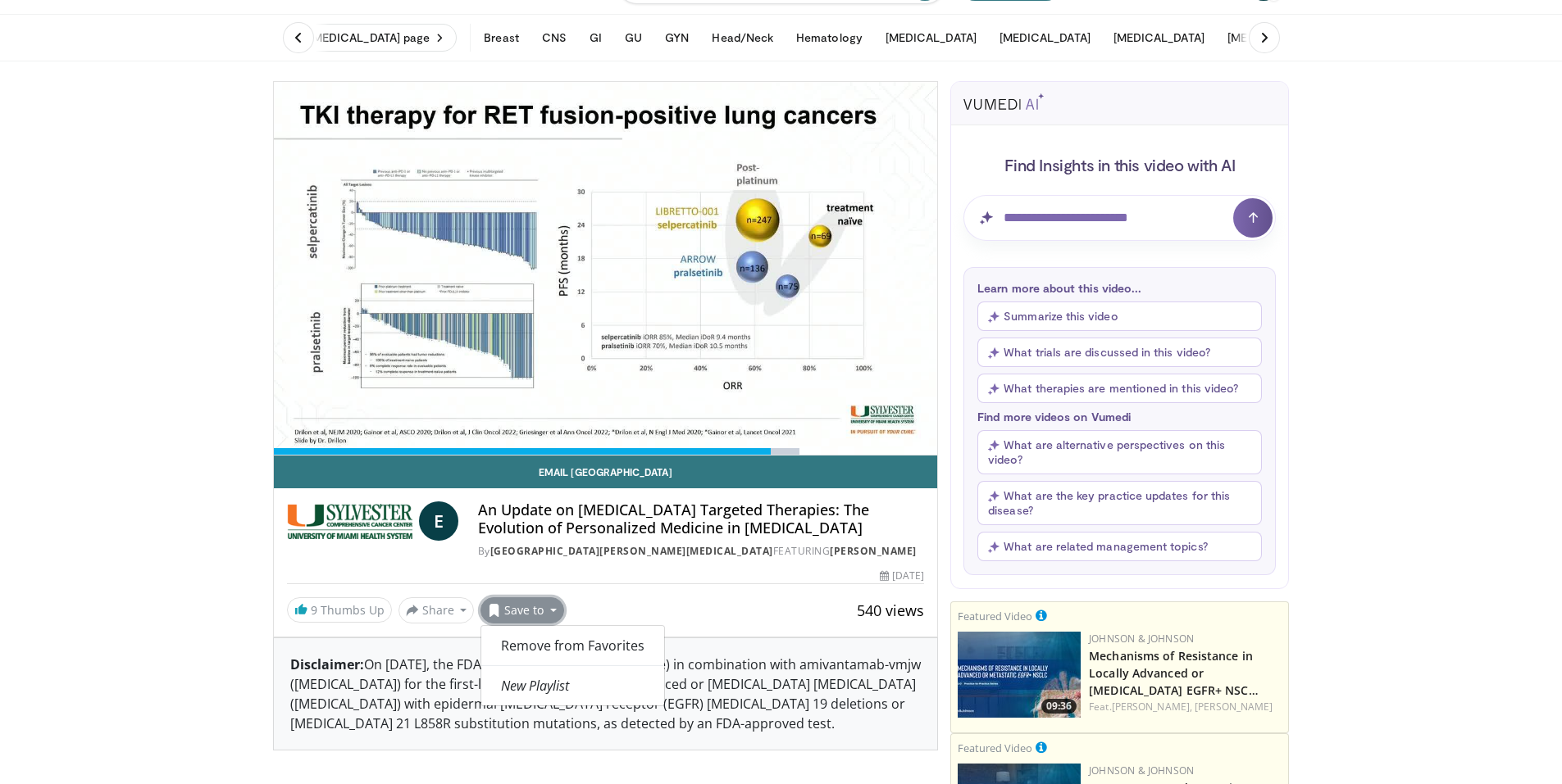
scroll to position [164, 0]
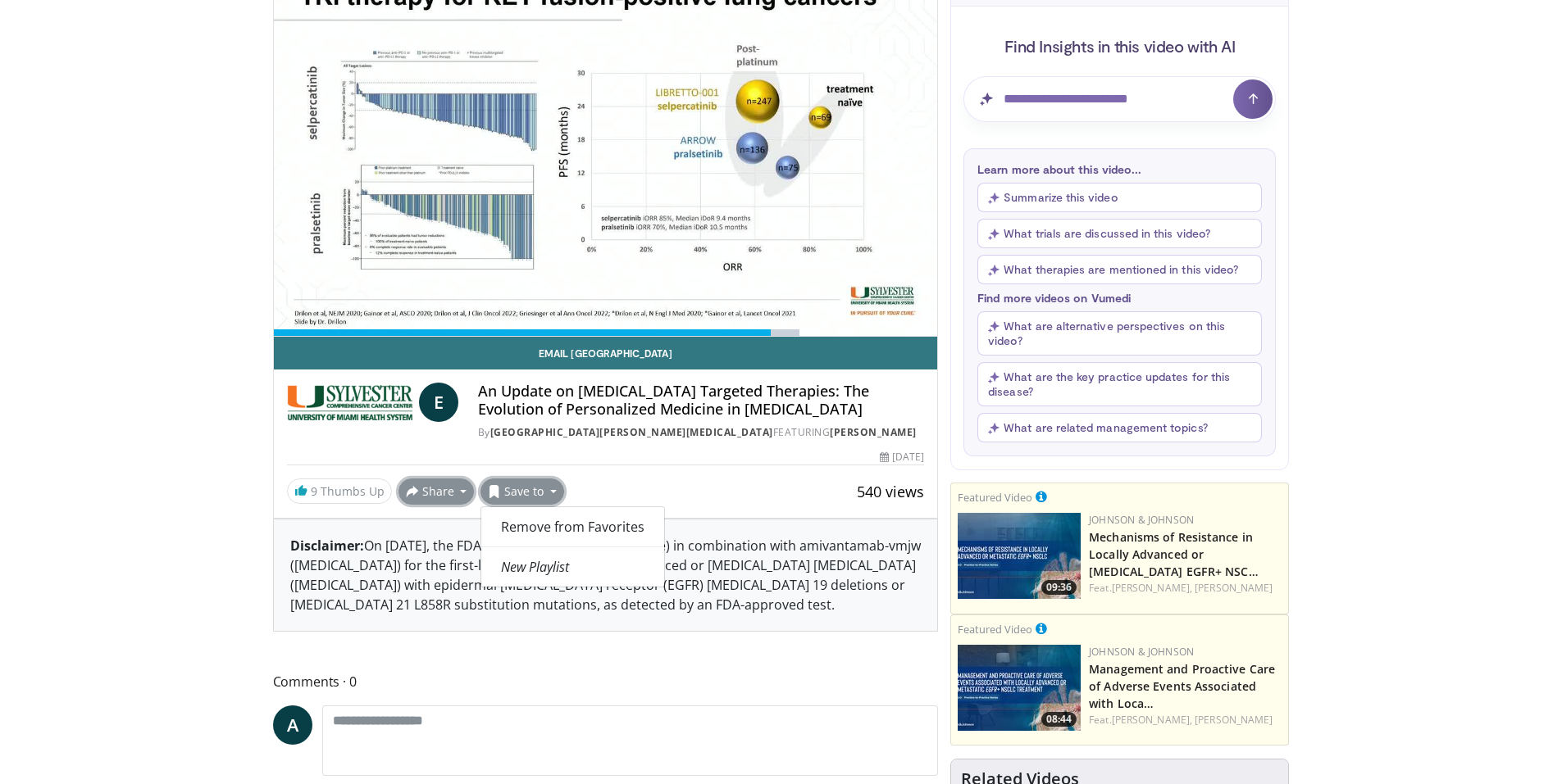
click at [450, 501] on button "Share" at bounding box center [436, 491] width 76 height 26
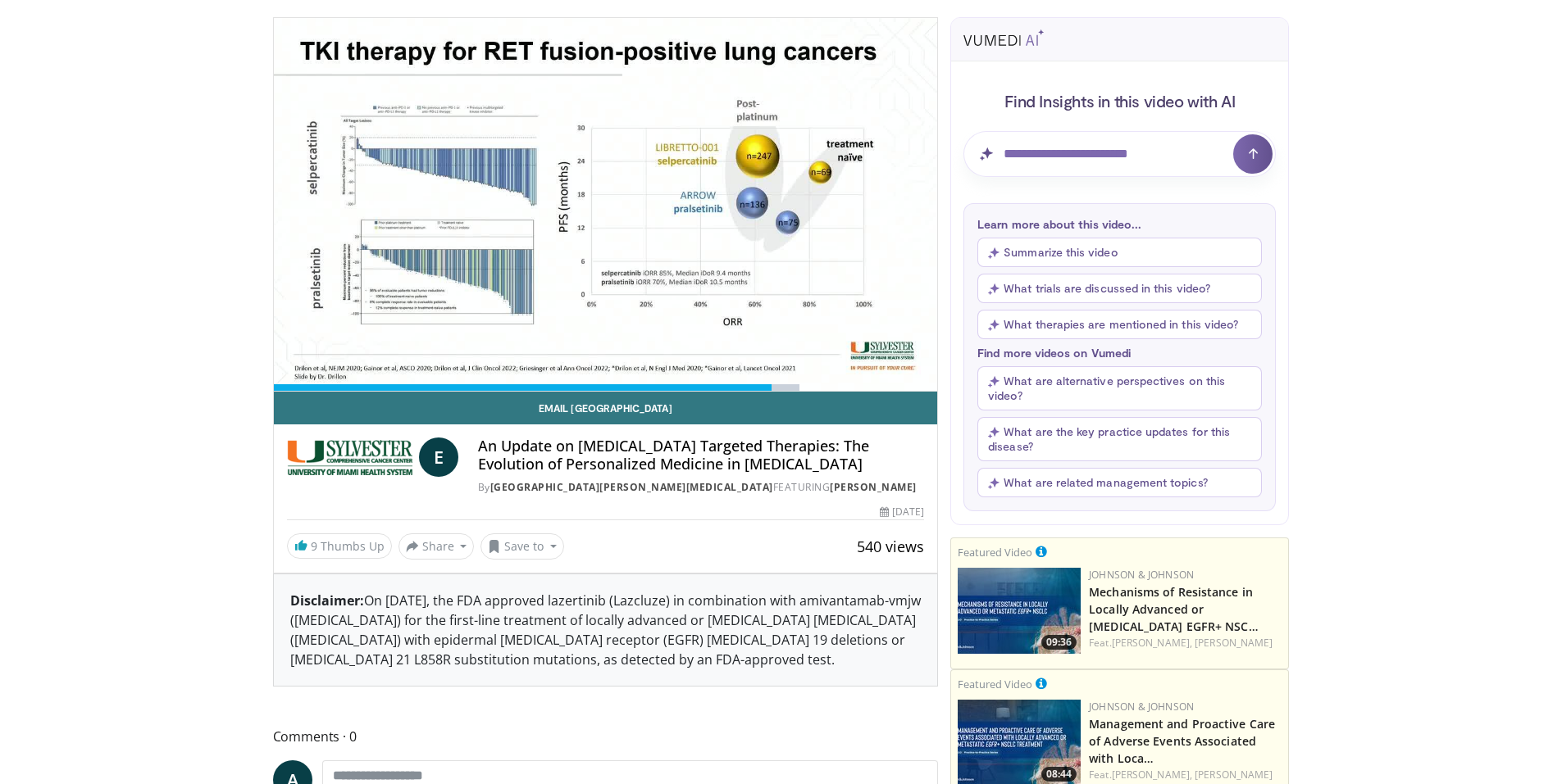
scroll to position [0, 0]
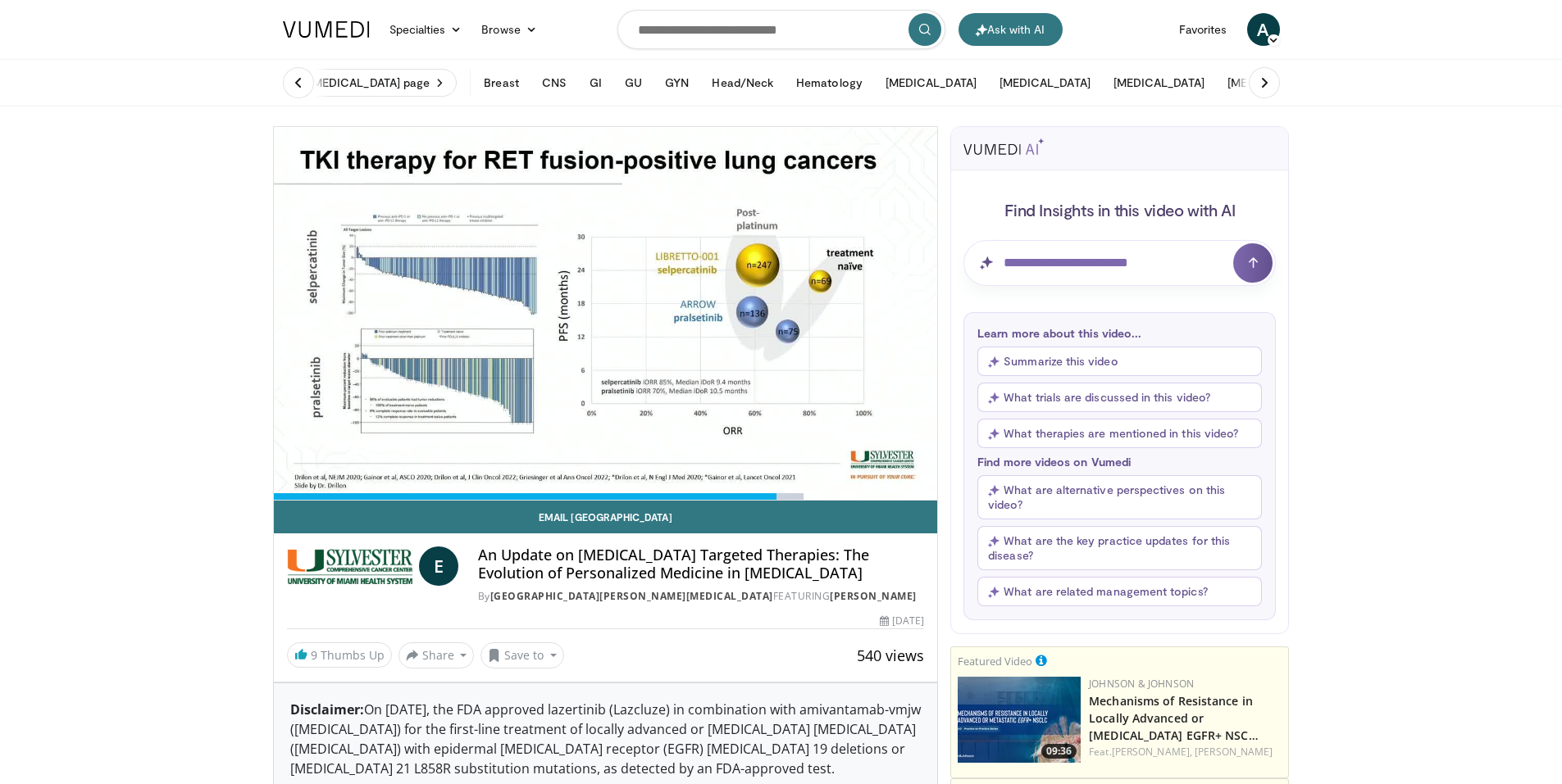
click at [1048, 400] on button "What trials are discussed in this video?" at bounding box center [1119, 397] width 284 height 29
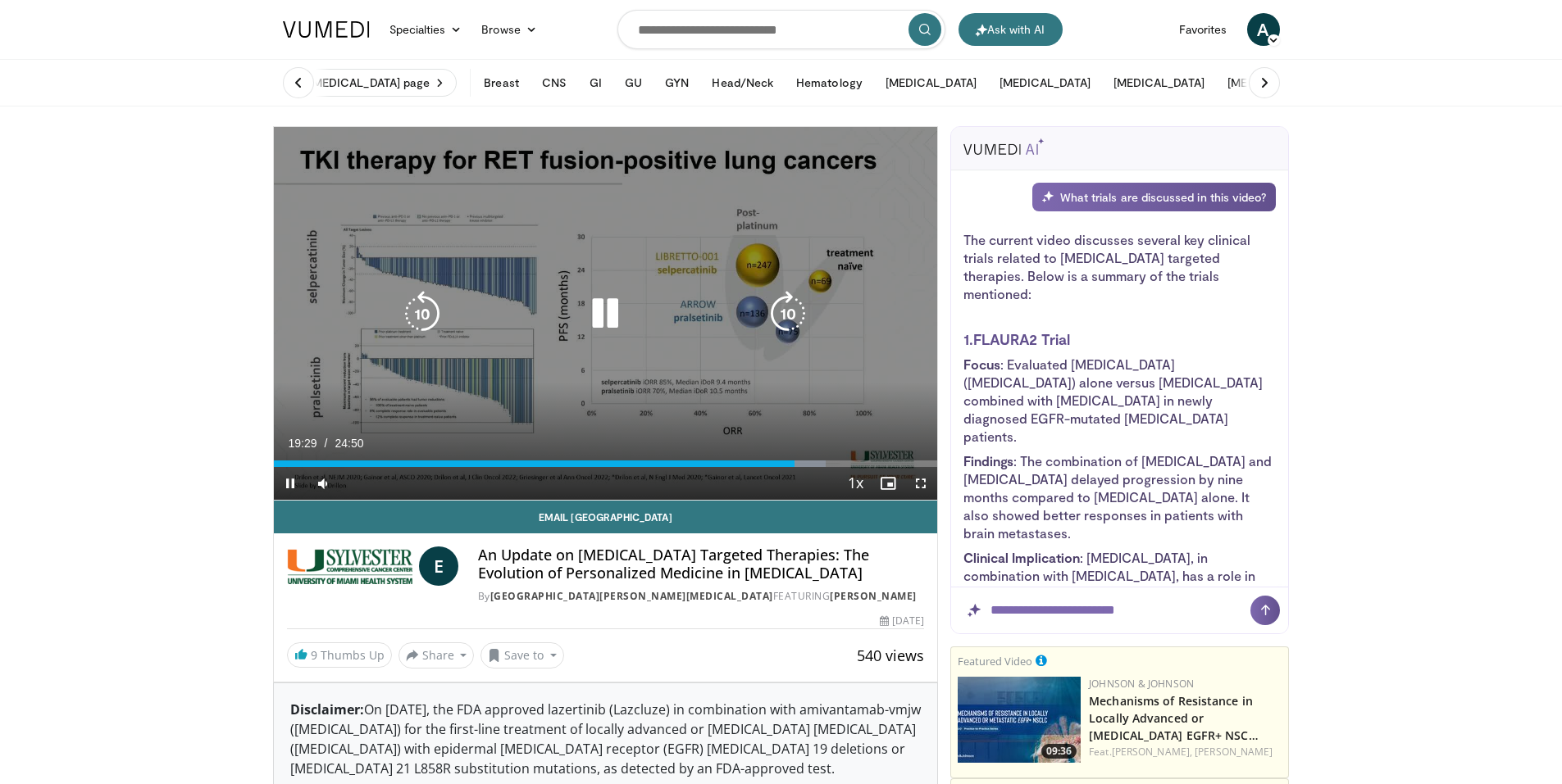
drag, startPoint x: 602, startPoint y: 342, endPoint x: 602, endPoint y: 332, distance: 10.0
click at [602, 332] on div "20 seconds Tap to unmute" at bounding box center [606, 313] width 664 height 373
click at [599, 311] on icon "Video Player" at bounding box center [605, 314] width 46 height 46
click at [625, 280] on div "20 seconds Tap to unmute" at bounding box center [606, 313] width 664 height 373
click at [596, 325] on icon "Video Player" at bounding box center [605, 314] width 46 height 46
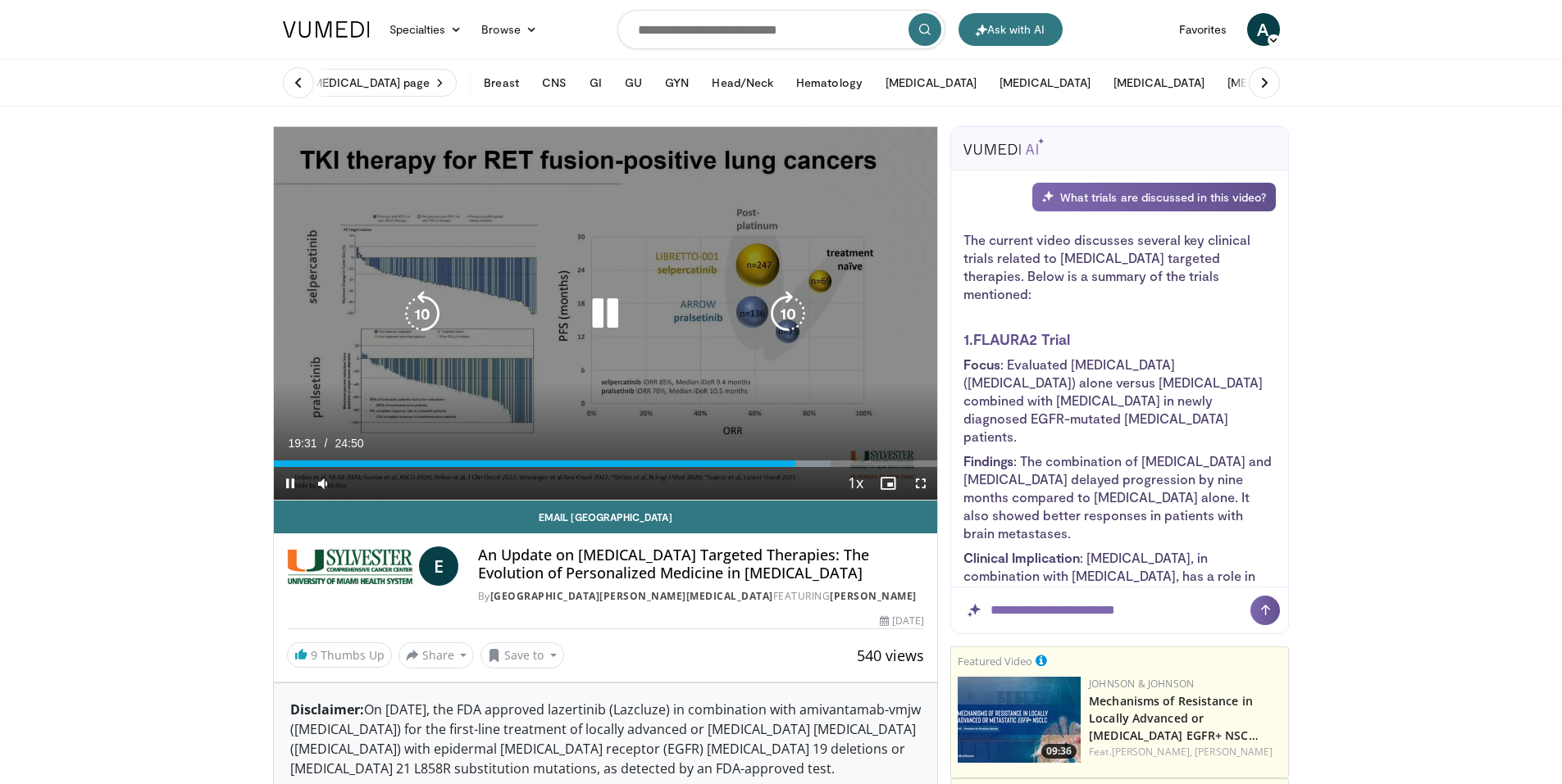
click at [587, 311] on icon "Video Player" at bounding box center [605, 314] width 46 height 46
click at [588, 310] on icon "Video Player" at bounding box center [605, 314] width 46 height 46
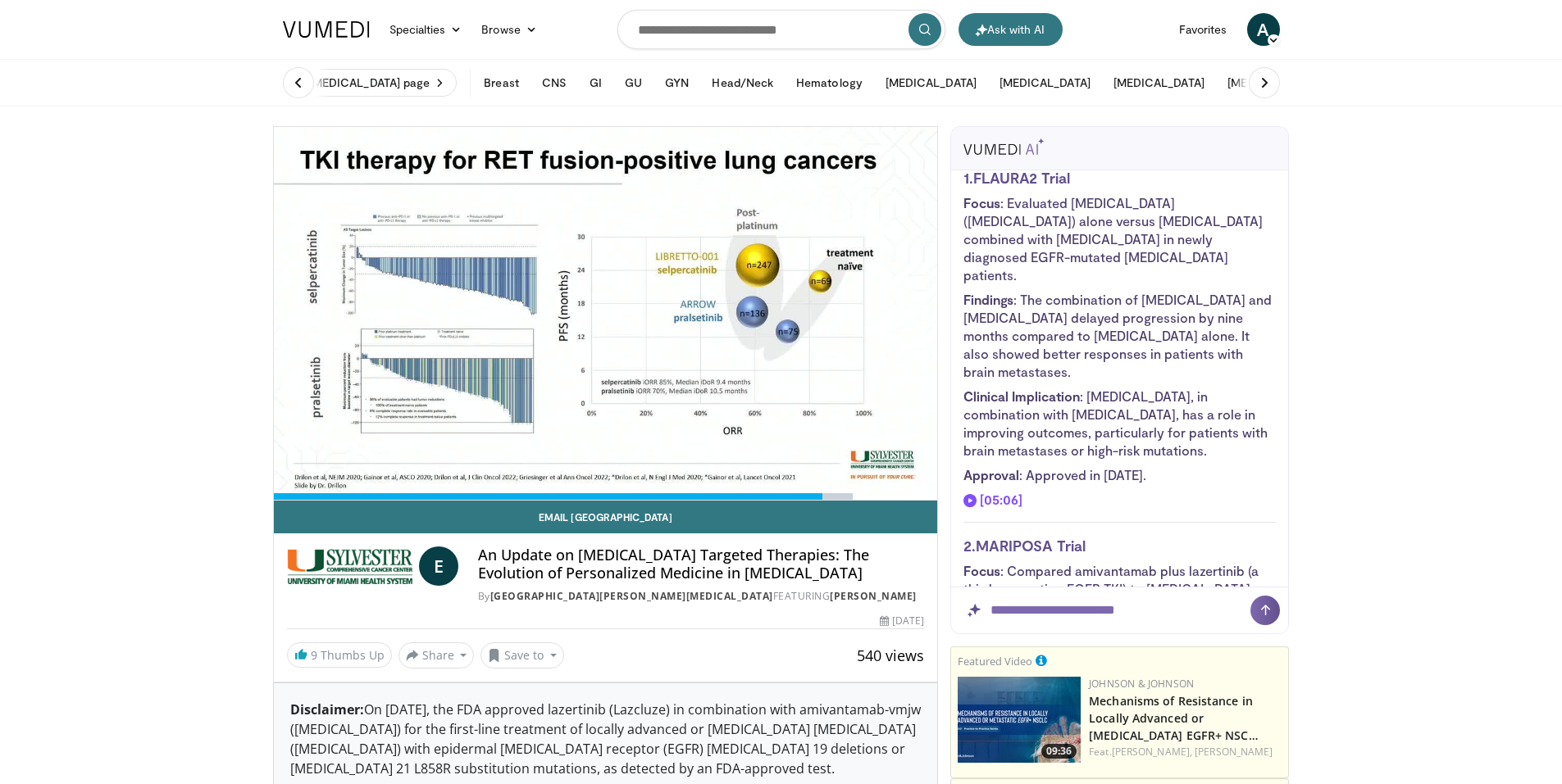
scroll to position [164, 0]
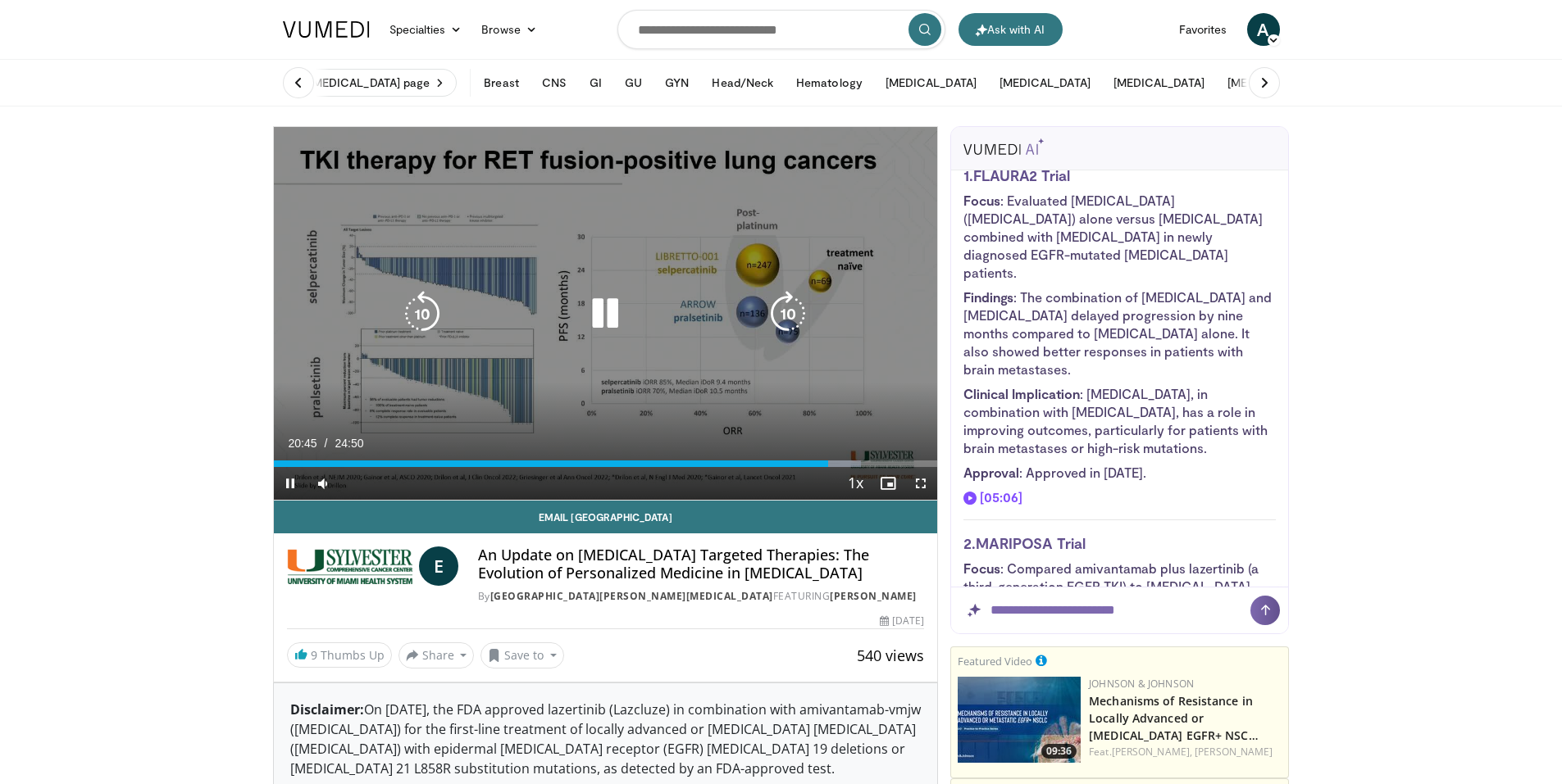
click at [606, 314] on icon "Video Player" at bounding box center [605, 314] width 46 height 46
click at [599, 319] on icon "Video Player" at bounding box center [605, 314] width 46 height 46
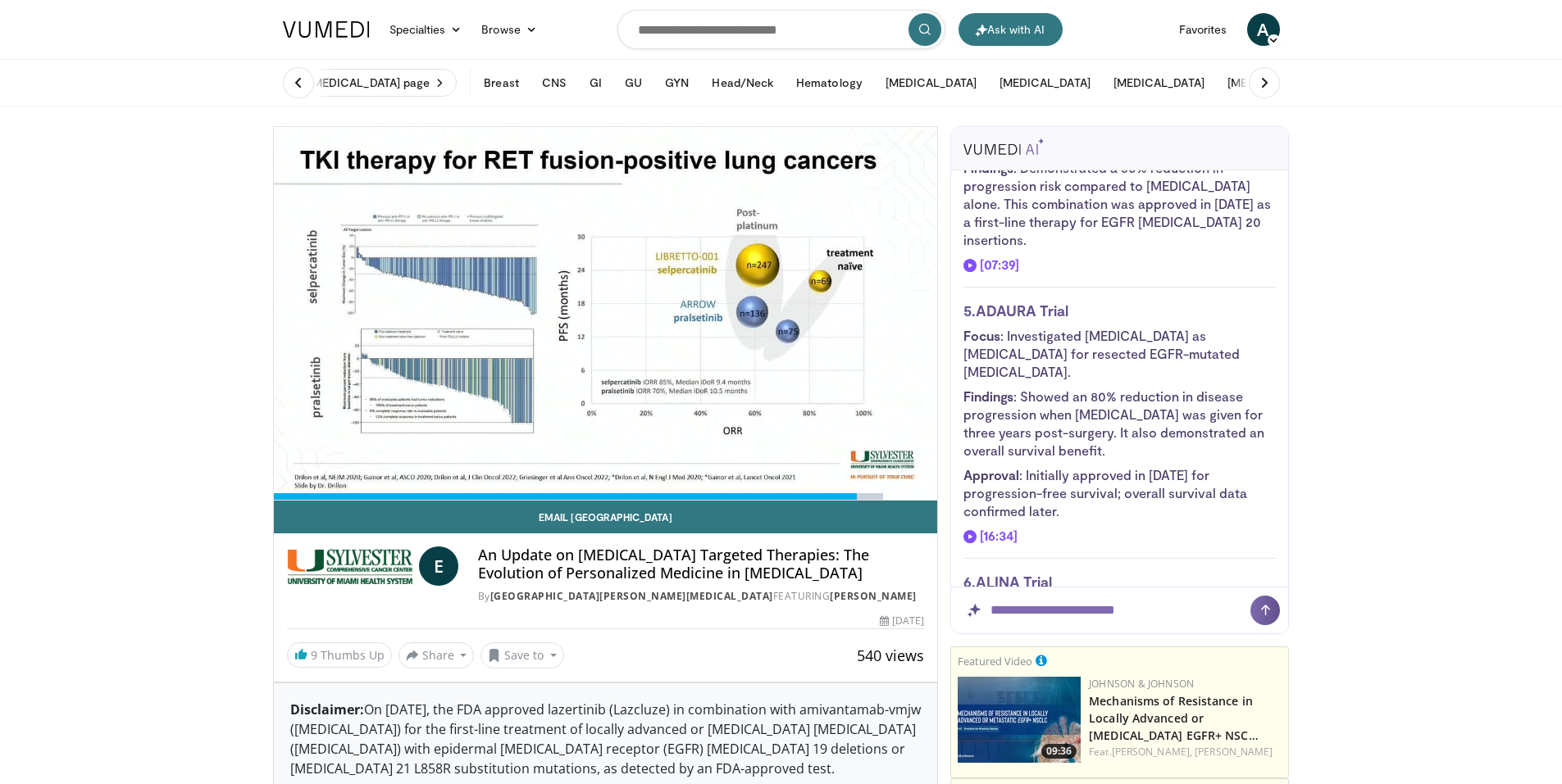
scroll to position [1147, 0]
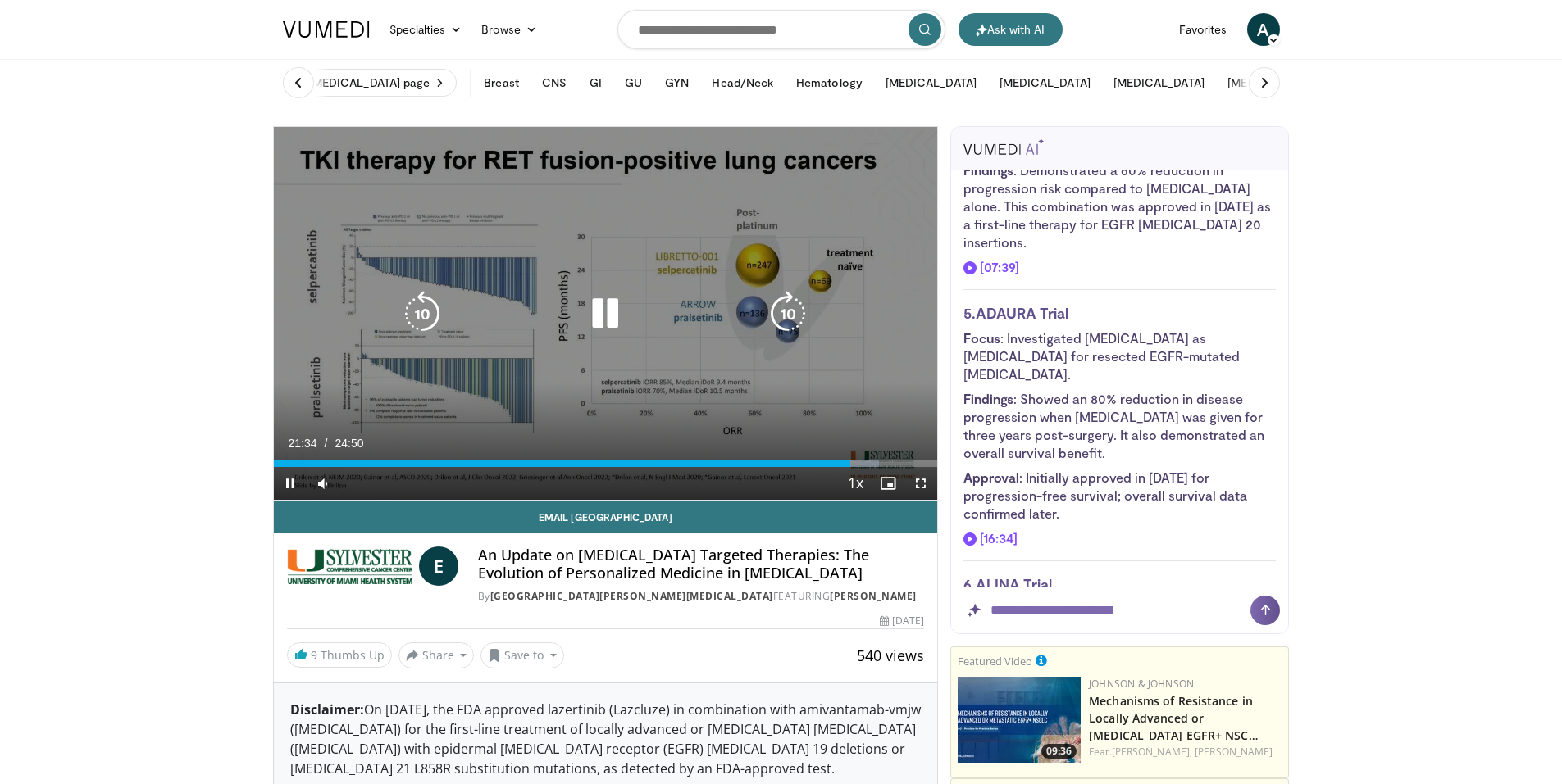
click at [602, 321] on icon "Video Player" at bounding box center [605, 314] width 46 height 46
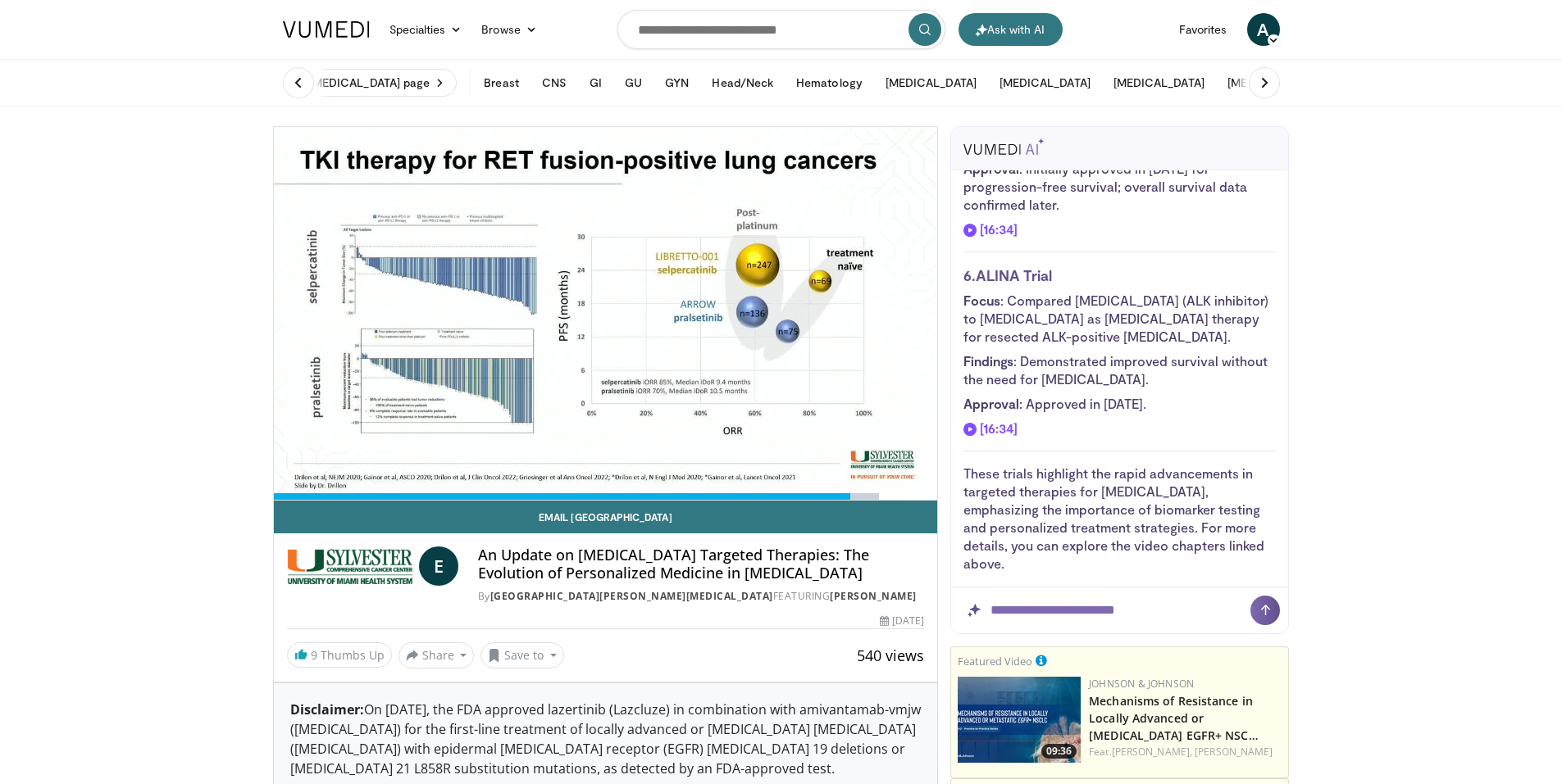
scroll to position [1615, 0]
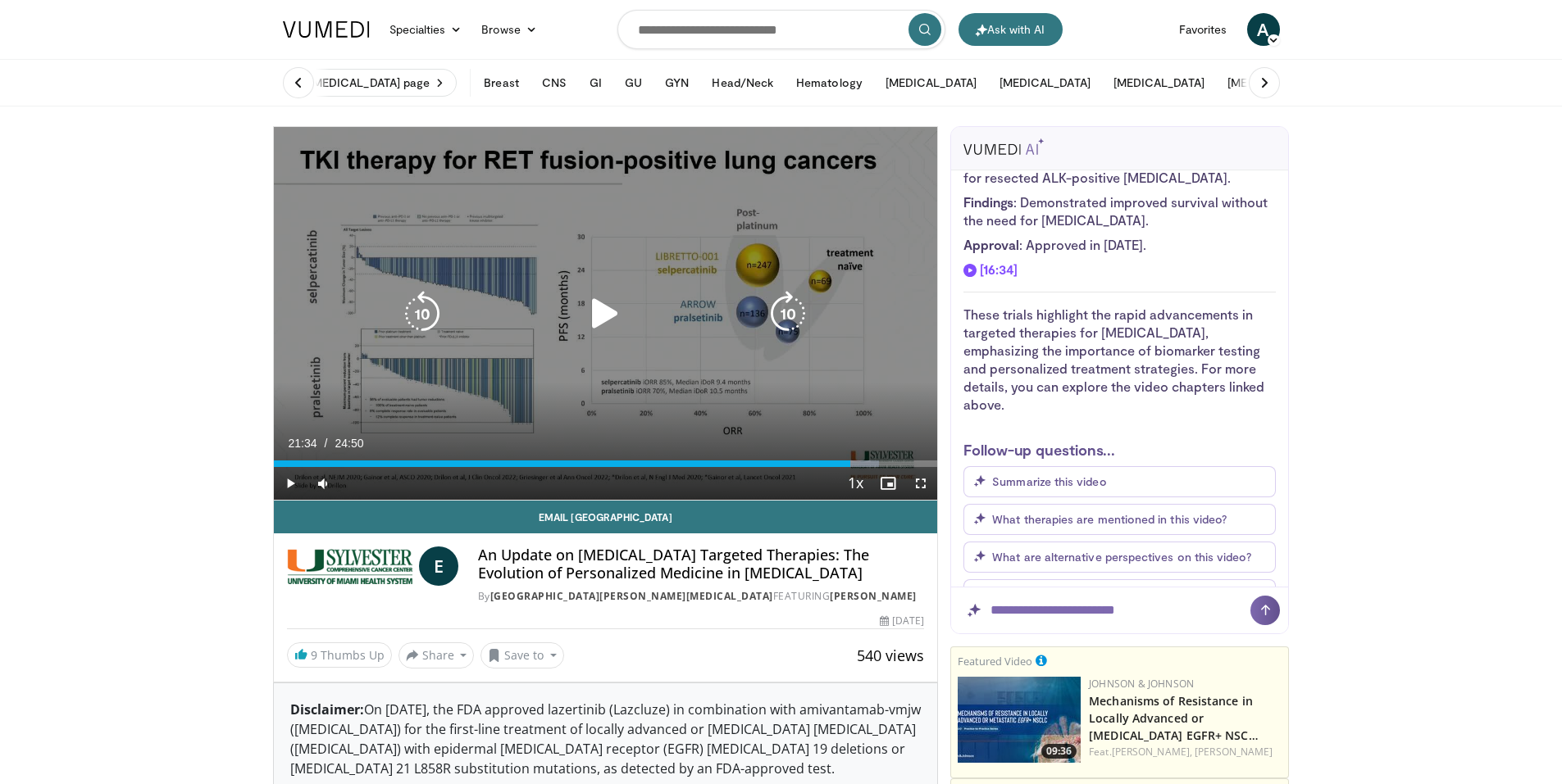
click at [587, 334] on icon "Video Player" at bounding box center [605, 314] width 46 height 46
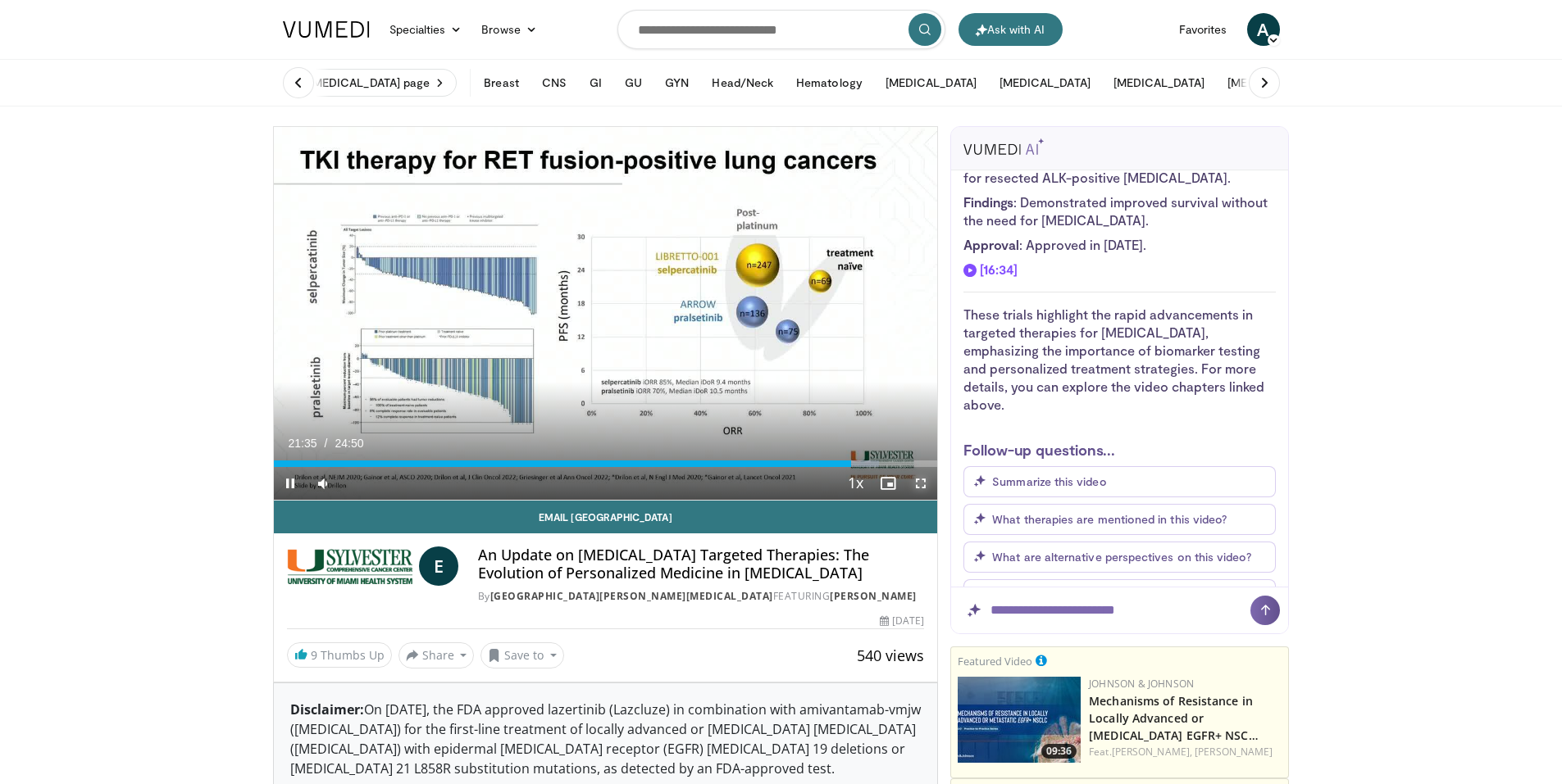
click at [931, 486] on span "Video Player" at bounding box center [920, 483] width 33 height 33
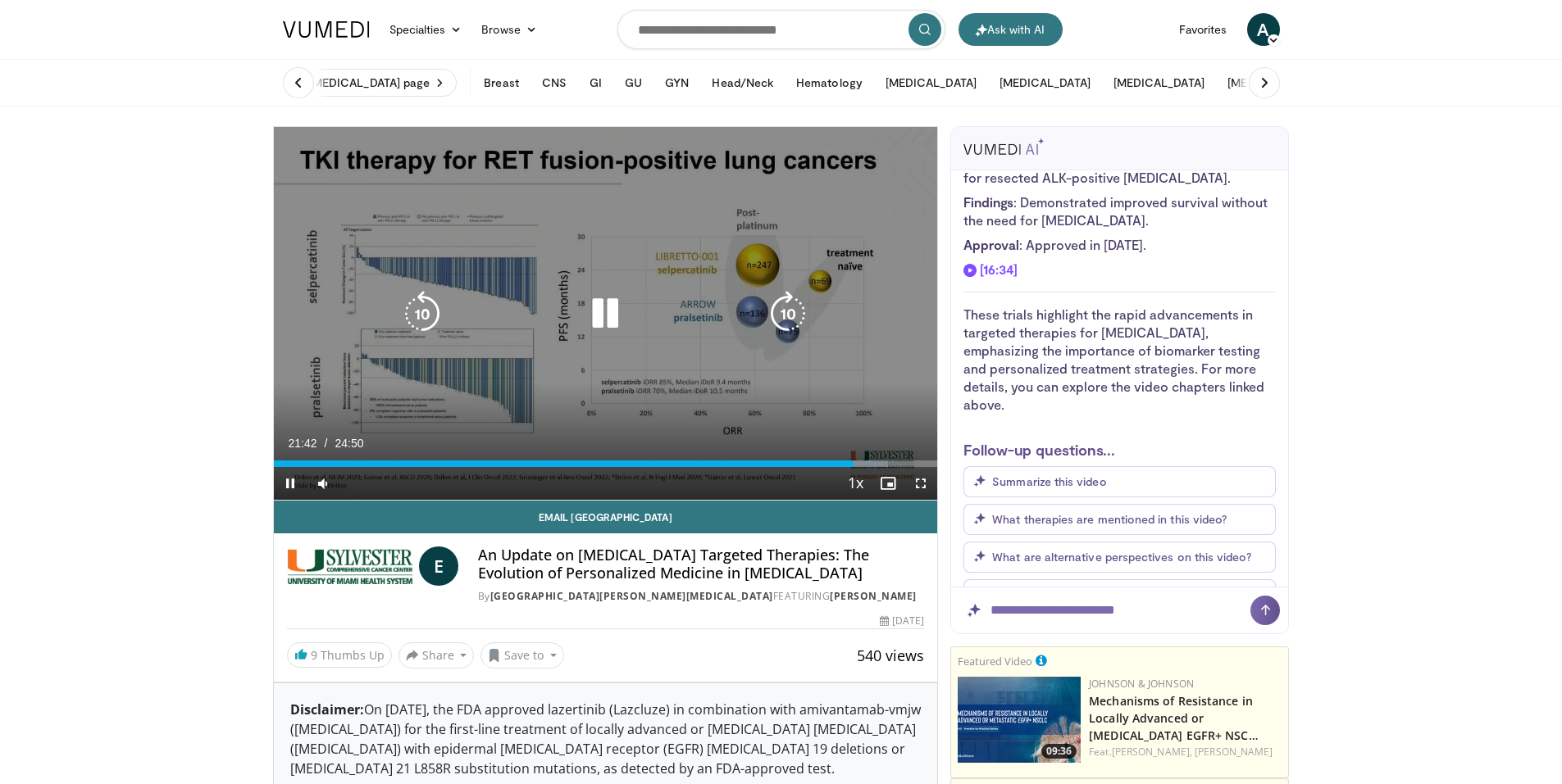
click at [629, 296] on div "20 seconds Tap to unmute" at bounding box center [606, 313] width 664 height 373
click at [607, 314] on icon "Video Player" at bounding box center [605, 314] width 46 height 46
click at [623, 311] on icon "Video Player" at bounding box center [605, 314] width 46 height 46
click at [599, 311] on icon "Video Player" at bounding box center [605, 314] width 46 height 46
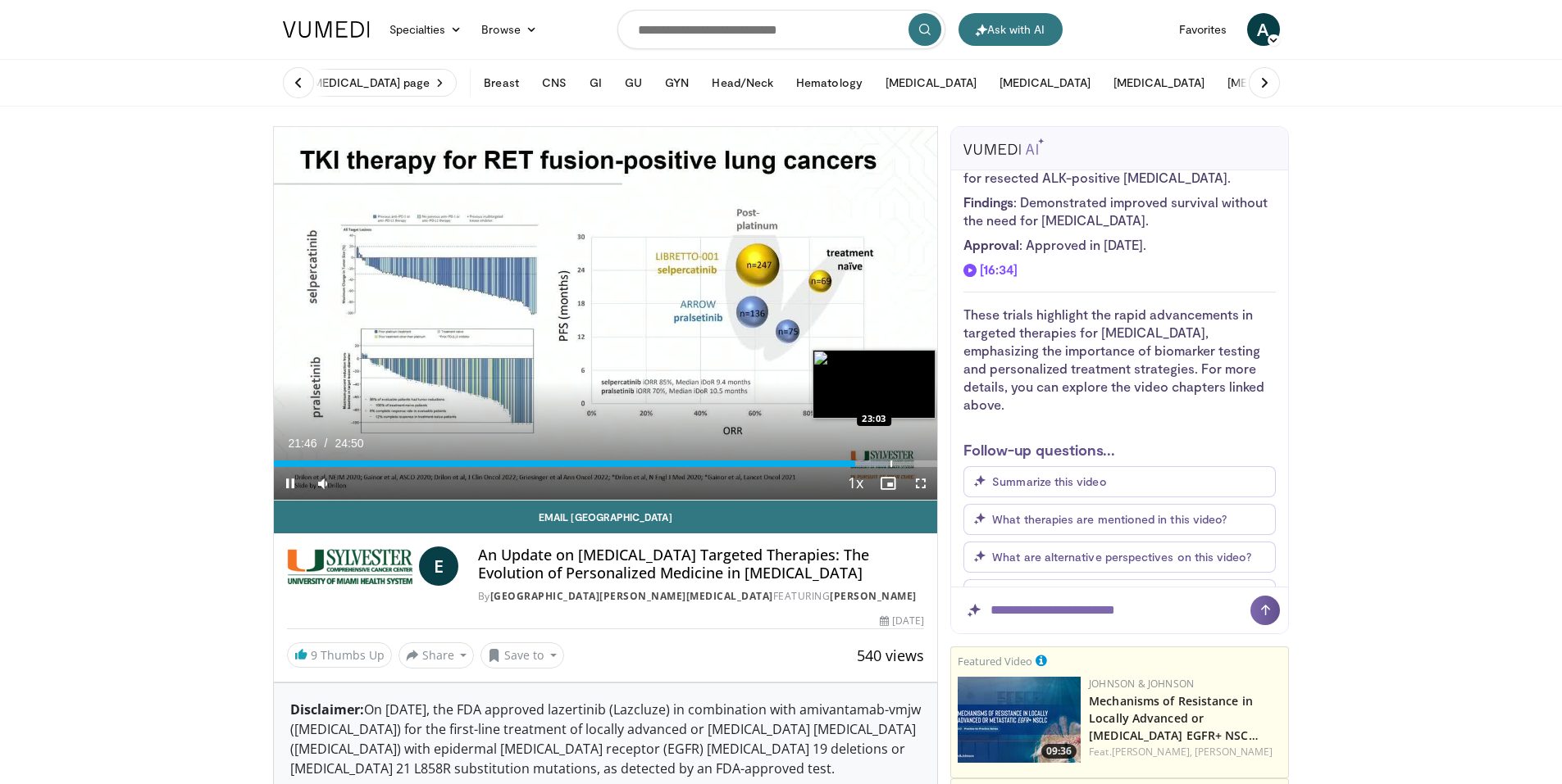
click at [888, 466] on div "Loaded : 92.54% 21:46 23:03" at bounding box center [606, 464] width 664 height 7
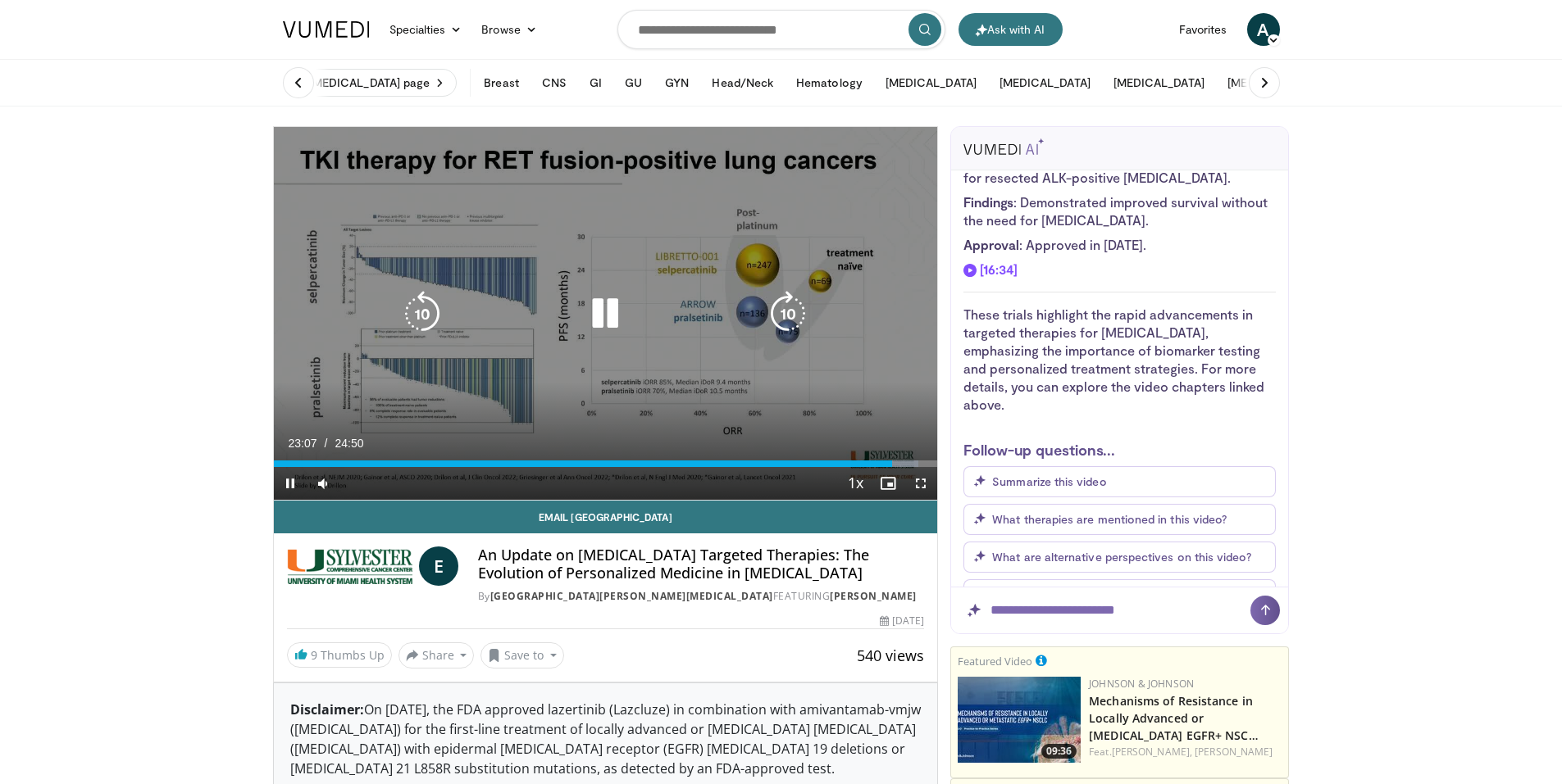
click at [607, 313] on icon "Video Player" at bounding box center [605, 314] width 46 height 46
